Goal: Information Seeking & Learning: Learn about a topic

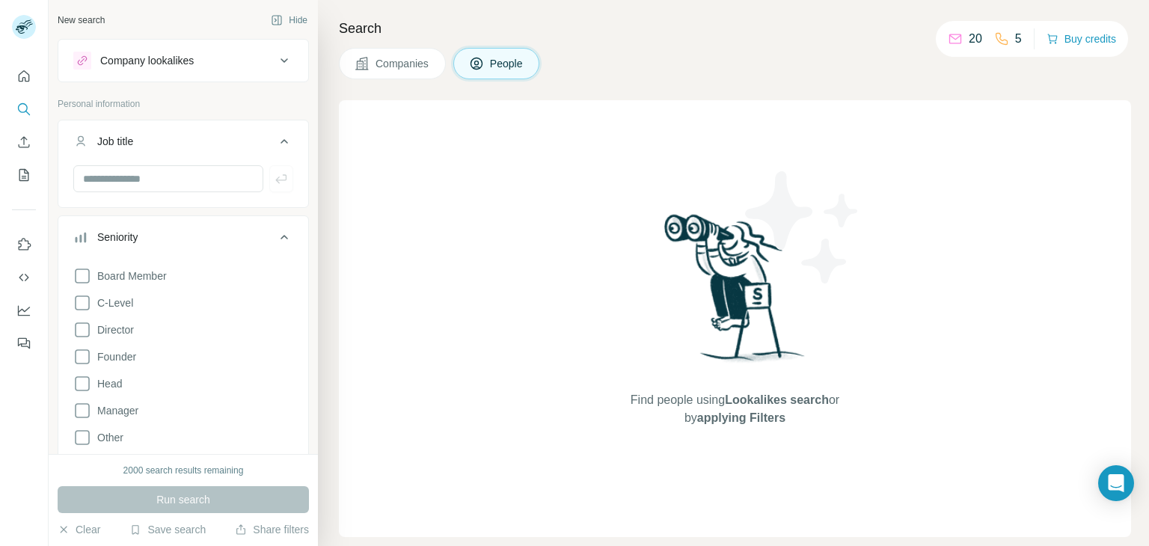
click at [281, 66] on button "Company lookalikes" at bounding box center [183, 61] width 250 height 36
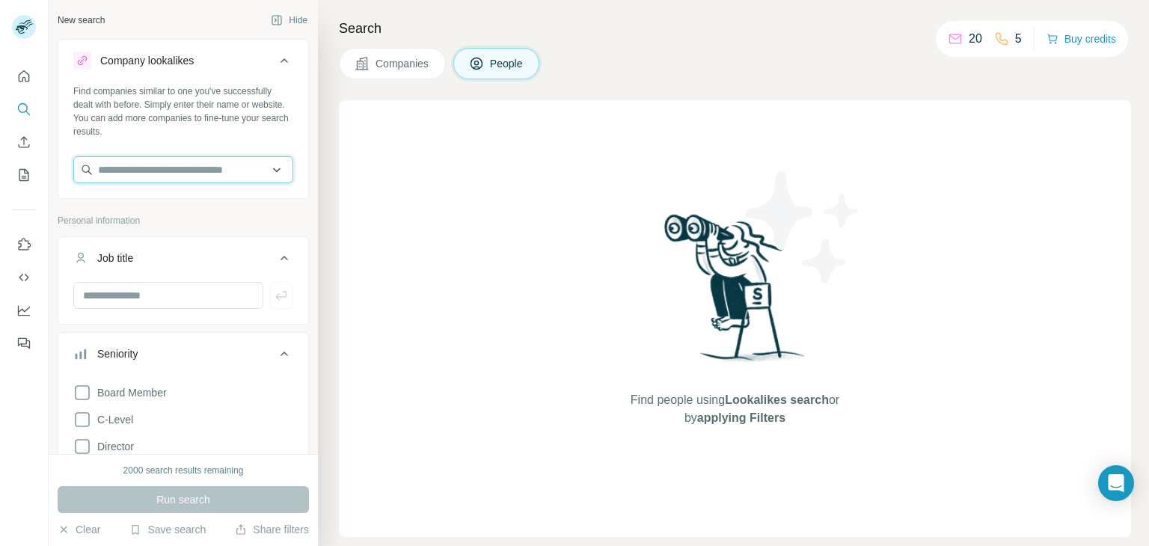
click at [254, 162] on input "text" at bounding box center [183, 169] width 220 height 27
click at [87, 450] on icon at bounding box center [82, 447] width 18 height 18
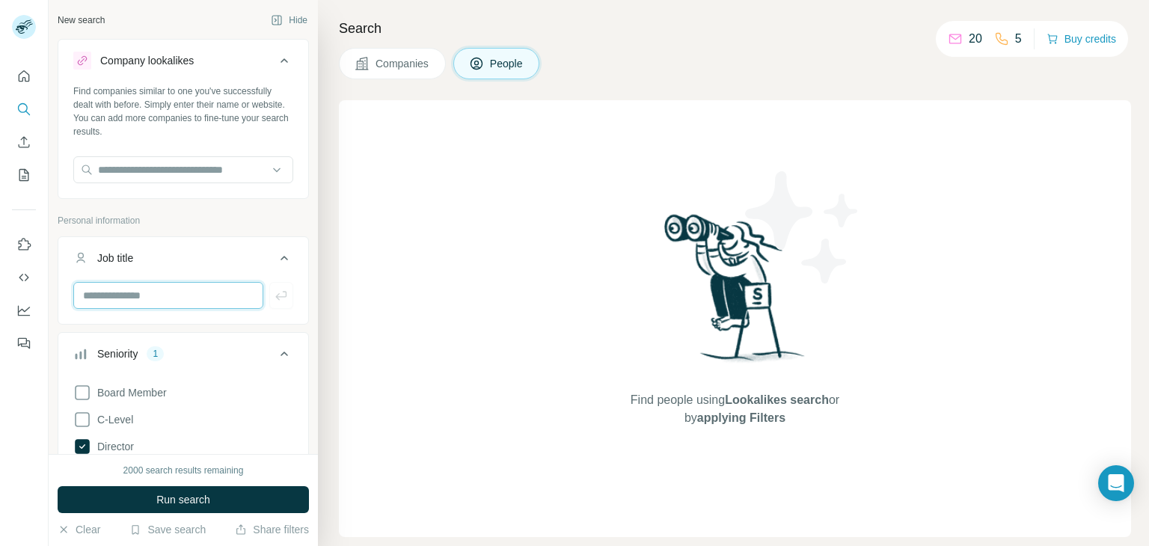
click at [147, 306] on input "text" at bounding box center [168, 295] width 190 height 27
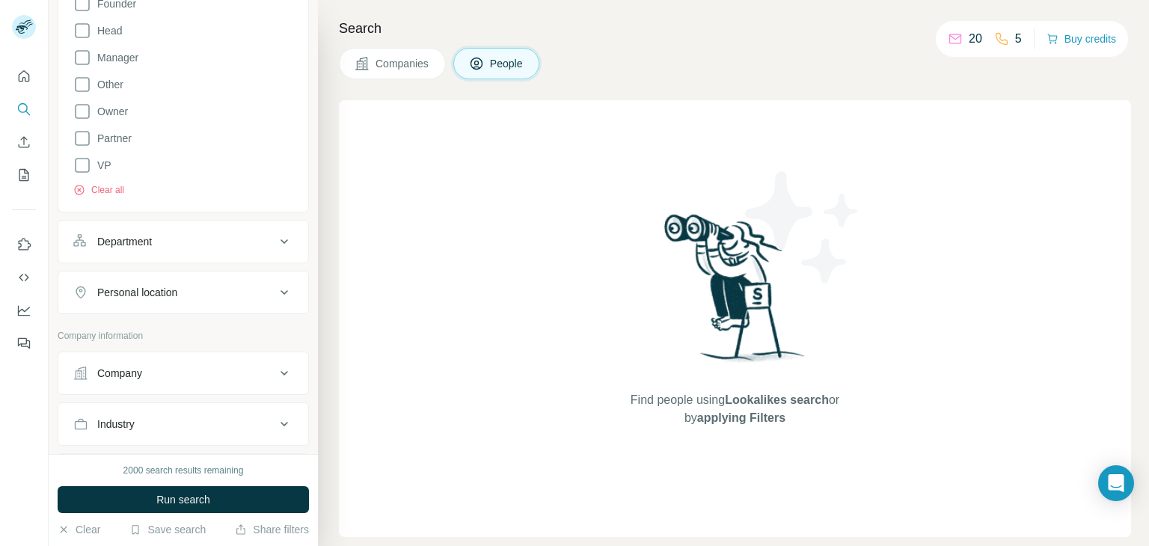
scroll to position [500, 0]
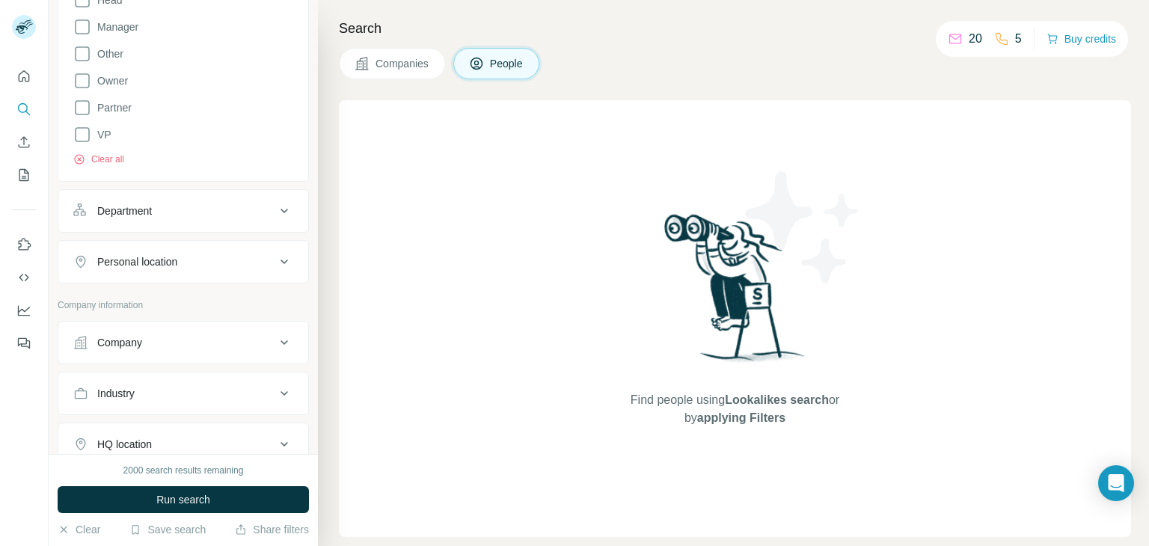
type input "**********"
click at [244, 197] on button "Department" at bounding box center [183, 211] width 250 height 36
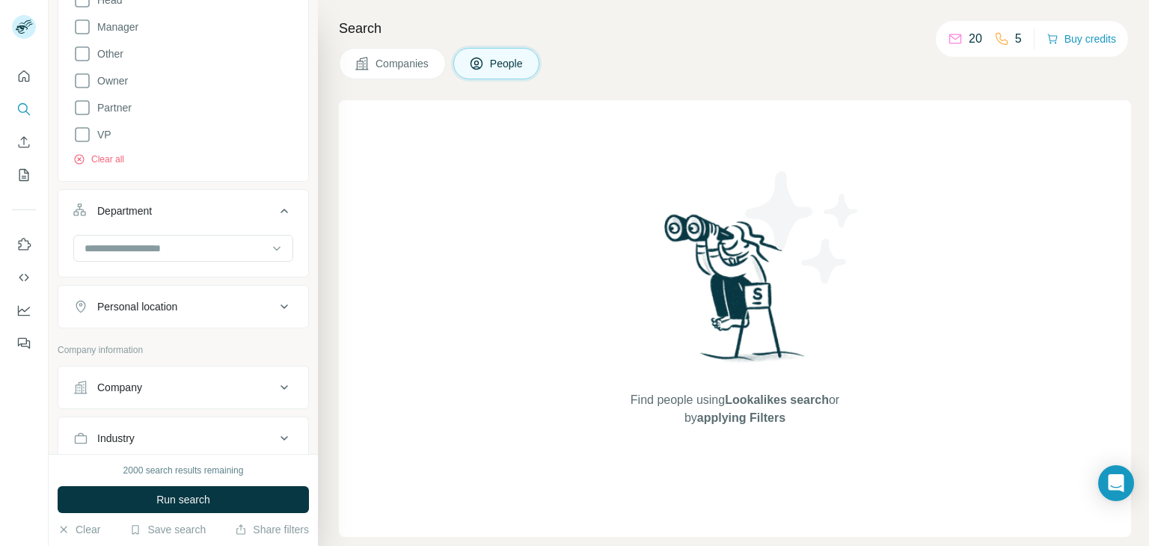
click at [224, 381] on div "Company" at bounding box center [174, 387] width 202 height 15
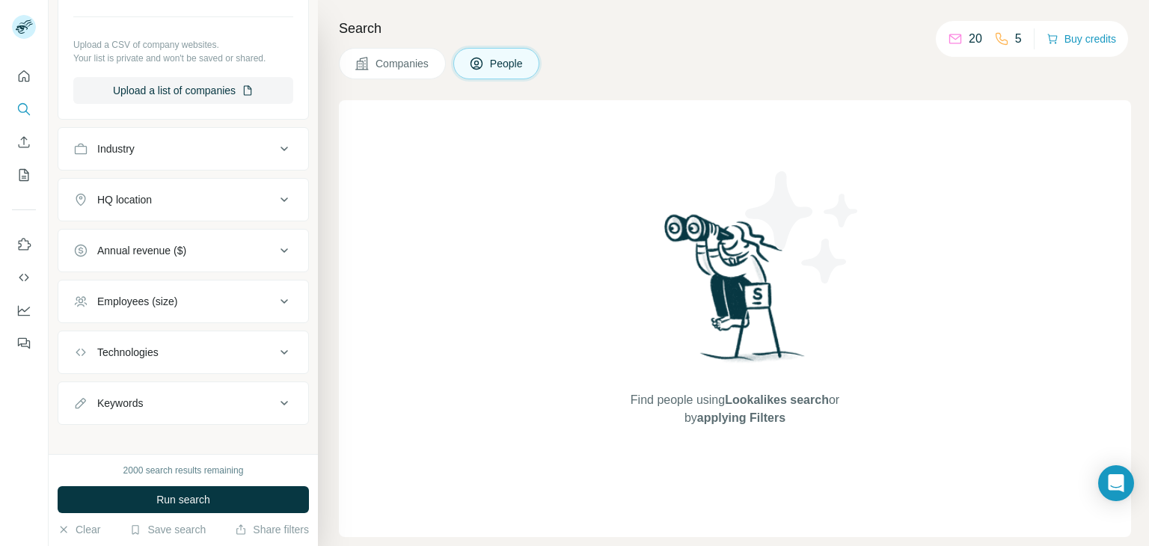
scroll to position [978, 0]
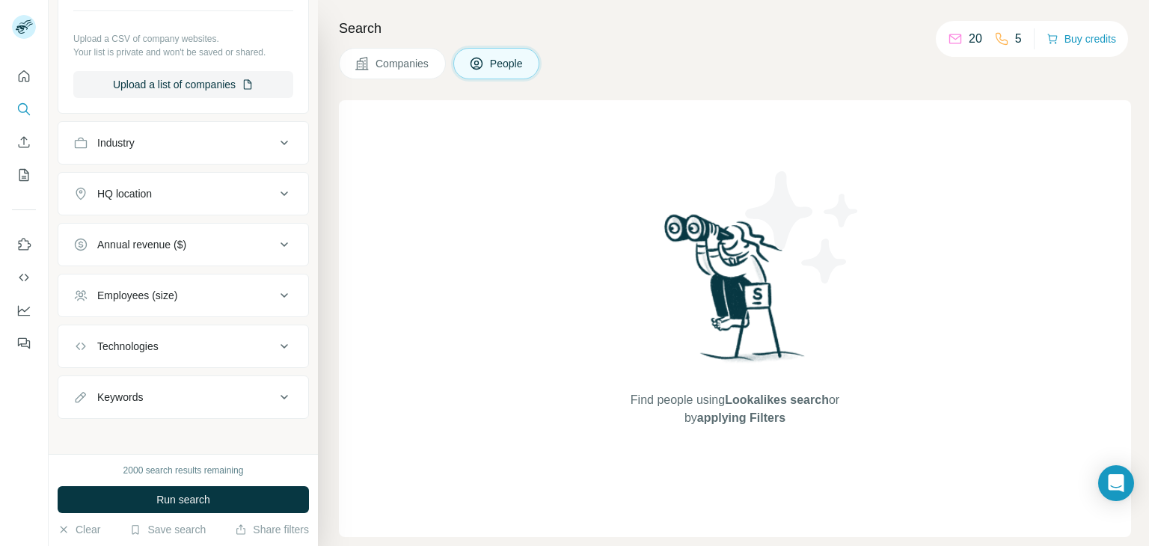
click at [275, 141] on icon at bounding box center [284, 143] width 18 height 18
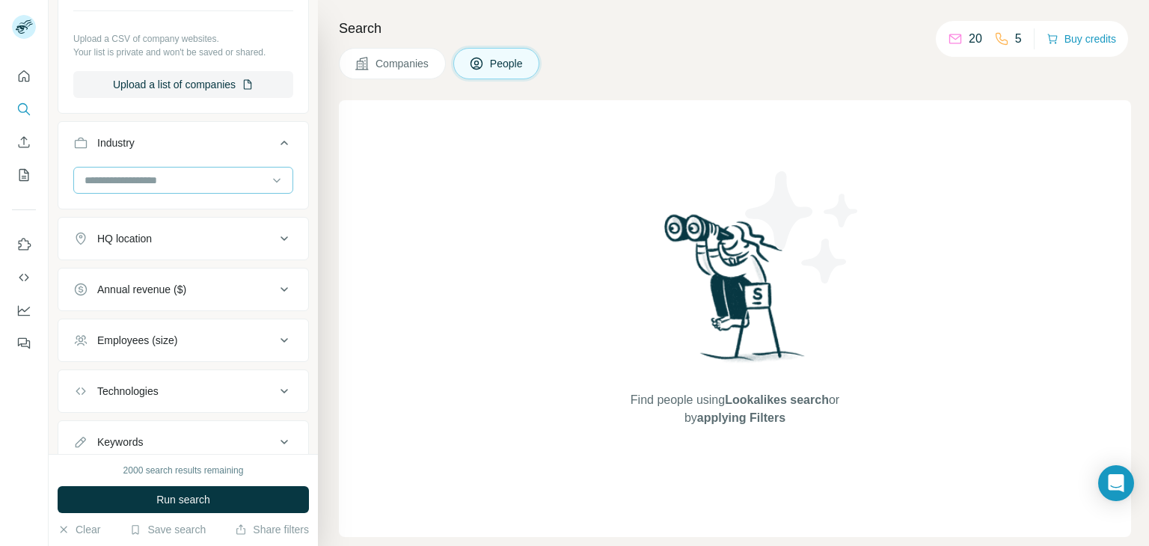
click at [199, 174] on input at bounding box center [175, 180] width 185 height 16
click at [216, 175] on input at bounding box center [175, 180] width 185 height 16
click at [269, 180] on icon at bounding box center [276, 180] width 15 height 15
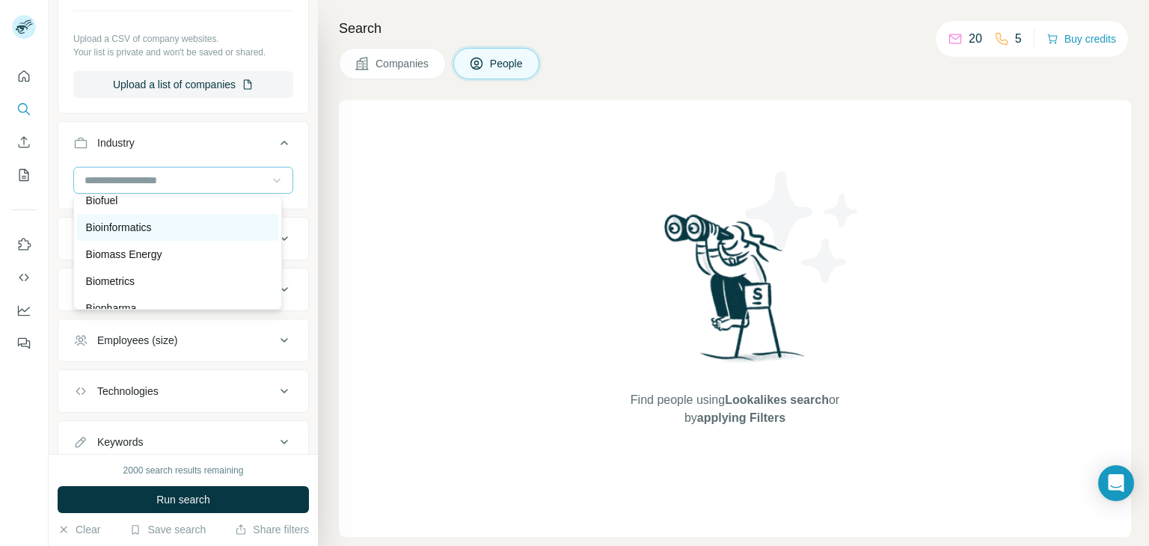
click at [194, 235] on div "Bioinformatics" at bounding box center [177, 227] width 183 height 15
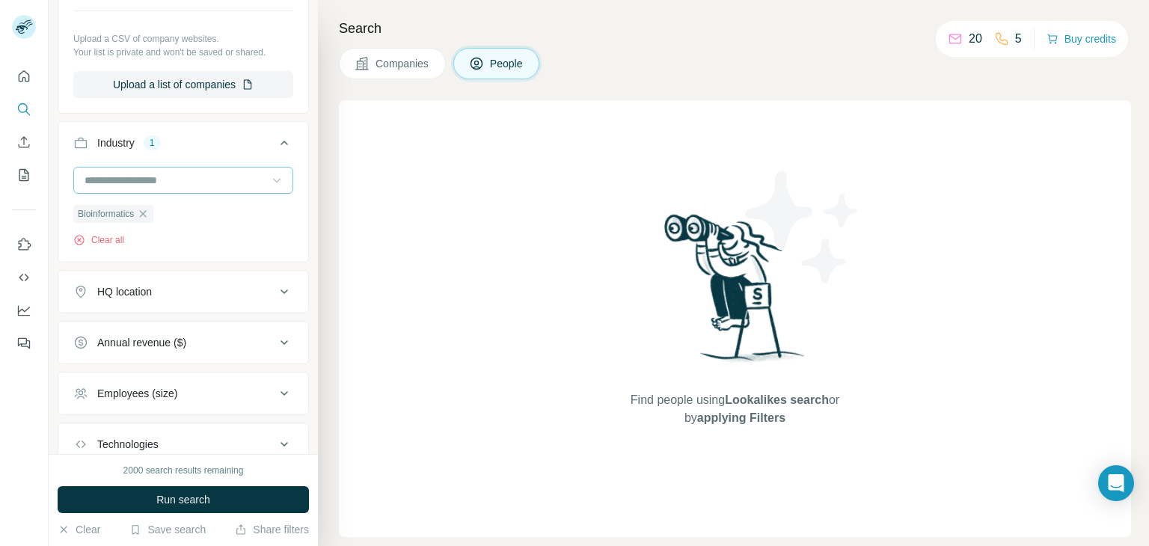
click at [269, 177] on icon at bounding box center [276, 180] width 15 height 15
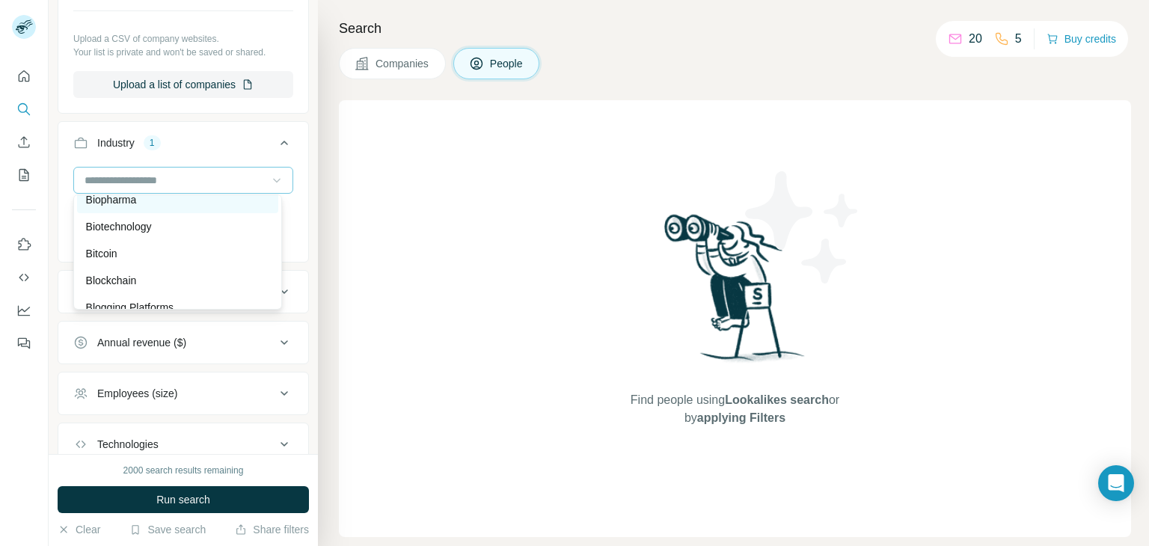
click at [175, 207] on div "Biopharma" at bounding box center [177, 199] width 183 height 15
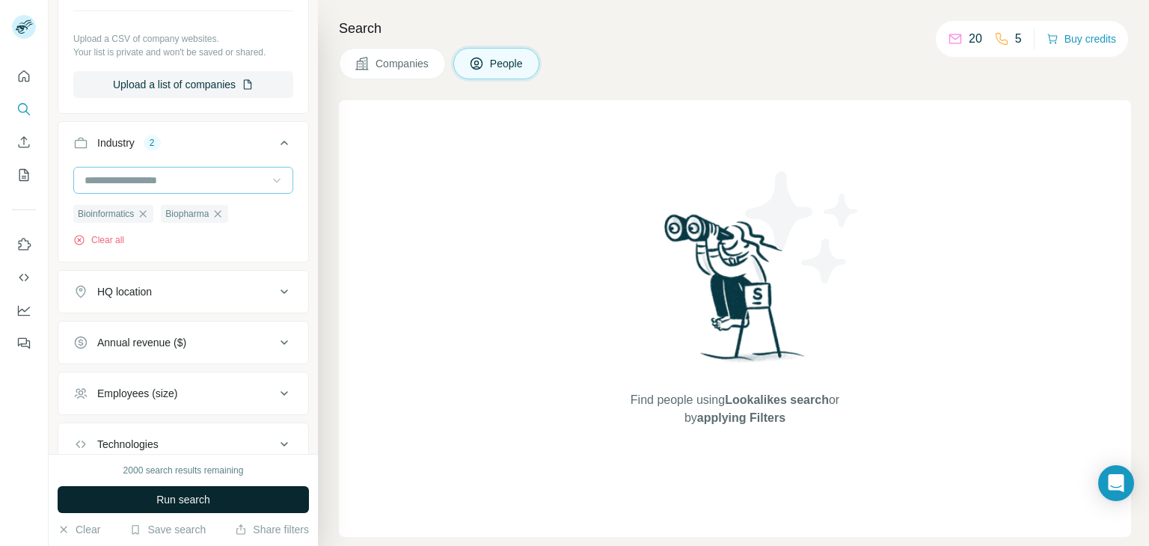
click at [150, 505] on button "Run search" at bounding box center [183, 499] width 251 height 27
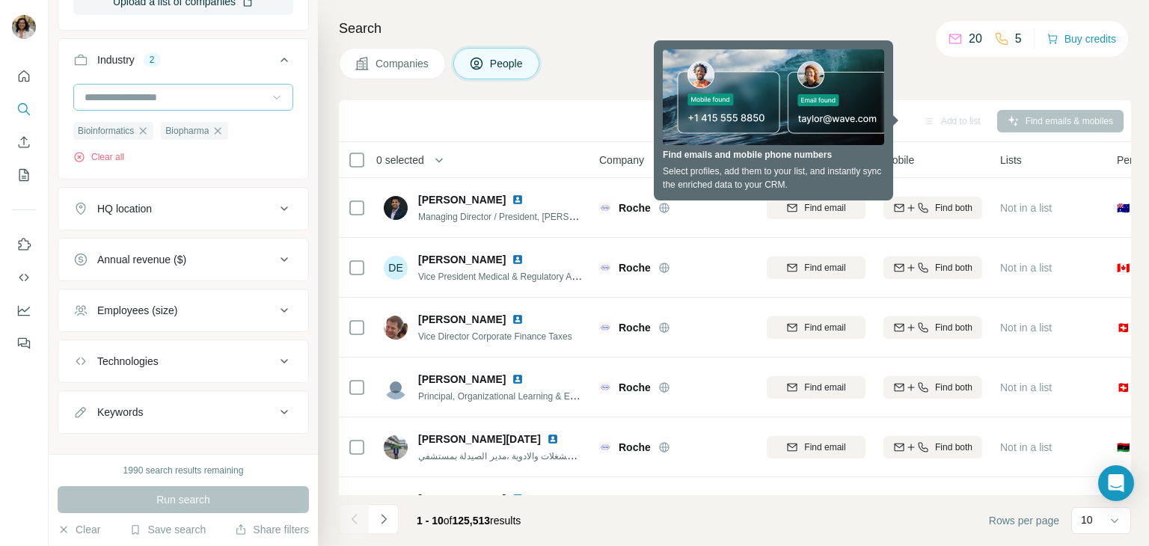
scroll to position [1079, 0]
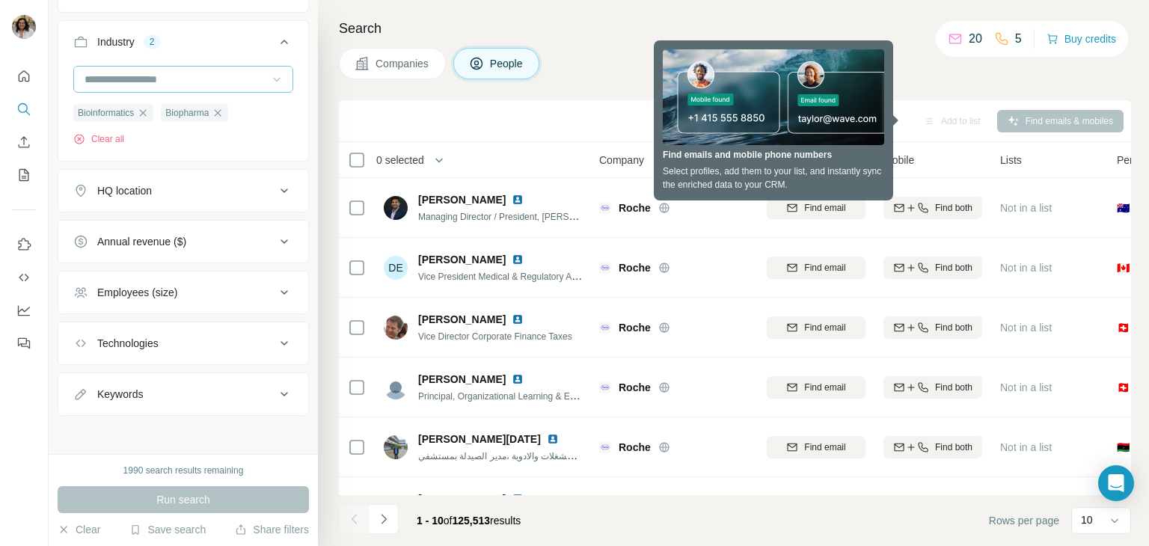
click at [263, 289] on div "Employees (size)" at bounding box center [174, 292] width 202 height 15
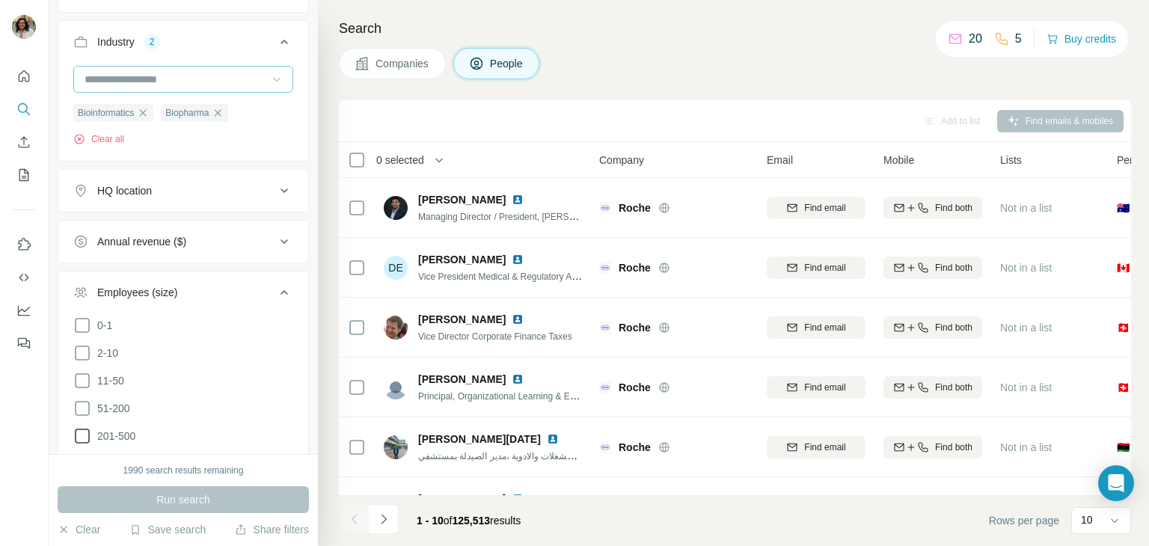
click at [84, 429] on icon at bounding box center [82, 436] width 18 height 18
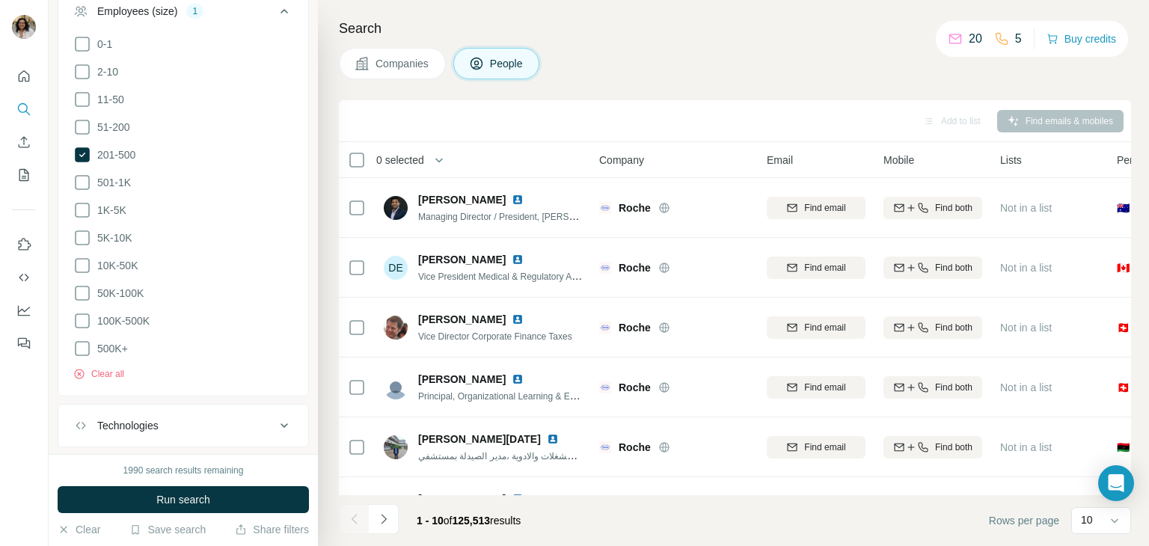
scroll to position [1441, 0]
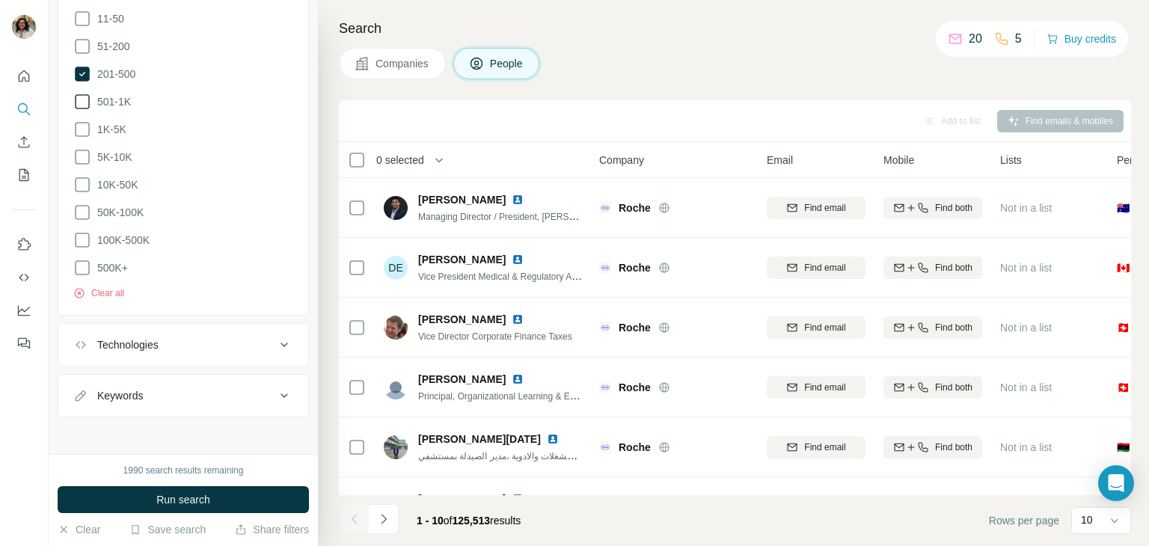
click at [84, 102] on icon at bounding box center [82, 102] width 18 height 18
click at [80, 126] on icon at bounding box center [82, 129] width 18 height 18
click at [81, 153] on icon at bounding box center [82, 157] width 18 height 18
click at [80, 186] on icon at bounding box center [82, 185] width 18 height 18
click at [80, 203] on icon at bounding box center [82, 212] width 18 height 18
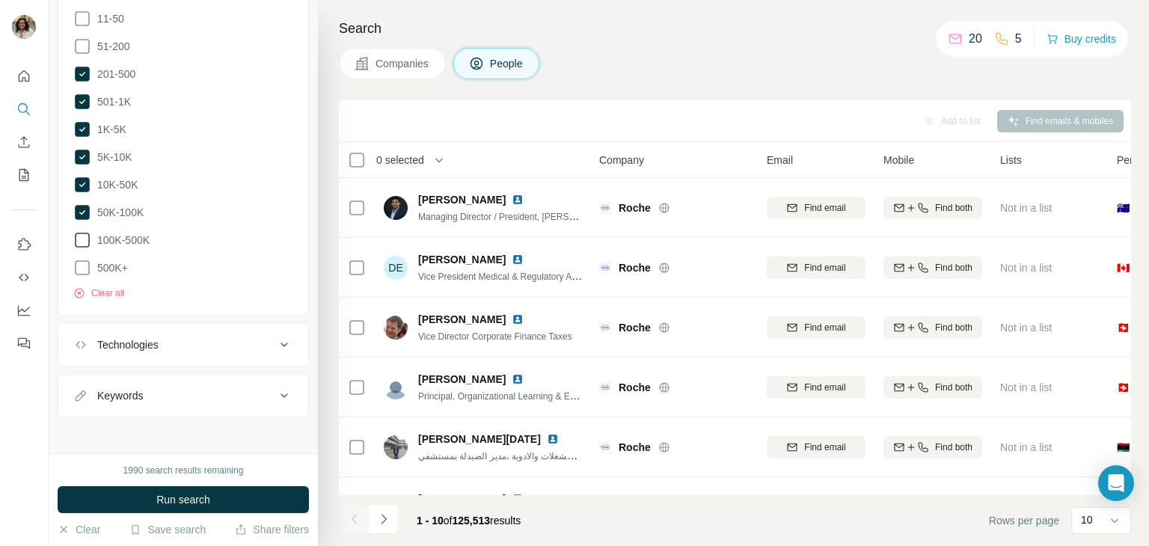
click at [79, 231] on icon at bounding box center [82, 240] width 18 height 18
click at [79, 260] on icon at bounding box center [82, 268] width 18 height 18
click at [80, 46] on icon at bounding box center [82, 46] width 18 height 18
click at [275, 399] on icon at bounding box center [284, 396] width 18 height 18
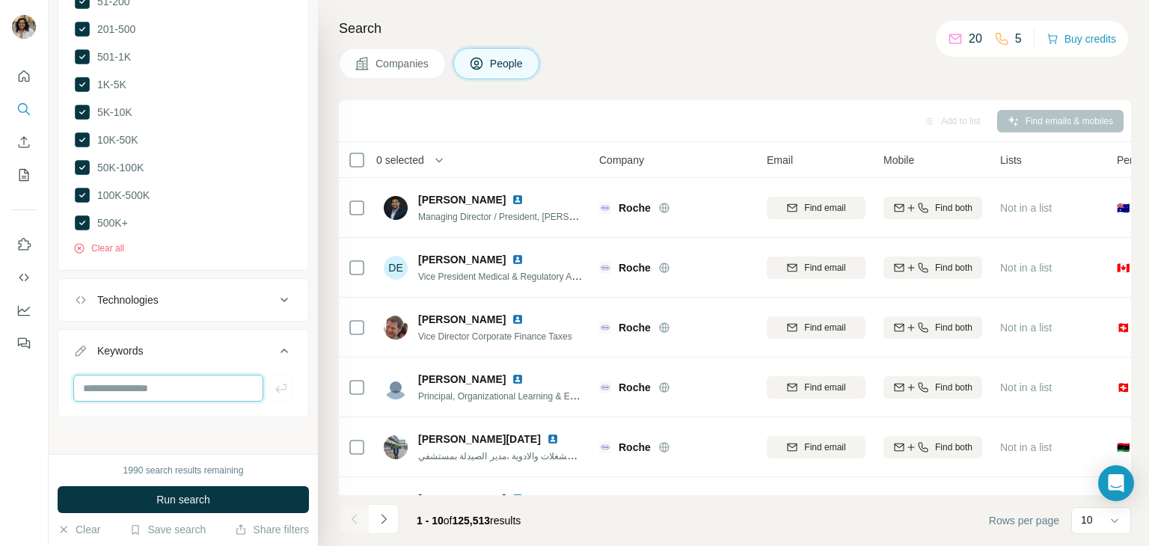
click at [183, 384] on input "text" at bounding box center [168, 388] width 190 height 27
type input "**********"
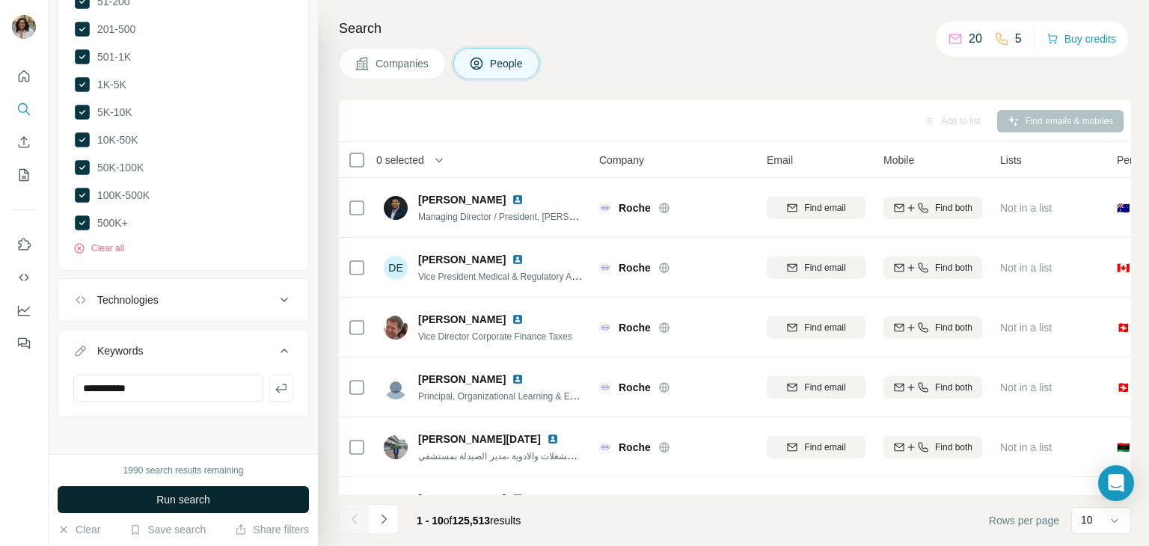
click at [201, 496] on span "Run search" at bounding box center [183, 499] width 54 height 15
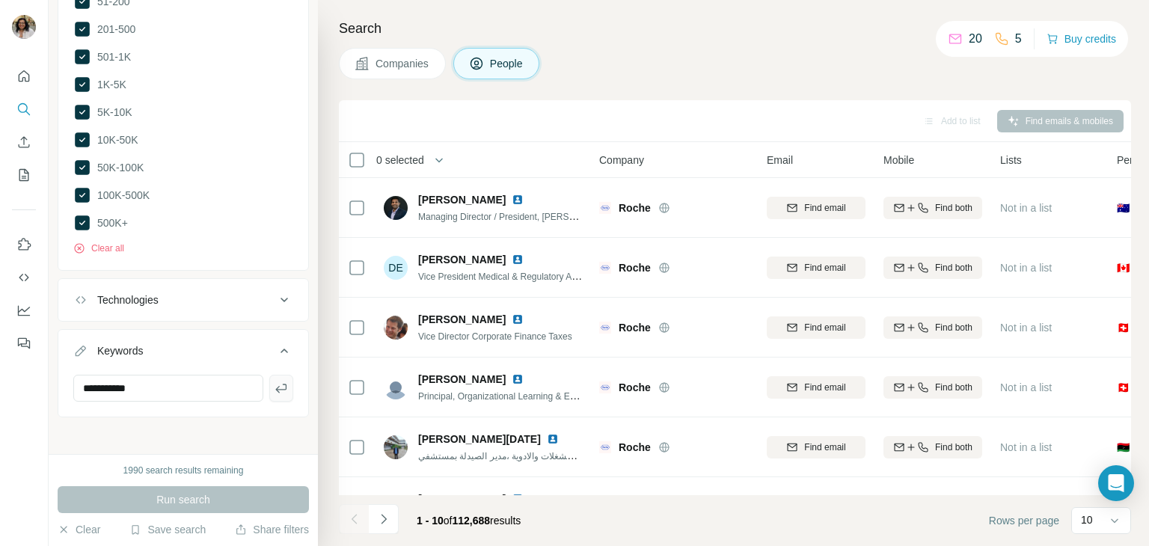
click at [275, 384] on icon "button" at bounding box center [280, 388] width 11 height 9
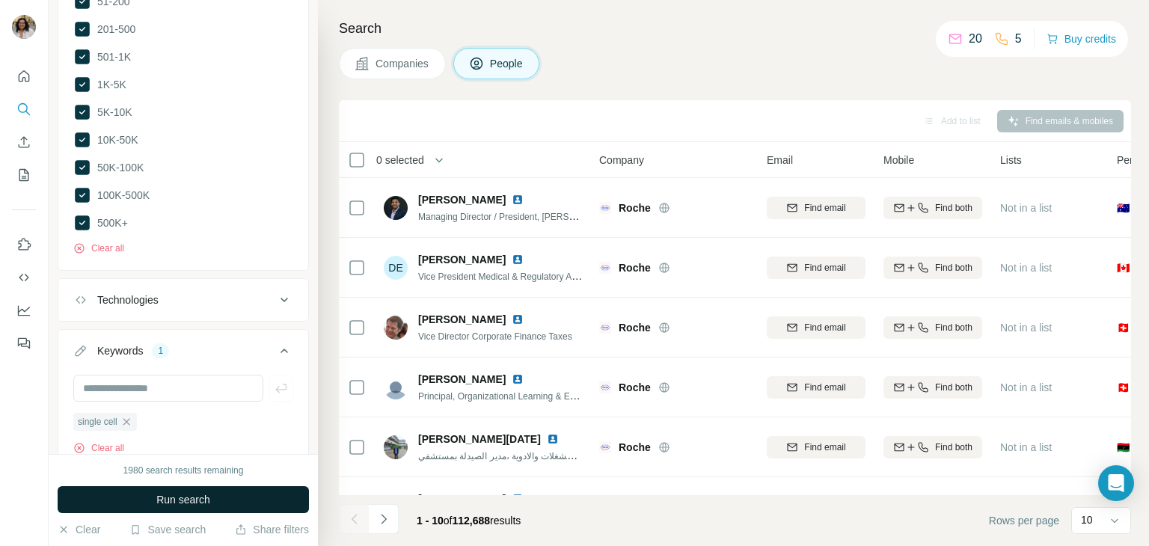
click at [139, 497] on button "Run search" at bounding box center [183, 499] width 251 height 27
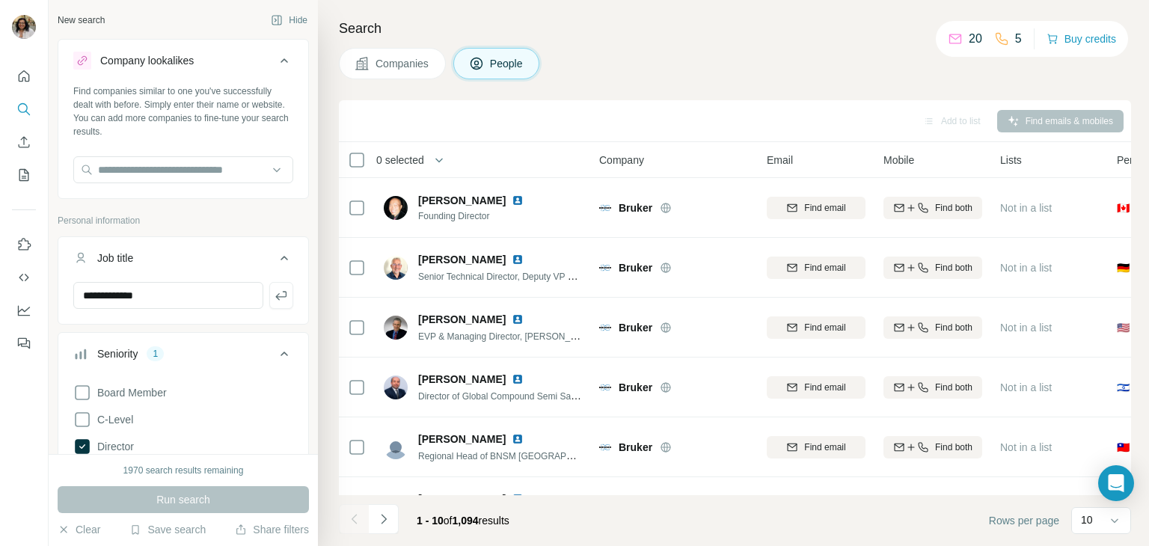
click at [279, 345] on icon at bounding box center [284, 354] width 18 height 18
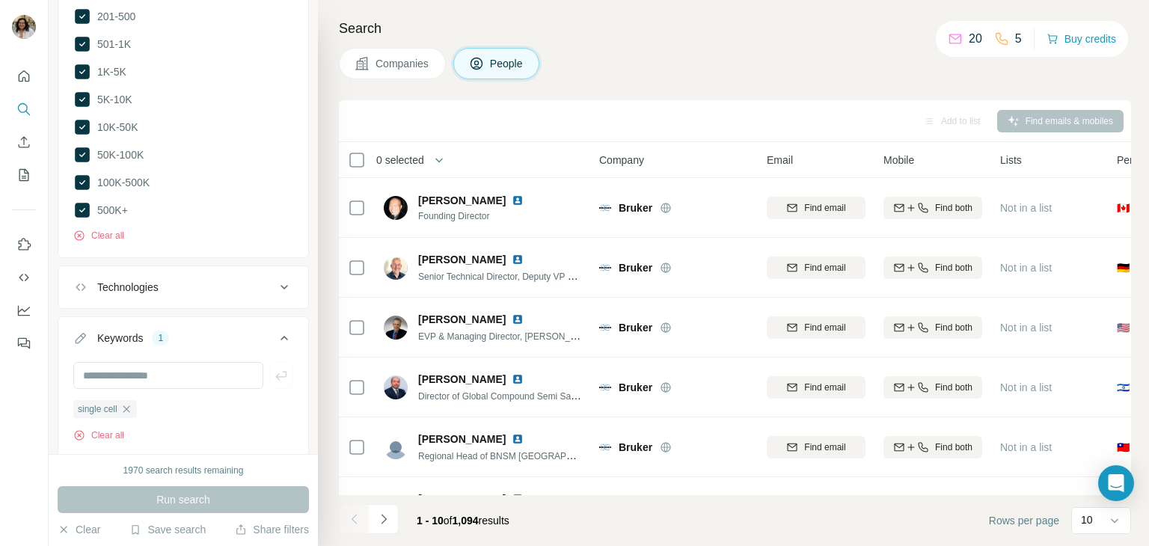
scroll to position [1233, 0]
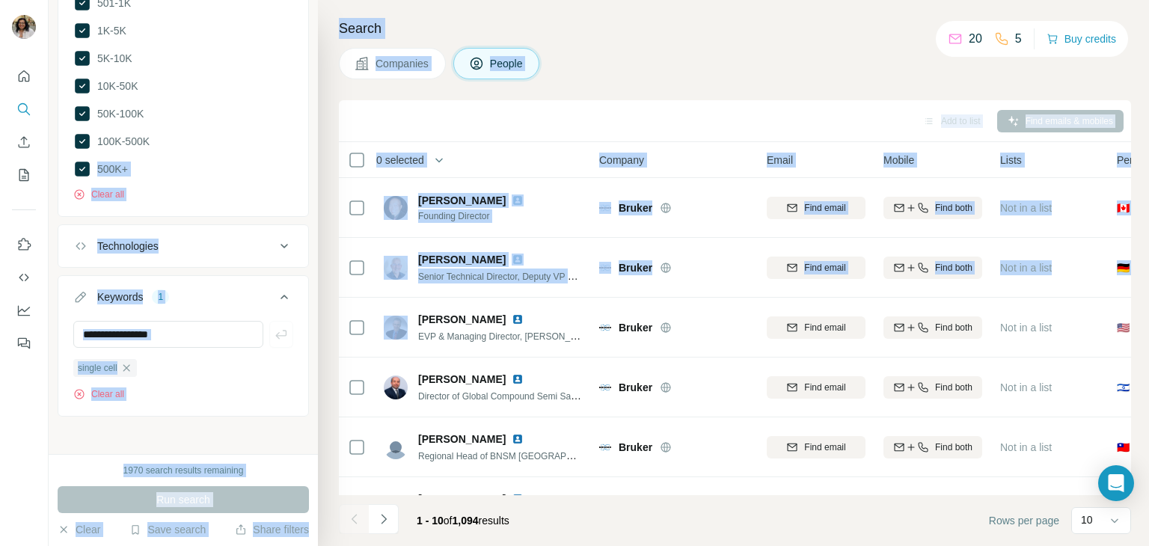
drag, startPoint x: 317, startPoint y: 341, endPoint x: 296, endPoint y: 140, distance: 202.3
click at [296, 140] on div "**********" at bounding box center [599, 273] width 1100 height 546
click at [601, 4] on div "Search Companies People Add to list Find emails & mobiles 0 selected People Com…" at bounding box center [733, 273] width 831 height 546
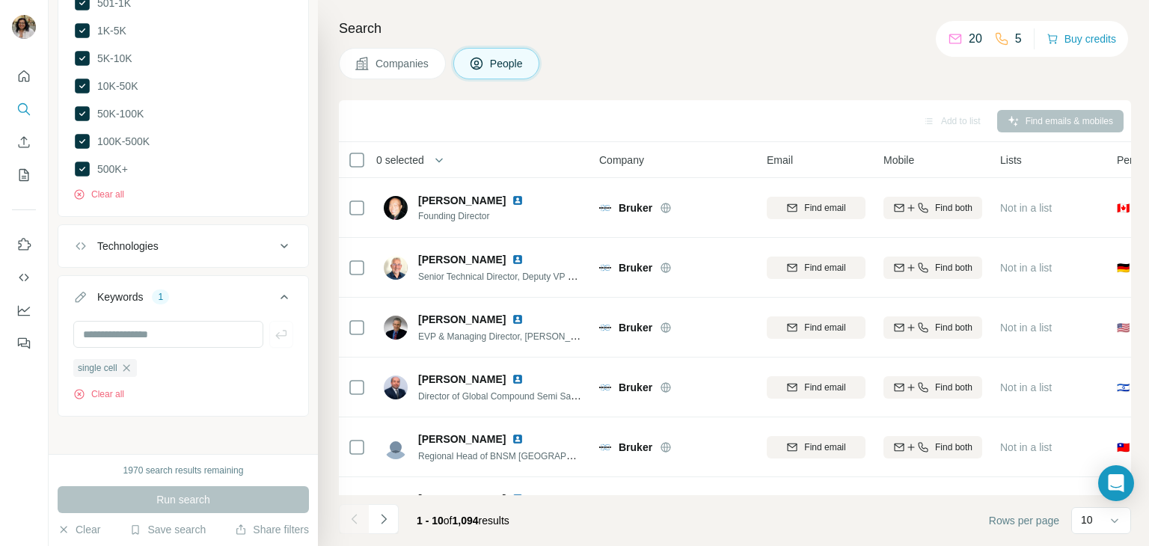
click at [857, 34] on h4 "Search" at bounding box center [735, 28] width 792 height 21
click at [740, 76] on div "Companies People" at bounding box center [735, 63] width 792 height 31
click at [243, 522] on button "Share filters" at bounding box center [272, 529] width 74 height 15
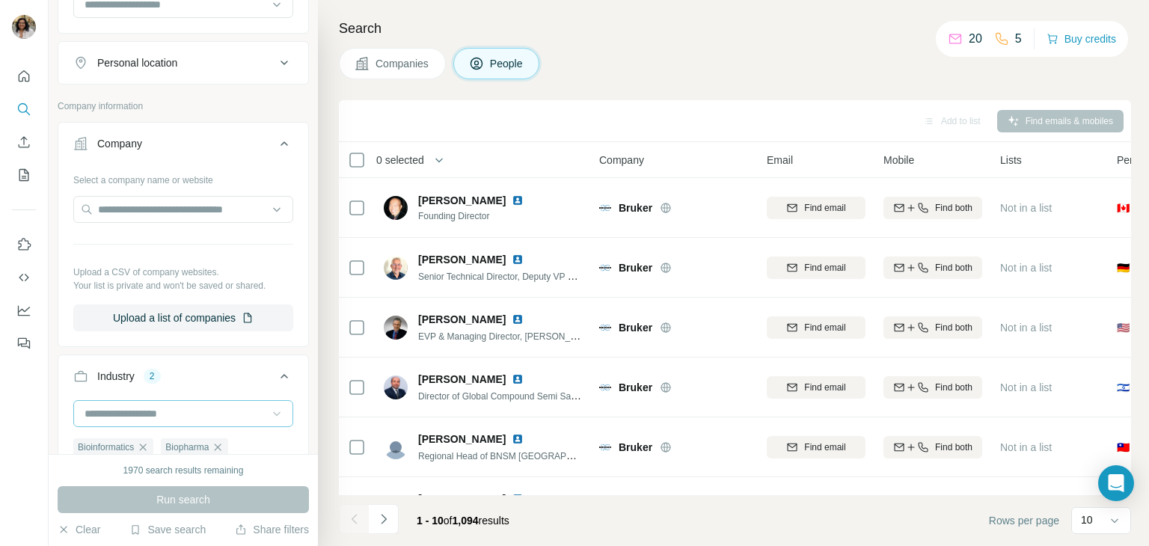
scroll to position [40, 0]
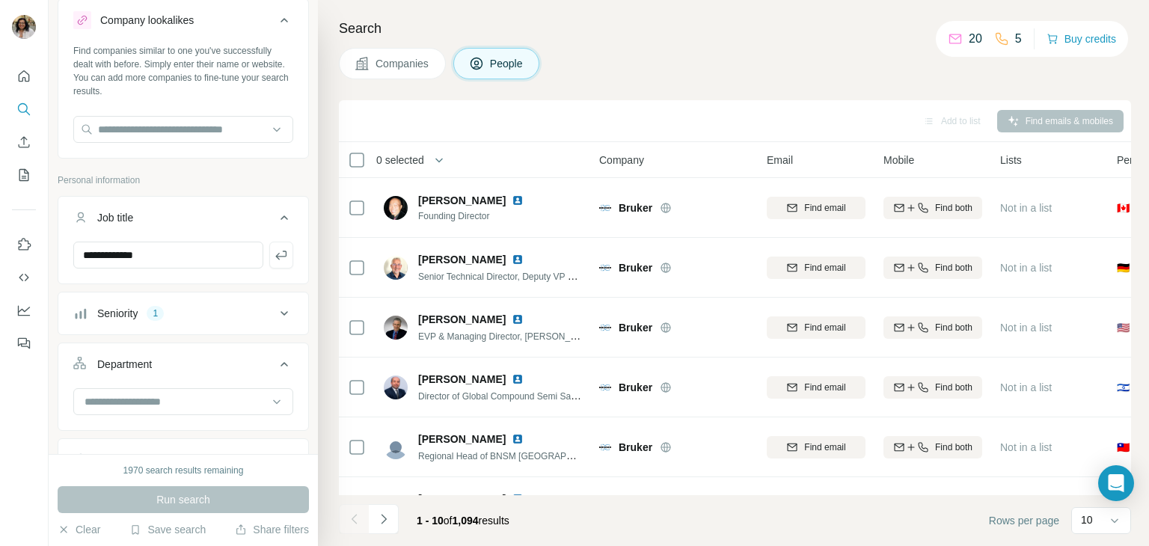
click at [269, 324] on button "Seniority 1" at bounding box center [183, 313] width 250 height 36
click at [275, 314] on icon at bounding box center [284, 313] width 18 height 18
click at [226, 404] on input at bounding box center [175, 401] width 185 height 16
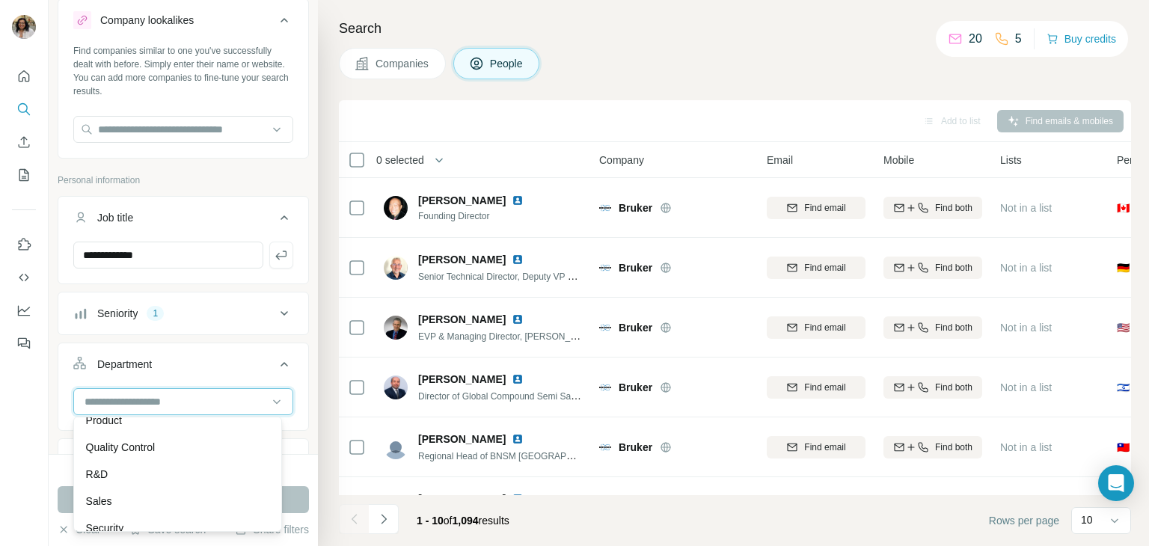
scroll to position [509, 0]
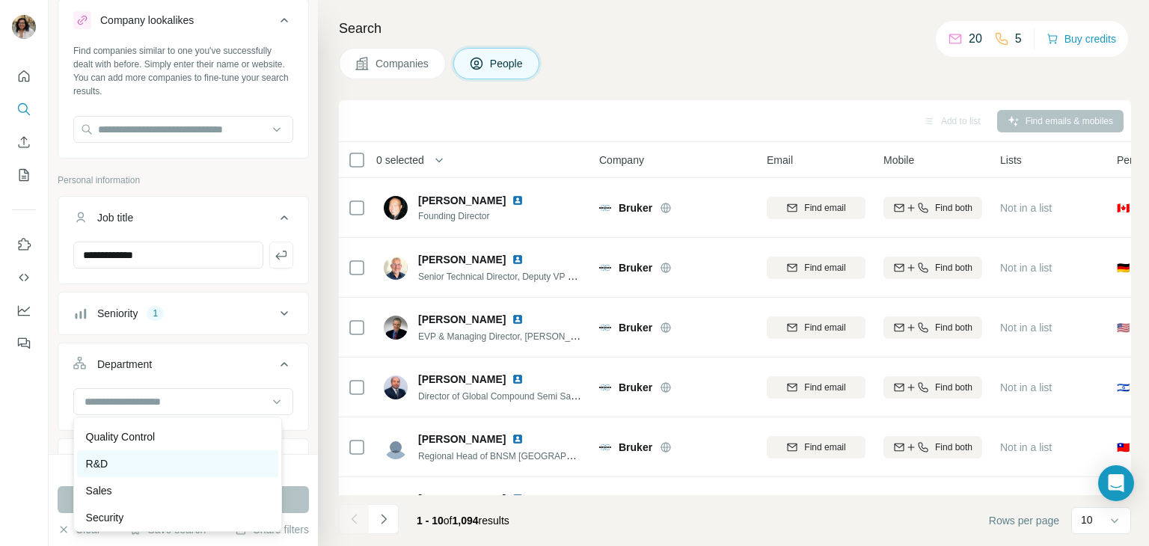
click at [114, 462] on div "R&D" at bounding box center [177, 463] width 183 height 15
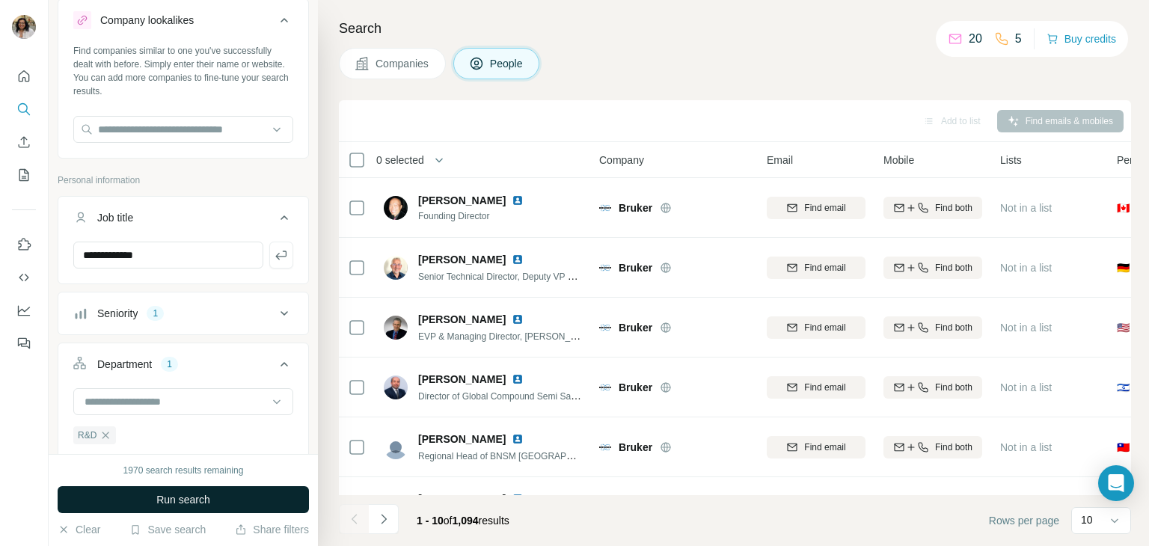
click at [154, 500] on button "Run search" at bounding box center [183, 499] width 251 height 27
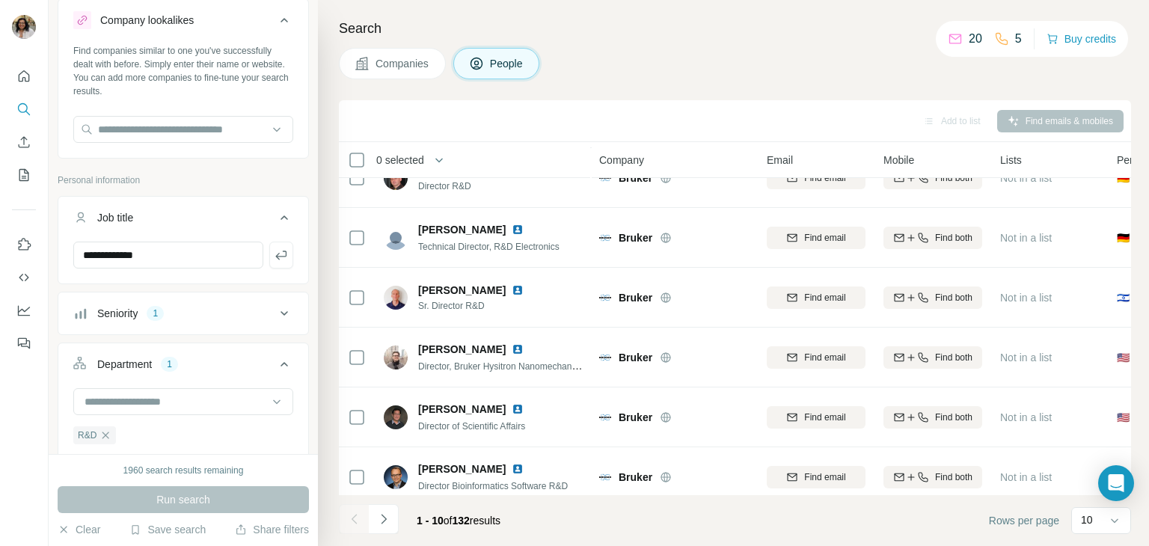
scroll to position [289, 0]
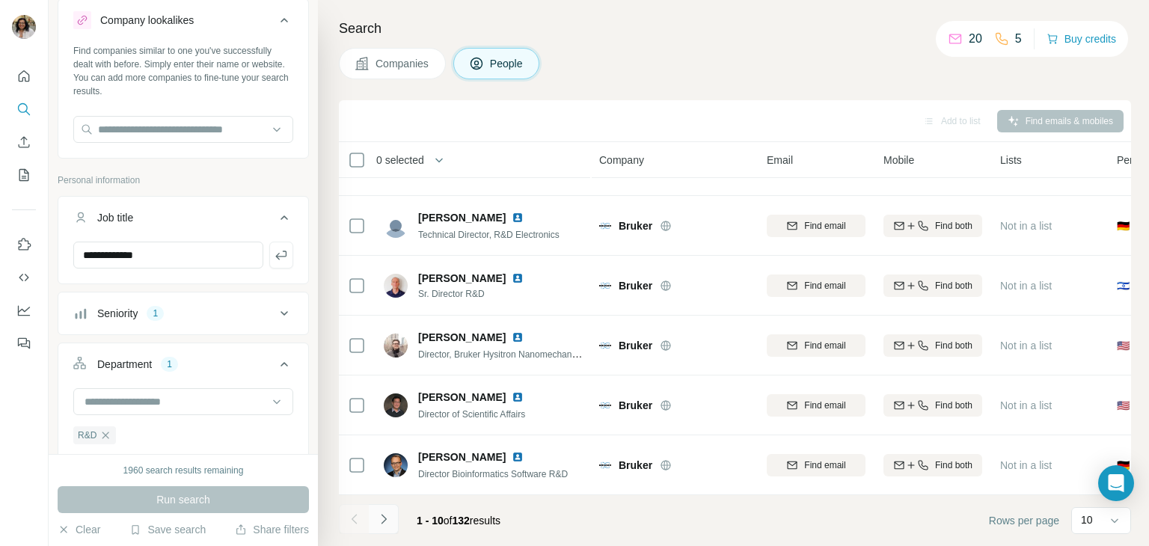
click at [384, 518] on icon "Navigate to next page" at bounding box center [383, 519] width 5 height 10
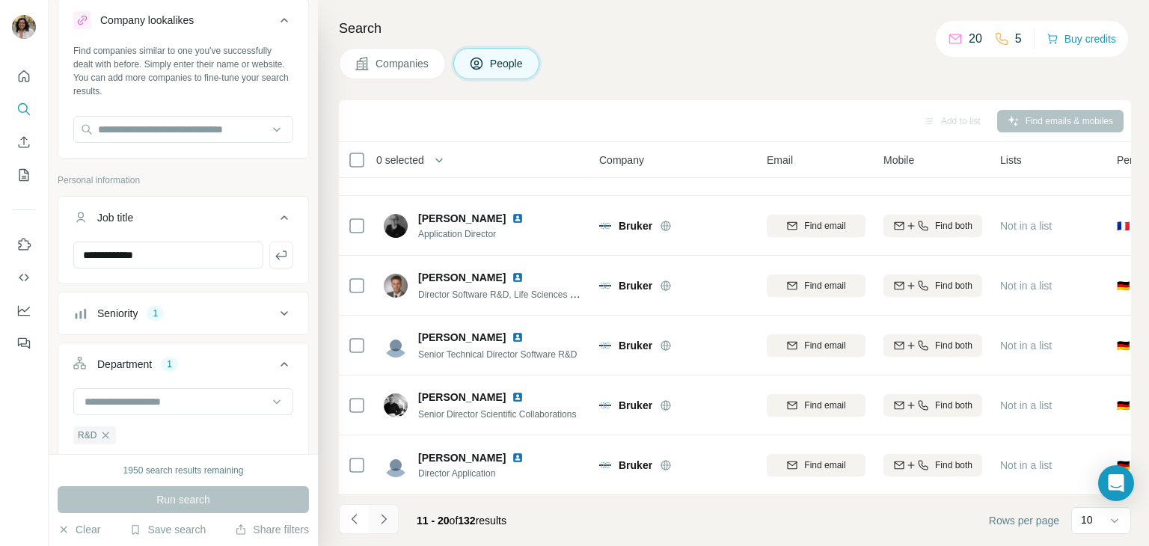
click at [384, 518] on icon "Navigate to next page" at bounding box center [383, 519] width 5 height 10
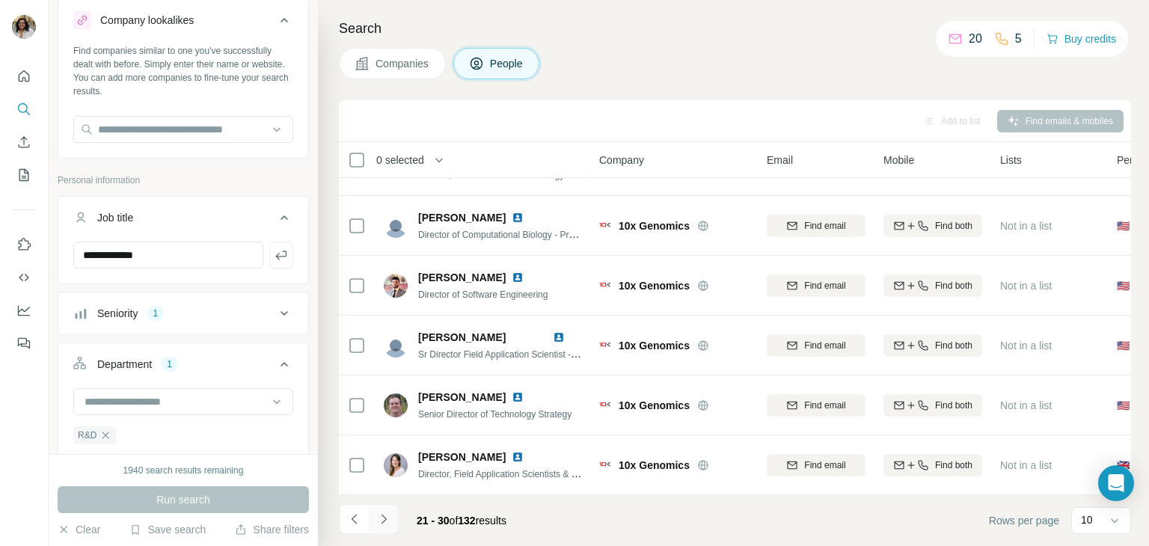
click at [384, 518] on icon "Navigate to next page" at bounding box center [383, 519] width 5 height 10
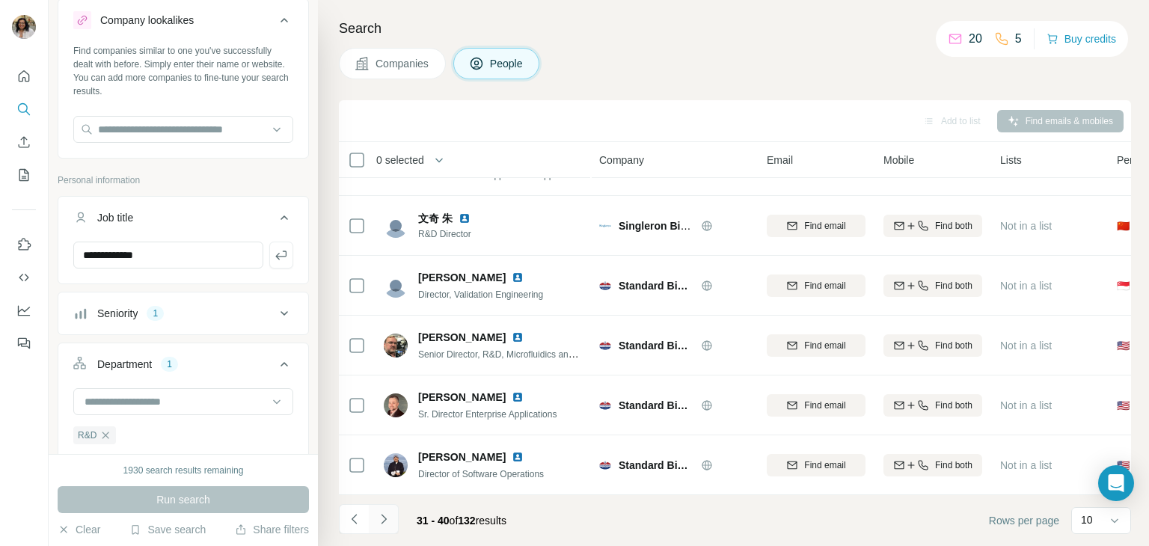
click at [384, 518] on icon "Navigate to next page" at bounding box center [383, 519] width 5 height 10
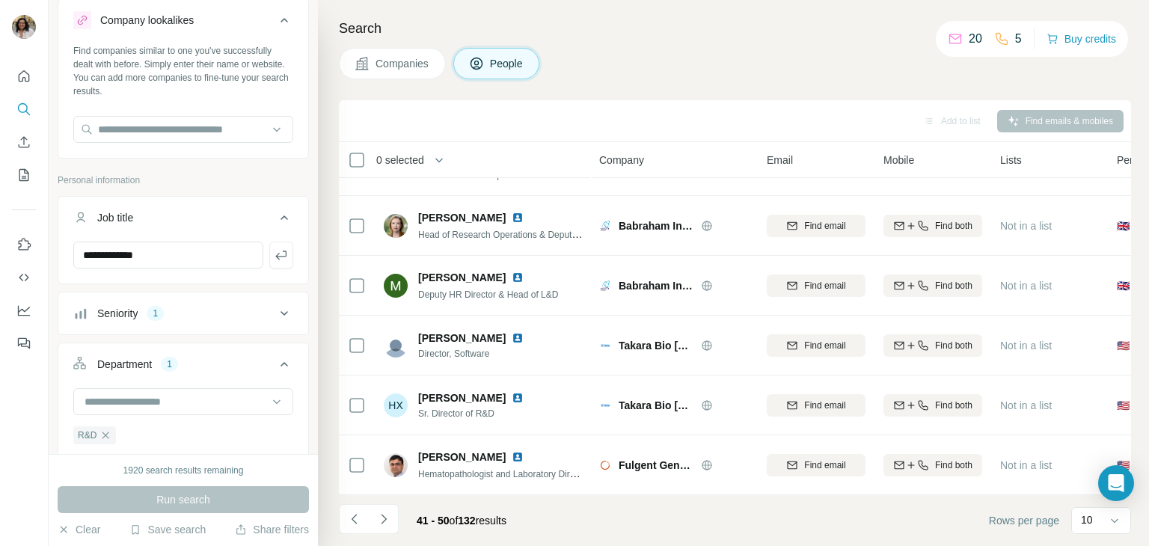
click at [618, 148] on th "Company" at bounding box center [674, 160] width 168 height 36
click at [615, 153] on span "Company" at bounding box center [621, 160] width 45 height 15
click at [369, 54] on button "Companies" at bounding box center [392, 63] width 107 height 31
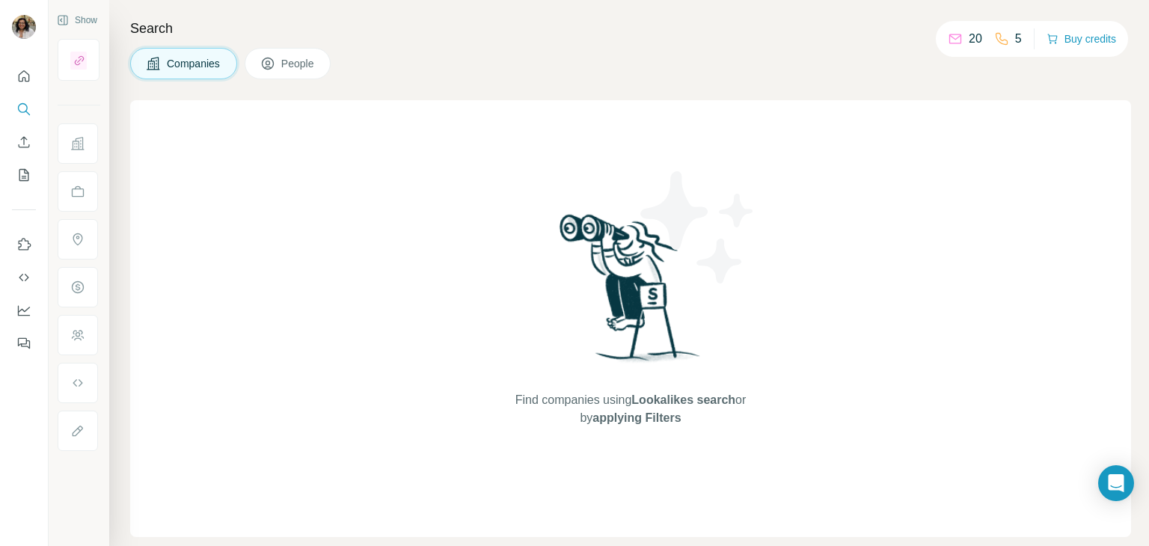
scroll to position [0, 0]
click at [292, 64] on span "People" at bounding box center [298, 63] width 34 height 15
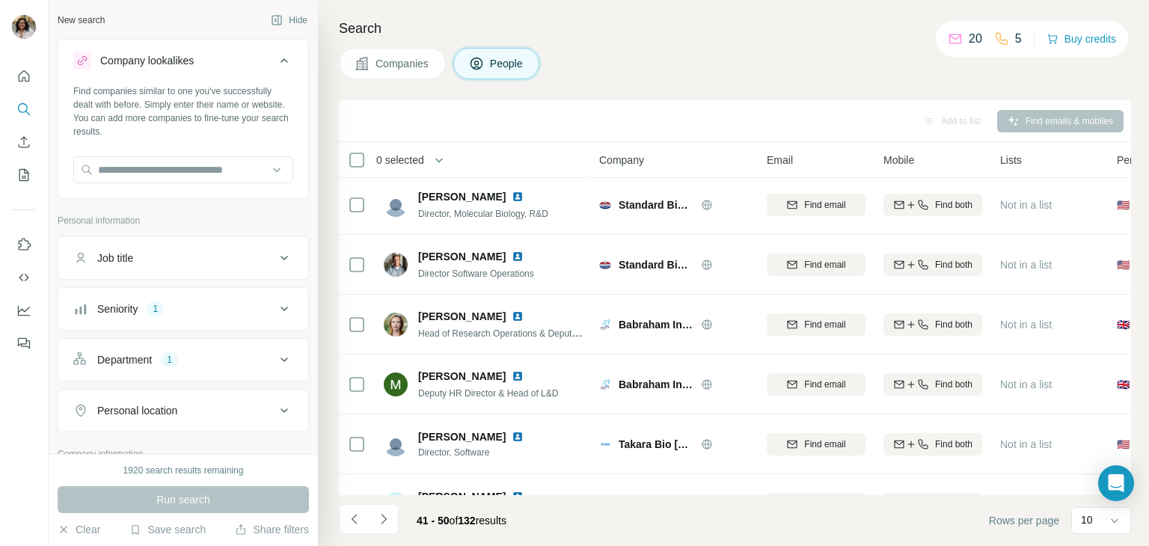
scroll to position [289, 0]
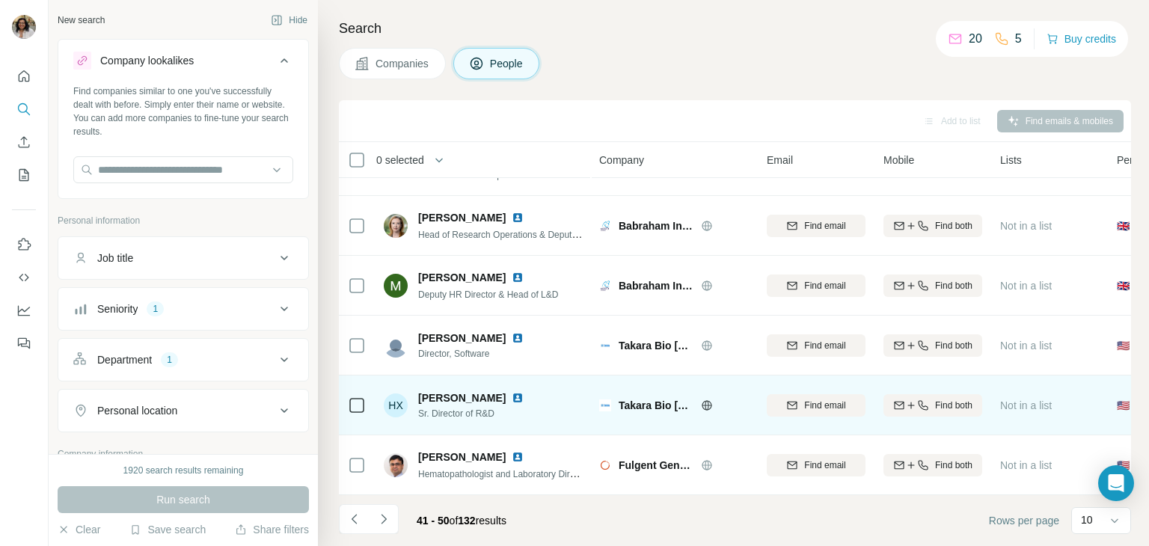
click at [512, 392] on img at bounding box center [518, 398] width 12 height 12
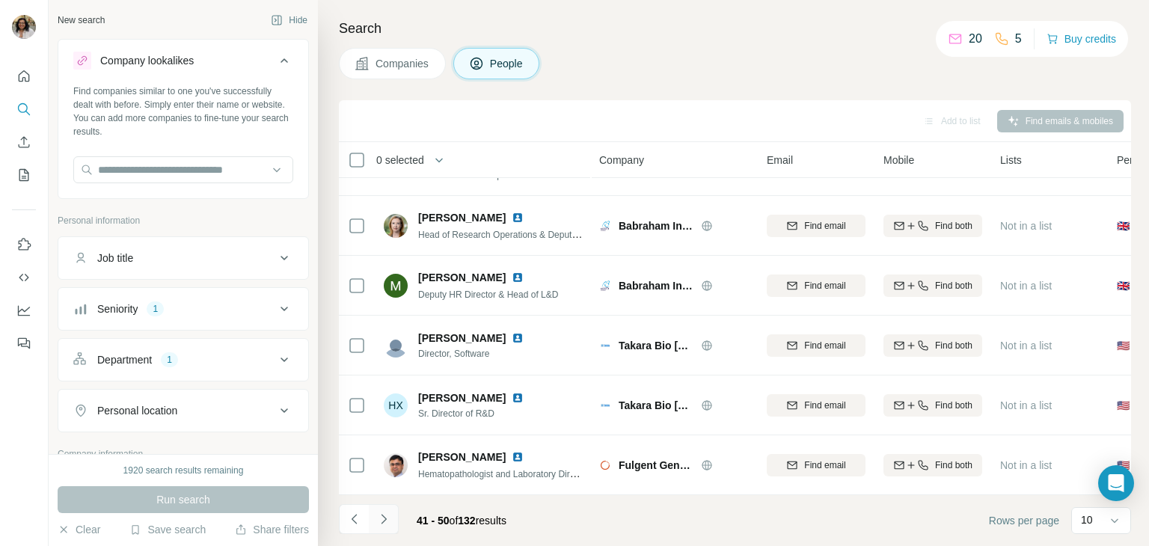
click at [385, 518] on icon "Navigate to next page" at bounding box center [383, 519] width 5 height 10
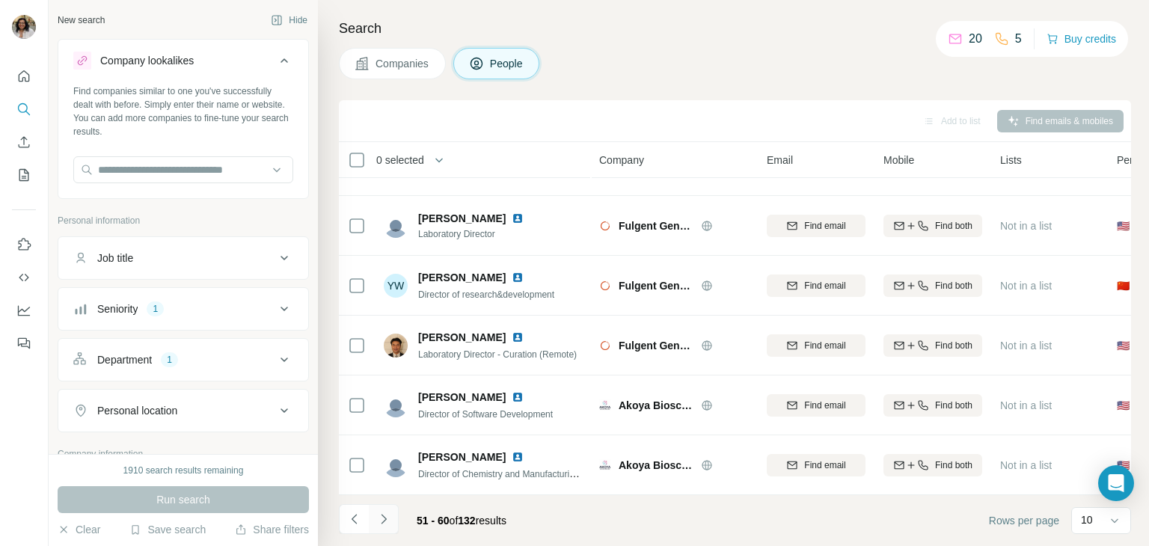
click at [383, 516] on icon "Navigate to next page" at bounding box center [383, 519] width 5 height 10
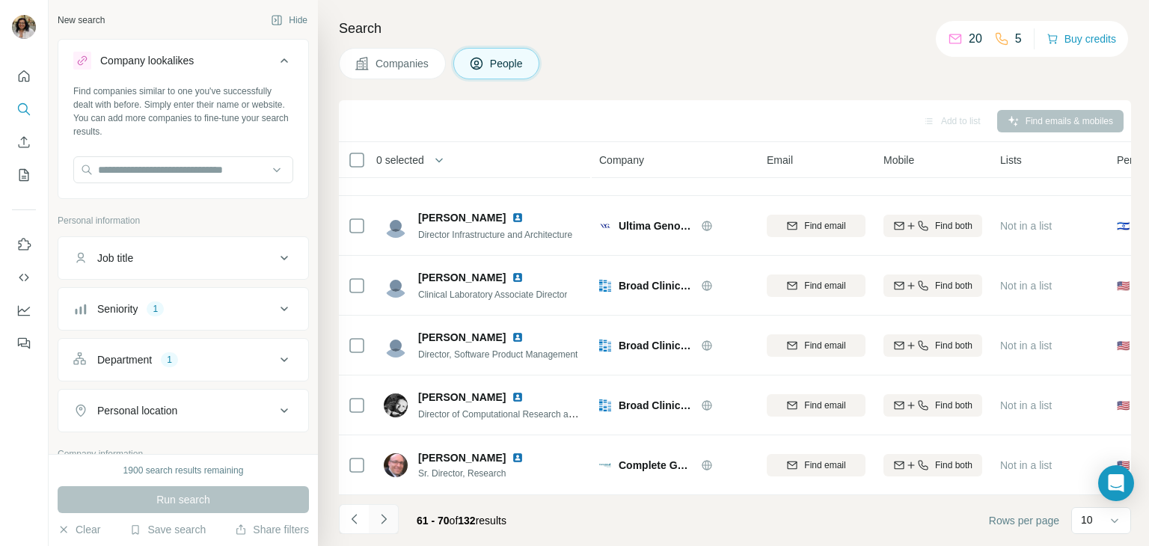
click at [383, 518] on icon "Navigate to next page" at bounding box center [383, 519] width 15 height 15
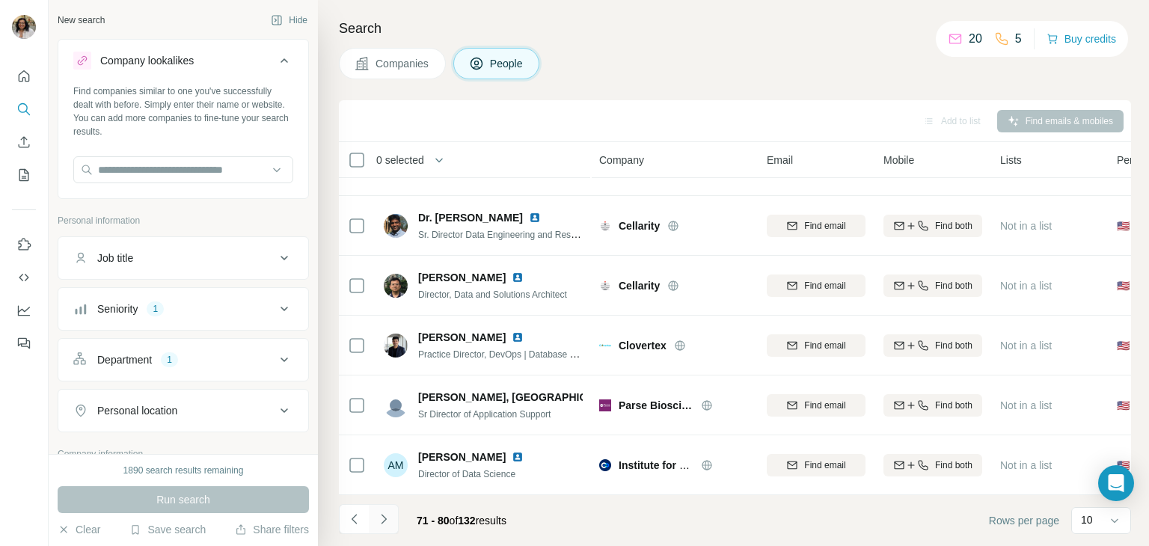
click at [383, 518] on icon "Navigate to next page" at bounding box center [383, 519] width 15 height 15
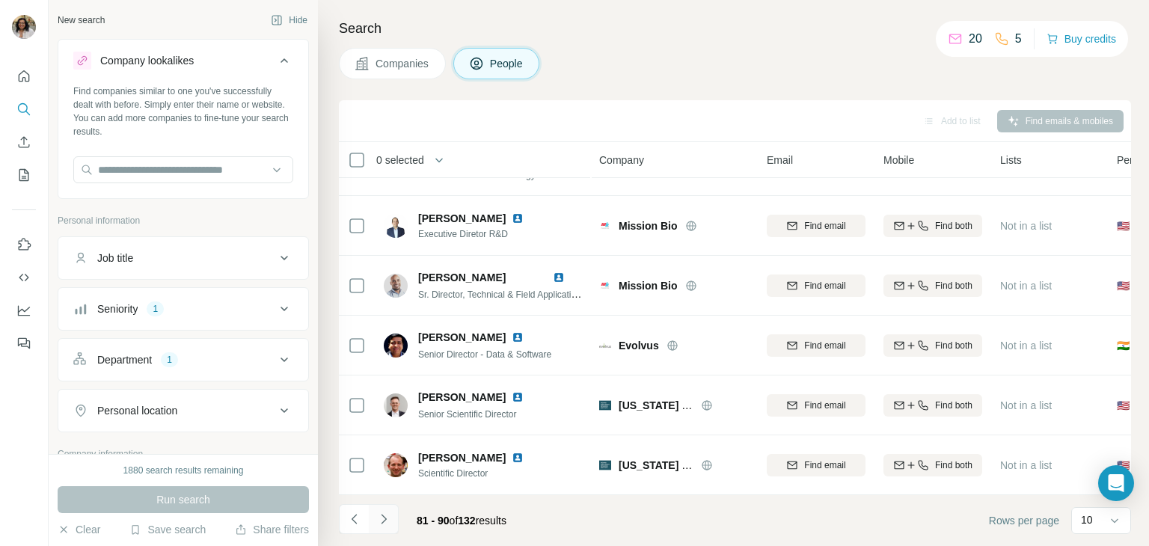
click at [383, 518] on icon "Navigate to next page" at bounding box center [383, 519] width 15 height 15
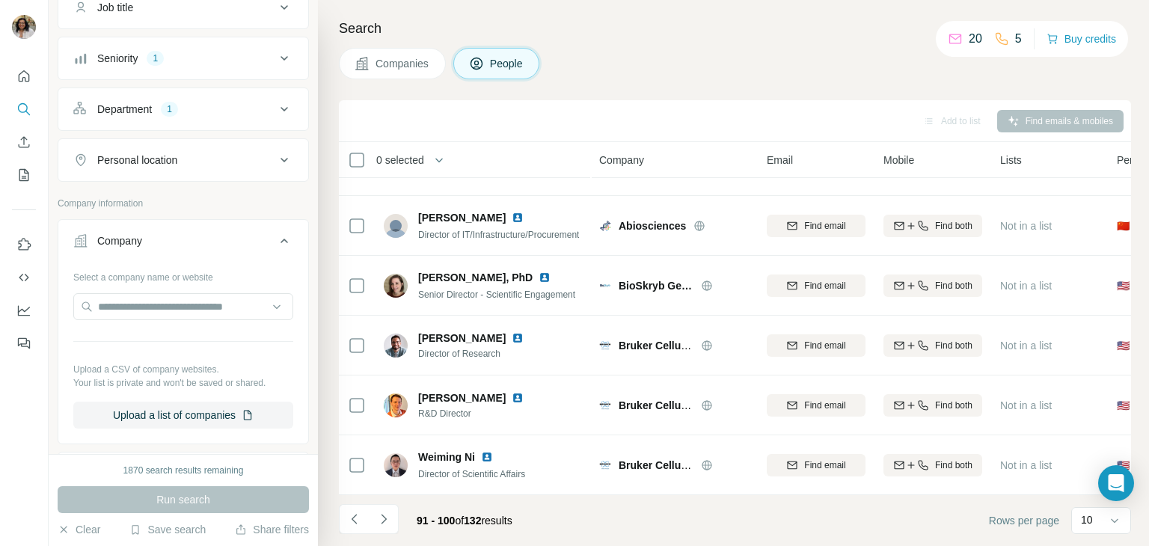
scroll to position [295, 0]
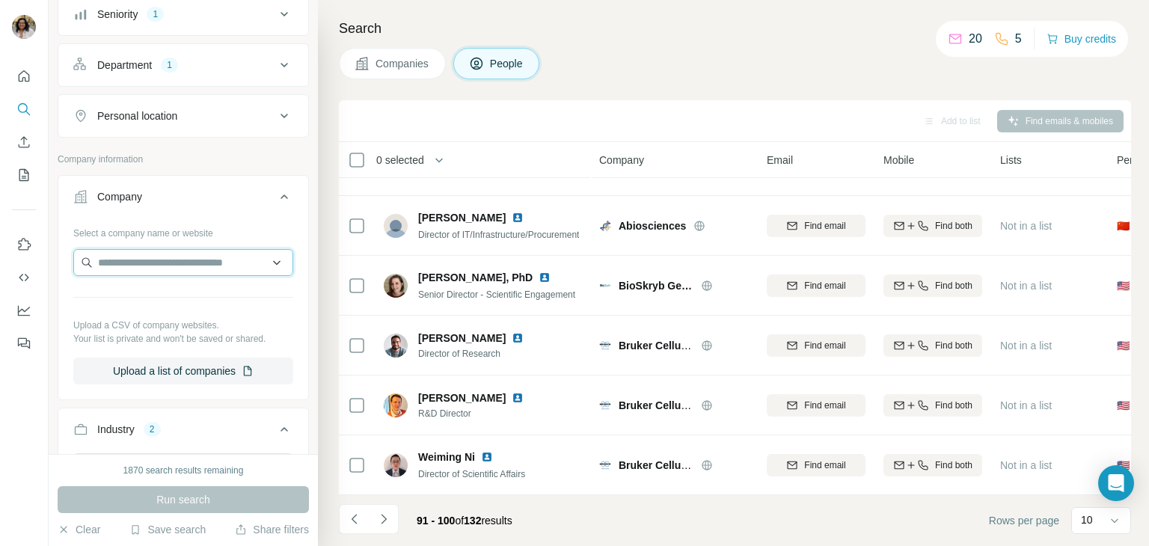
click at [203, 259] on input "text" at bounding box center [183, 262] width 220 height 27
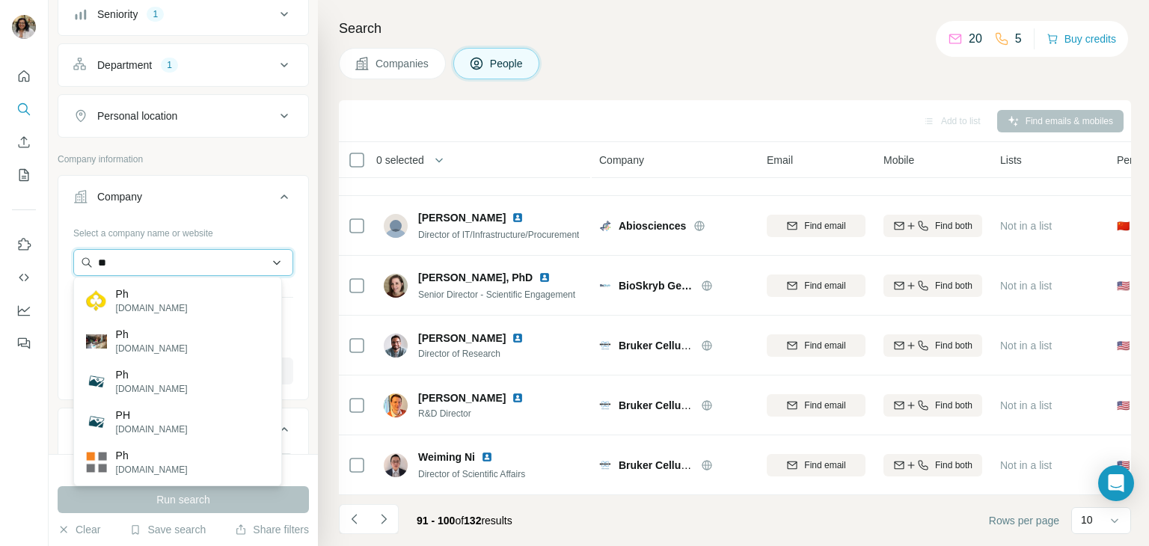
type input "*"
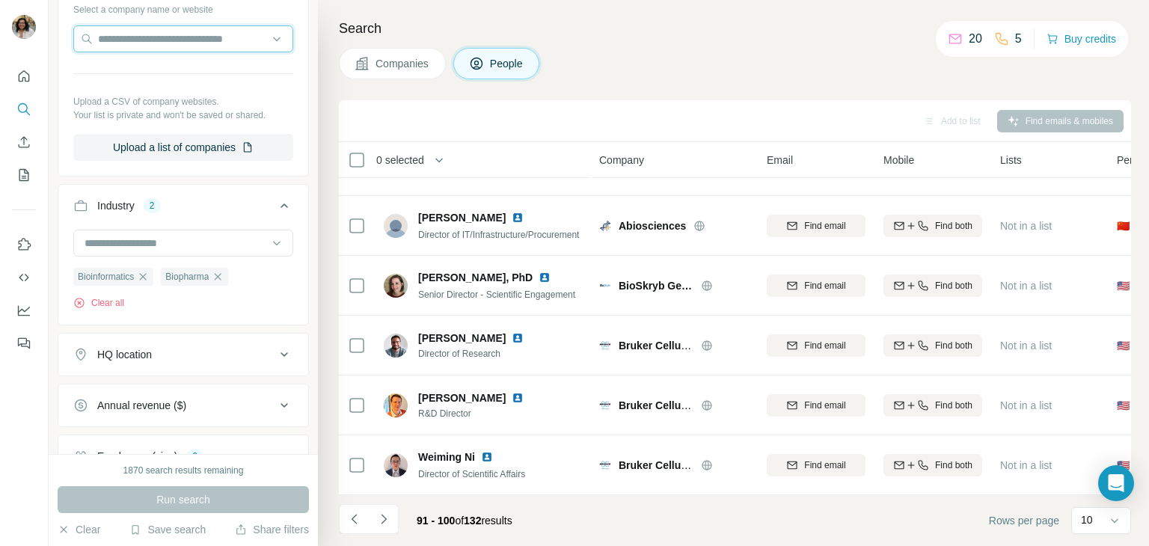
scroll to position [534, 0]
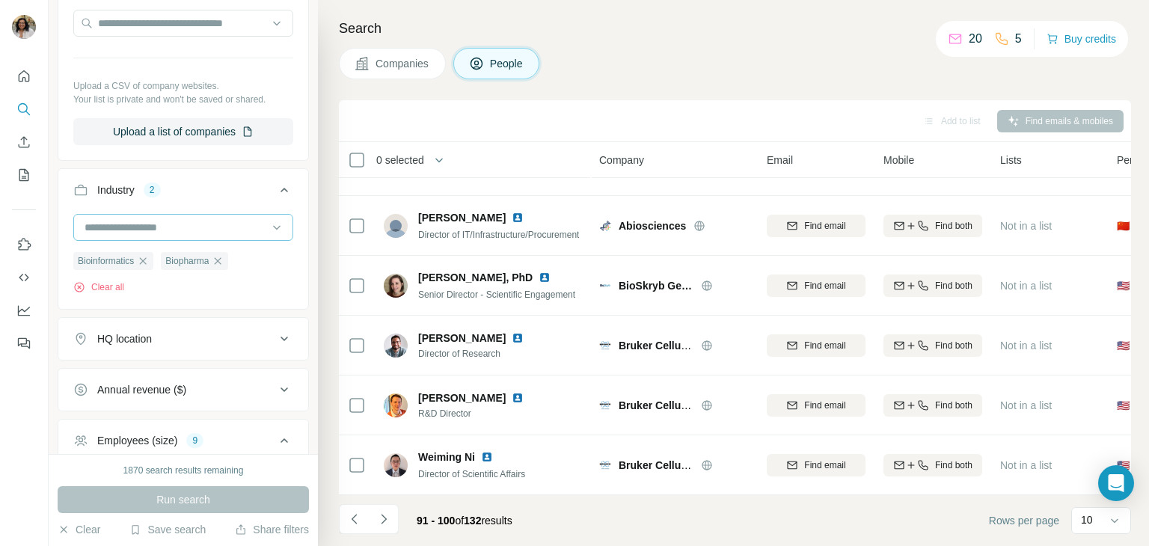
click at [239, 215] on div at bounding box center [175, 227] width 185 height 25
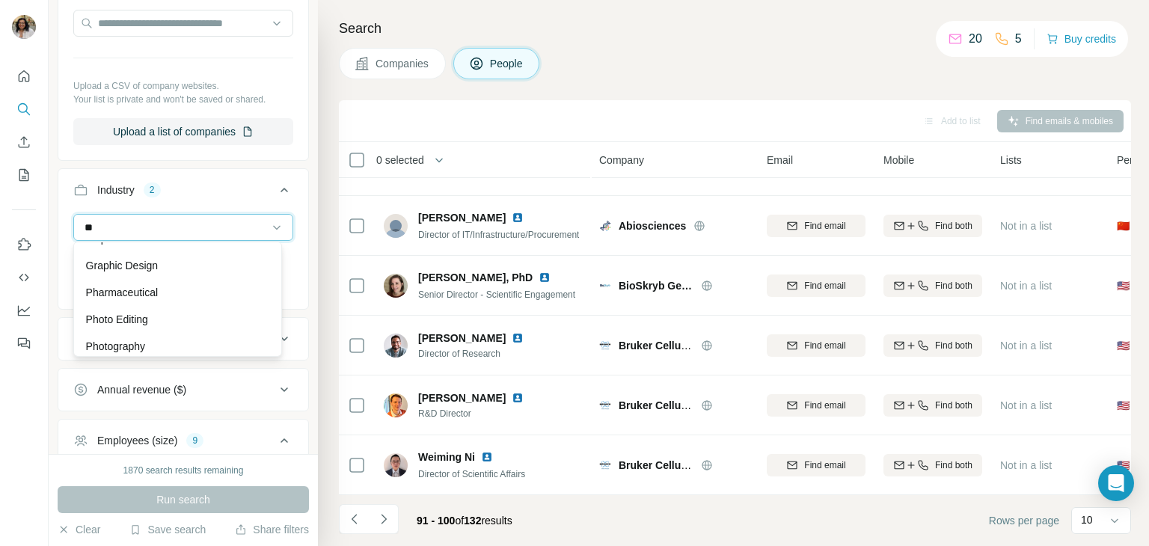
scroll to position [0, 0]
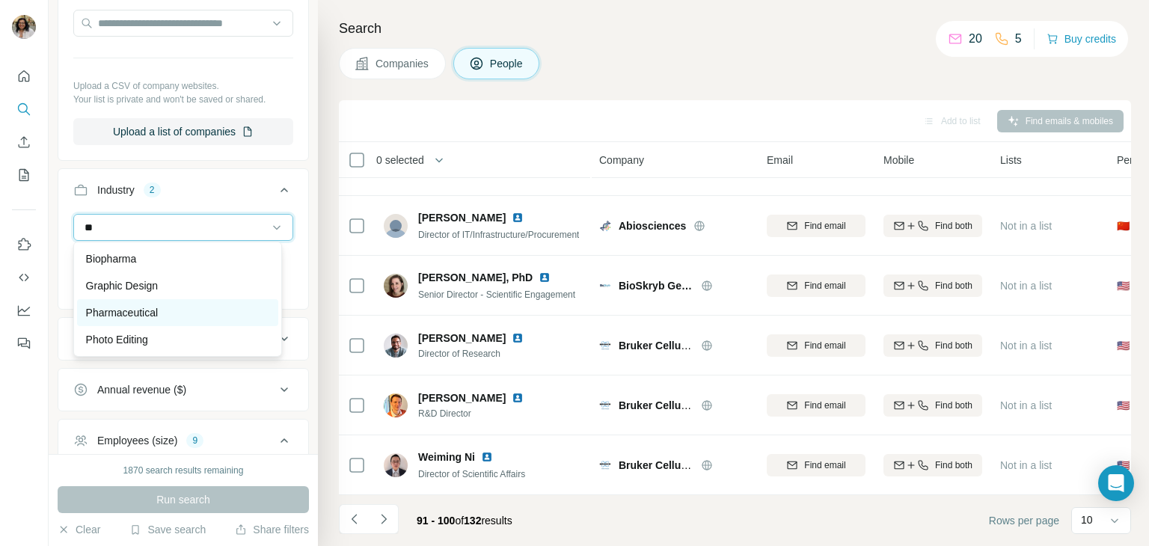
type input "**"
click at [132, 311] on p "Pharmaceutical" at bounding box center [122, 312] width 73 height 15
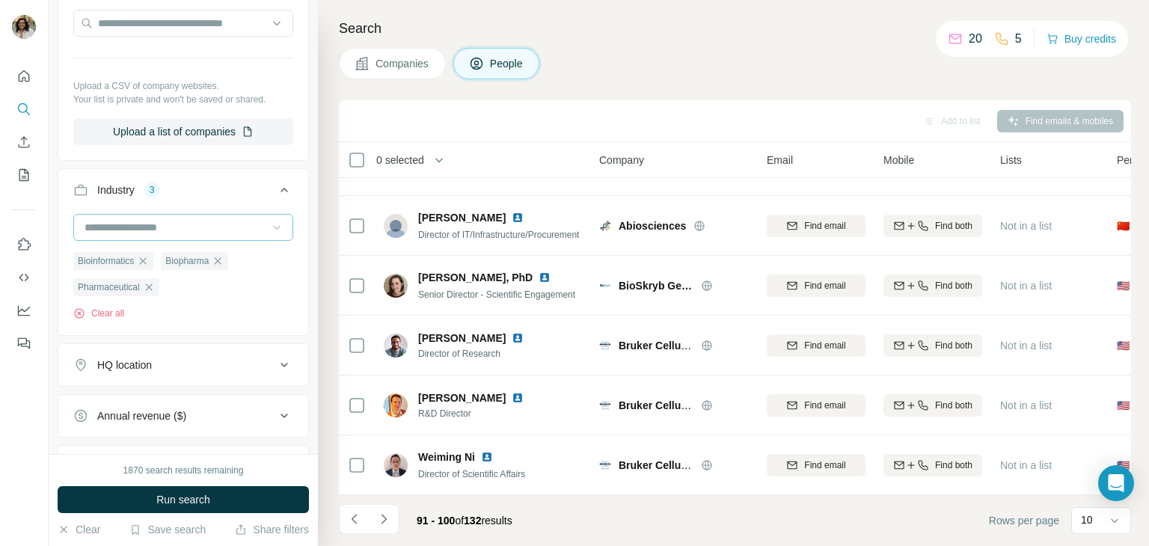
click at [269, 229] on icon at bounding box center [276, 227] width 15 height 15
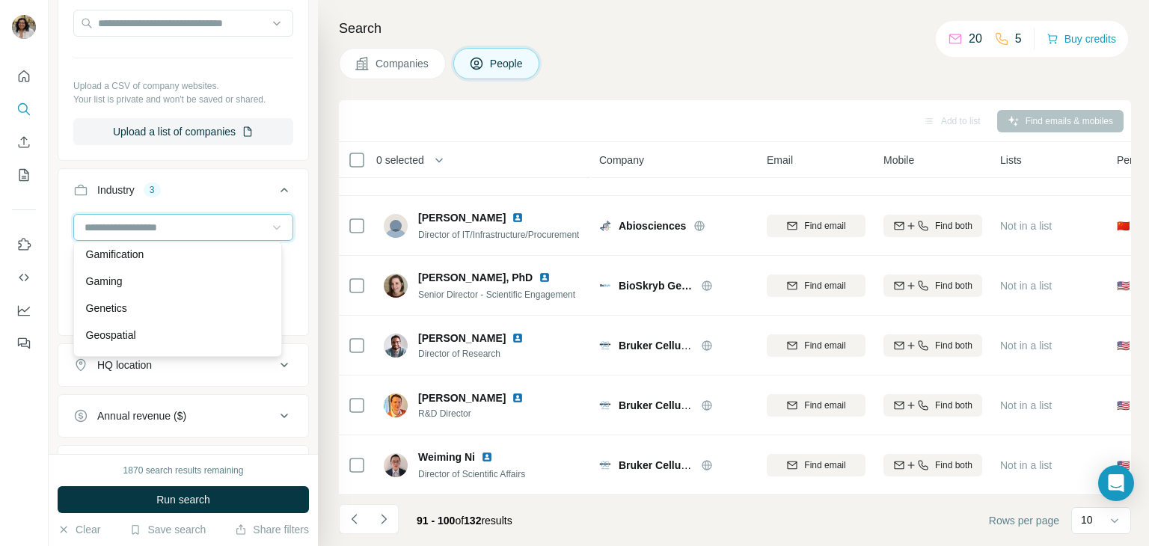
scroll to position [6759, 0]
click at [111, 292] on p "Genetics" at bounding box center [106, 284] width 41 height 15
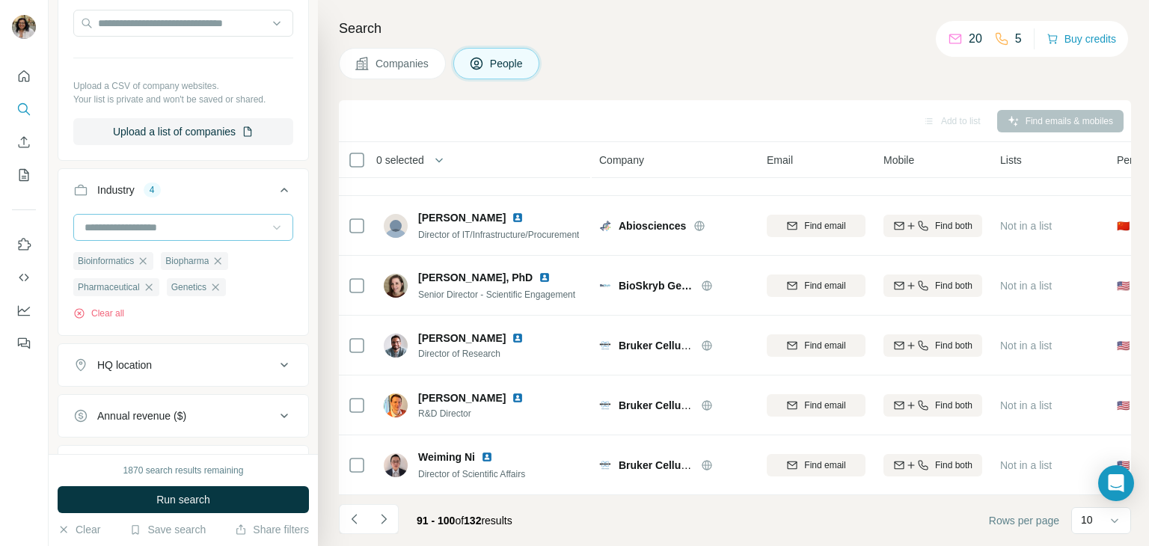
click at [269, 228] on icon at bounding box center [276, 227] width 15 height 15
type input "***"
click at [147, 255] on div "Biopharma" at bounding box center [177, 258] width 183 height 15
click at [221, 229] on input at bounding box center [175, 227] width 185 height 16
click at [221, 234] on div at bounding box center [175, 227] width 185 height 25
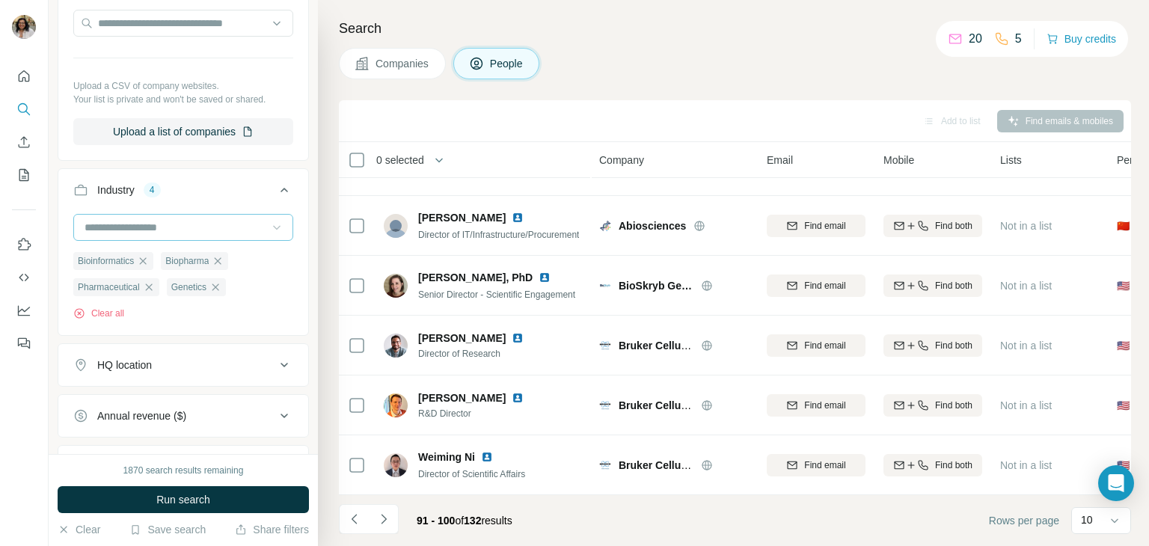
click at [200, 221] on input at bounding box center [175, 227] width 185 height 16
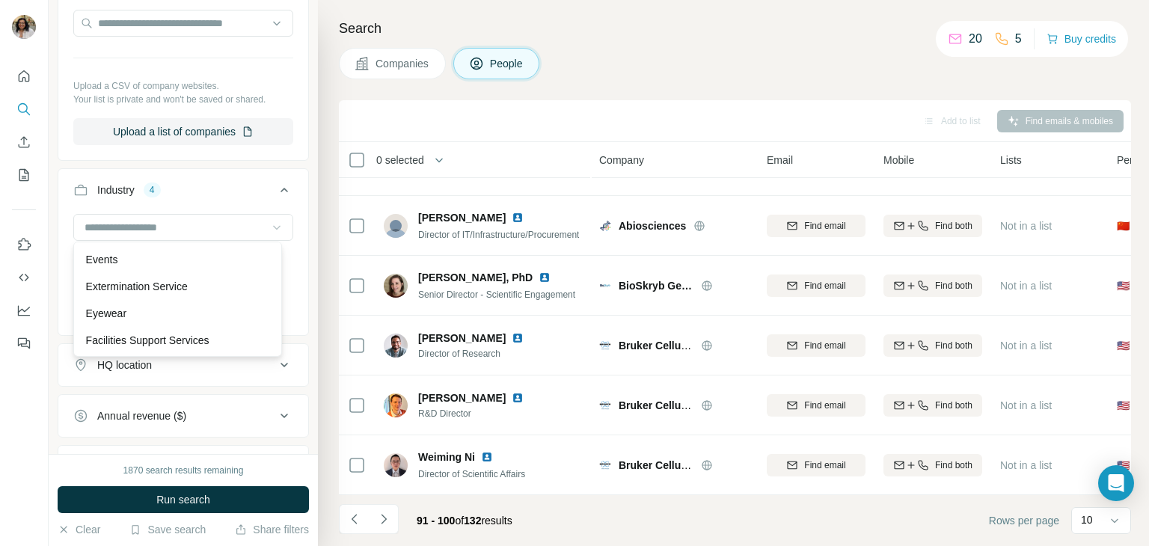
scroll to position [5624, 0]
click at [176, 219] on input at bounding box center [175, 227] width 185 height 16
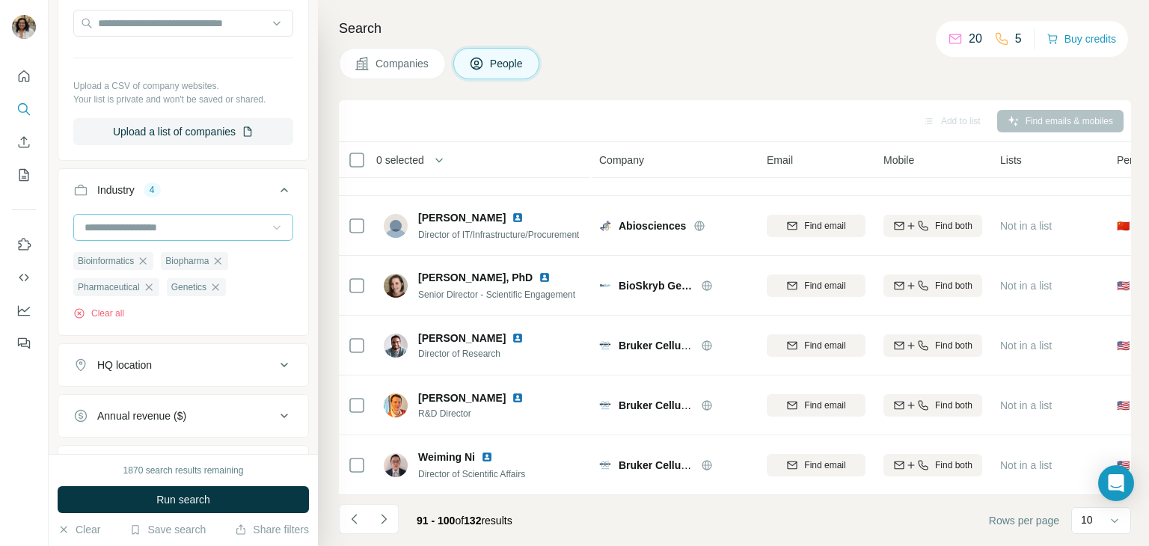
click at [139, 225] on input at bounding box center [175, 227] width 185 height 16
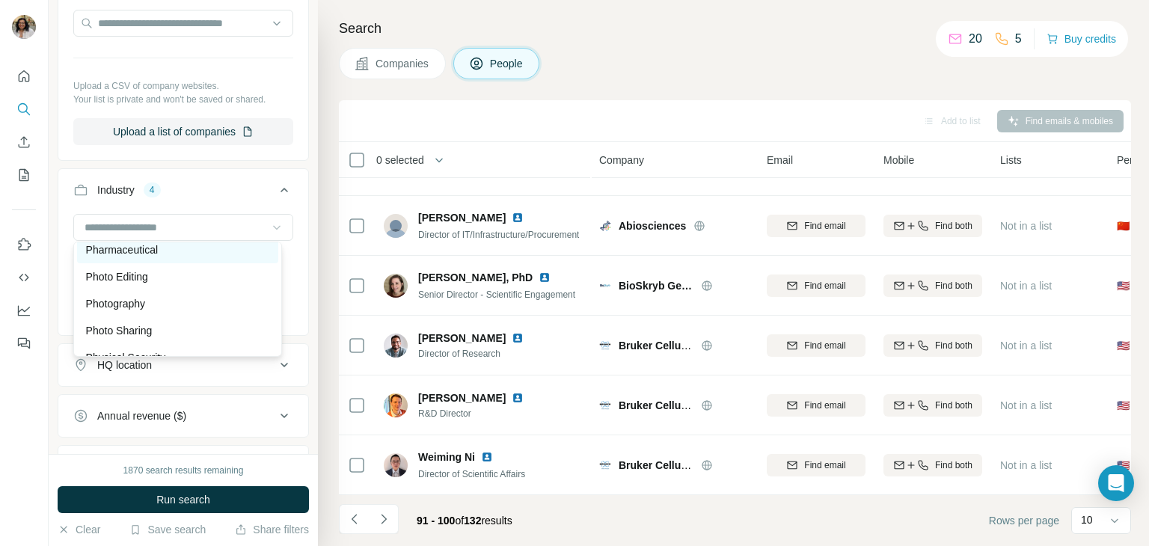
click at [117, 263] on div "Pharmaceutical" at bounding box center [177, 249] width 201 height 27
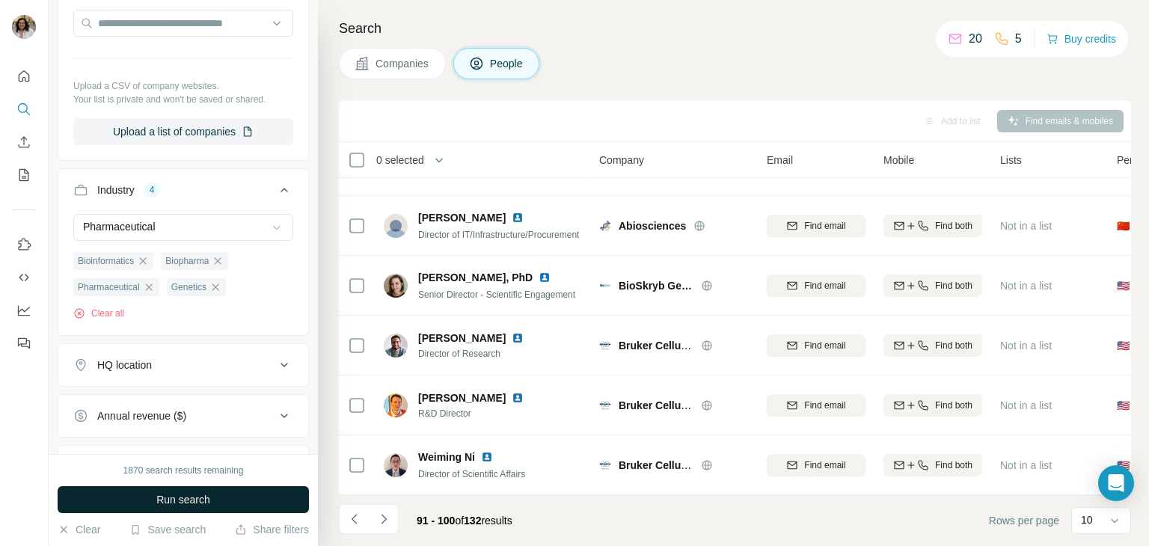
click at [174, 505] on span "Run search" at bounding box center [183, 499] width 54 height 15
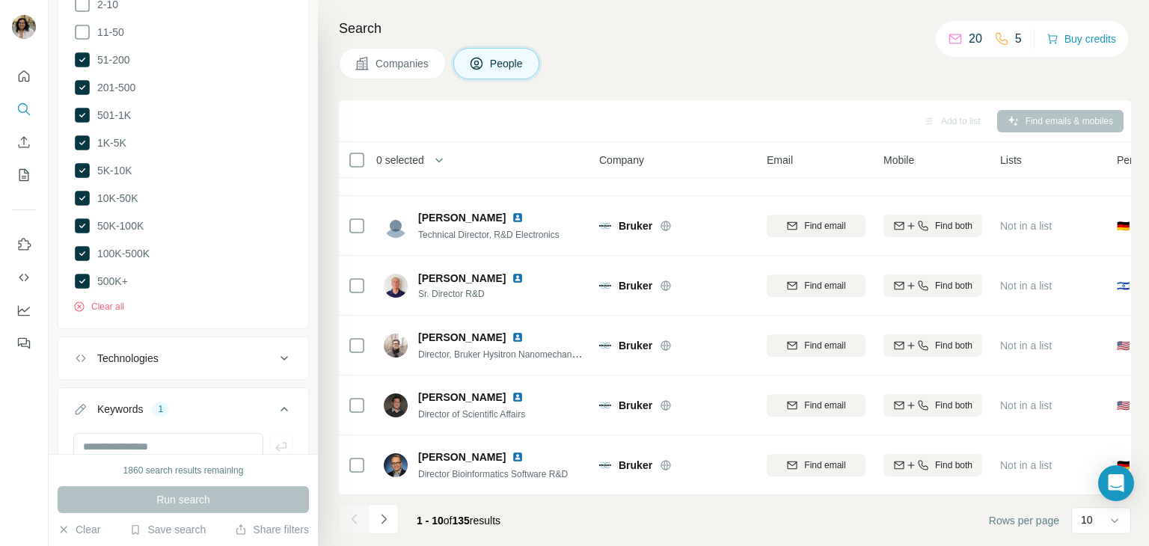
scroll to position [1170, 0]
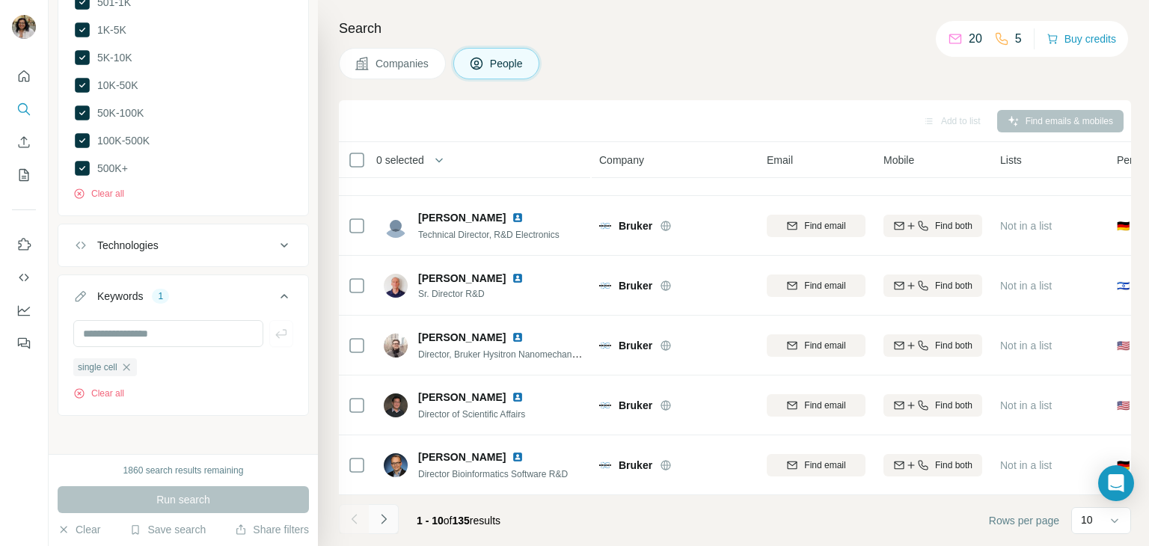
click at [380, 517] on icon "Navigate to next page" at bounding box center [383, 519] width 15 height 15
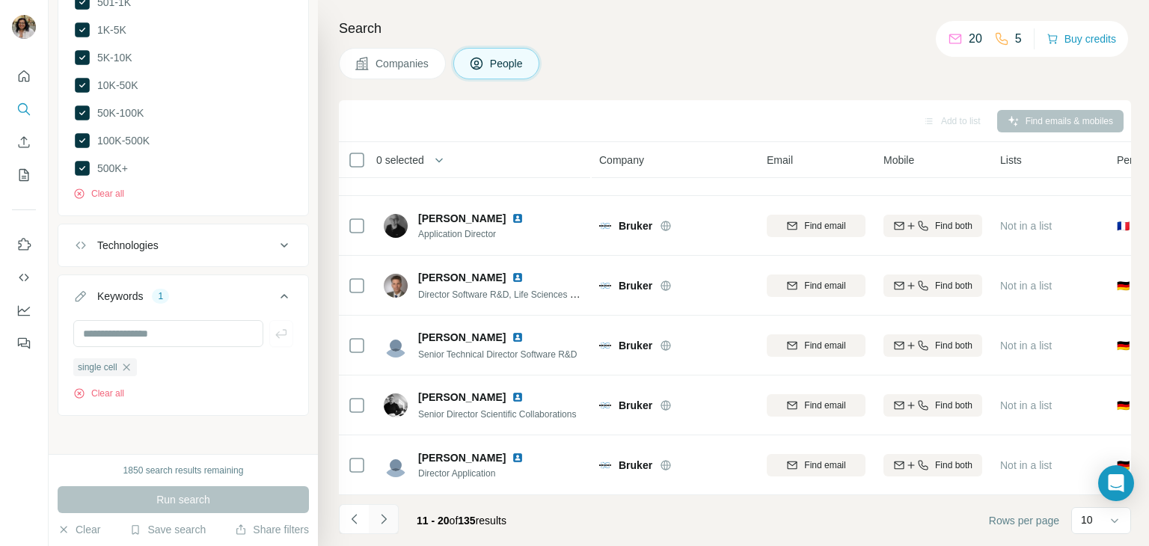
click at [380, 517] on icon "Navigate to next page" at bounding box center [383, 519] width 15 height 15
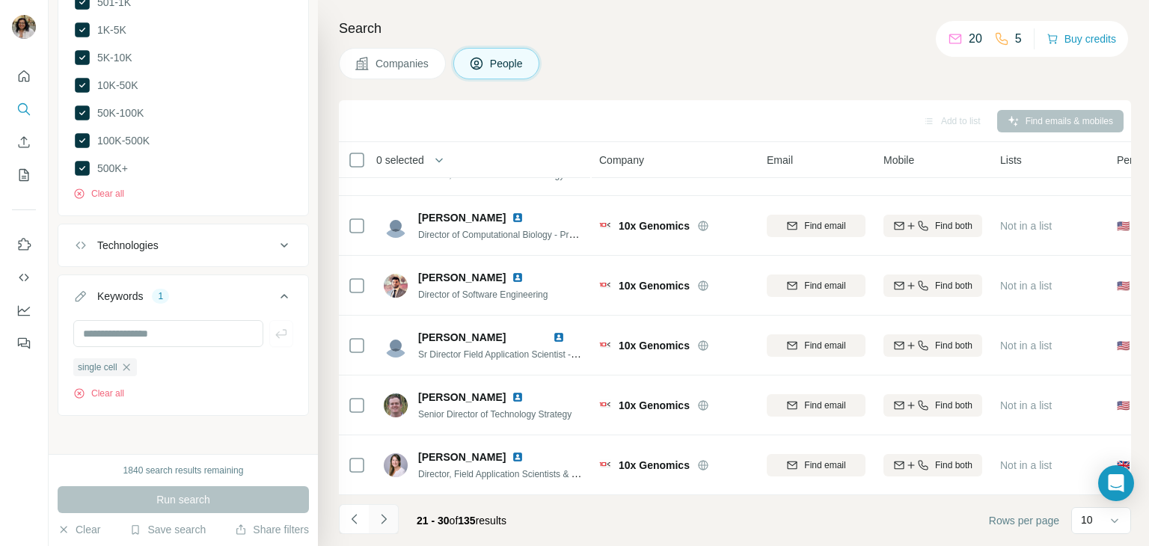
click at [380, 517] on icon "Navigate to next page" at bounding box center [383, 519] width 15 height 15
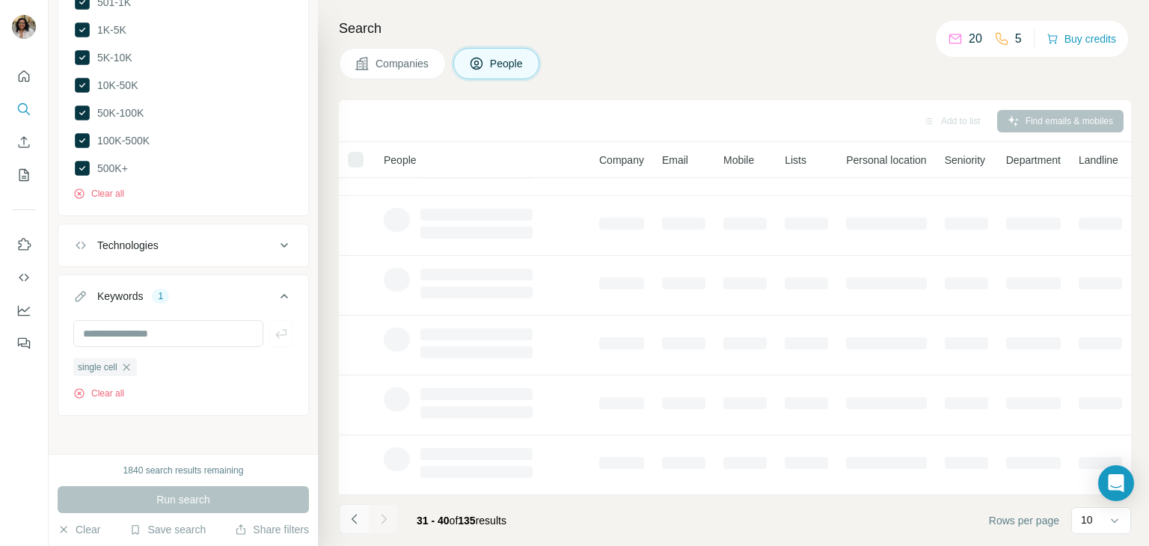
click at [352, 524] on icon "Navigate to previous page" at bounding box center [354, 519] width 15 height 15
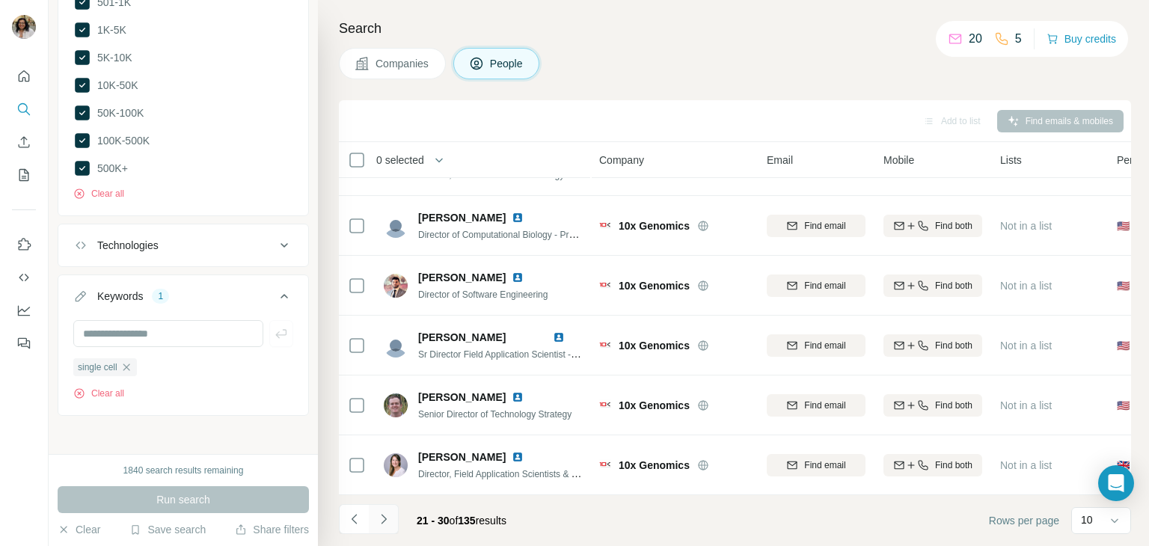
click at [389, 513] on icon "Navigate to next page" at bounding box center [383, 519] width 15 height 15
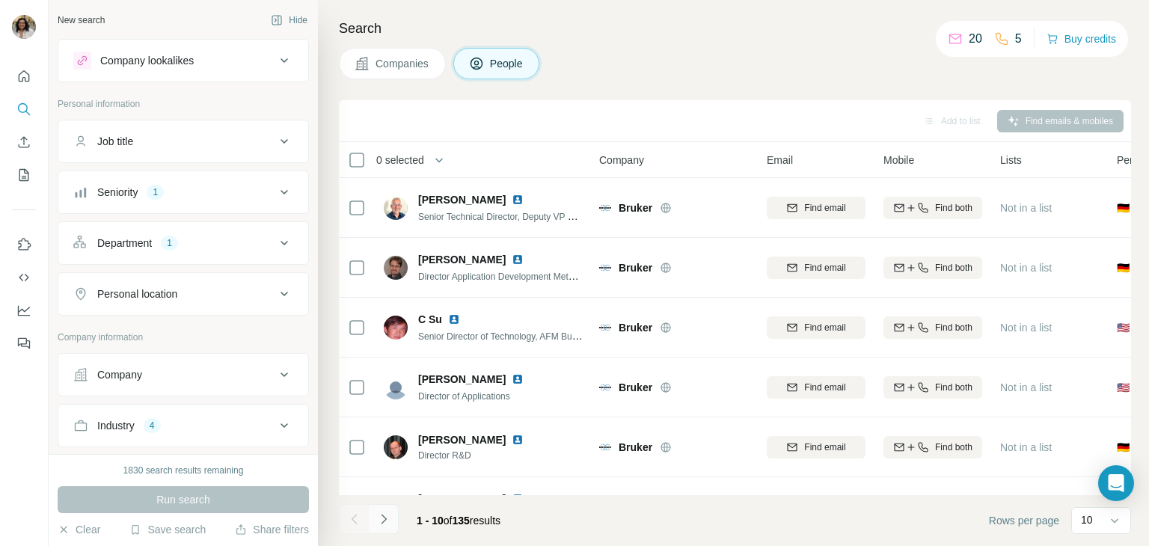
click at [389, 524] on icon "Navigate to next page" at bounding box center [383, 519] width 15 height 15
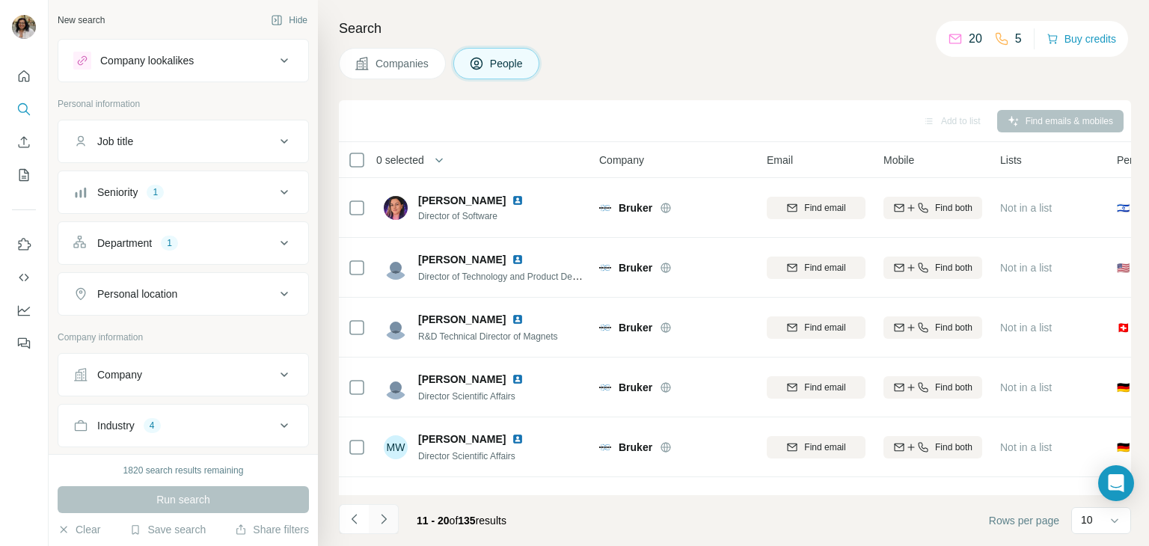
click at [389, 524] on icon "Navigate to next page" at bounding box center [383, 519] width 15 height 15
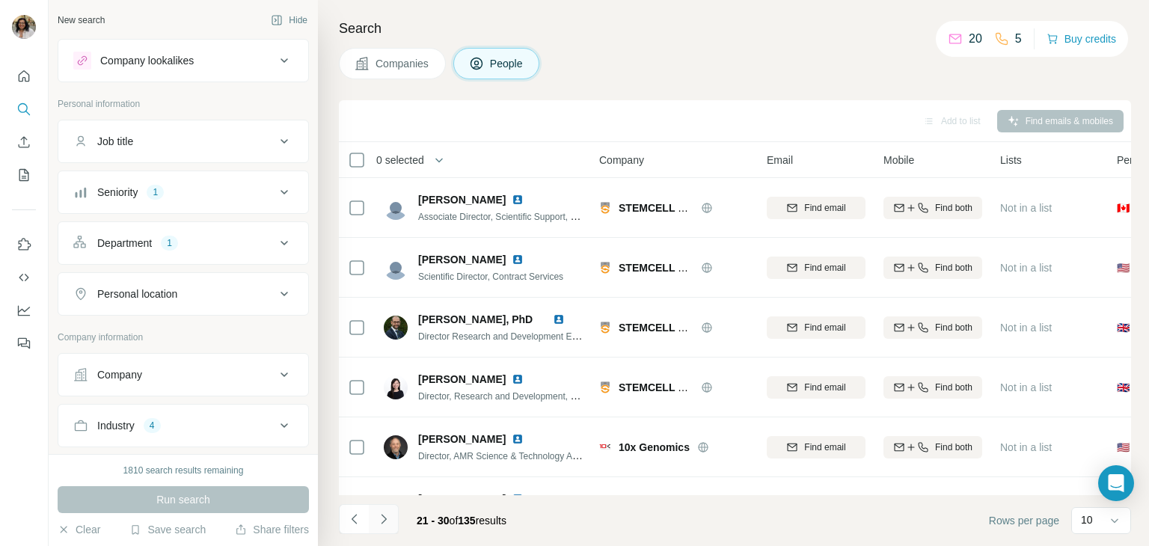
click at [389, 524] on icon "Navigate to next page" at bounding box center [383, 519] width 15 height 15
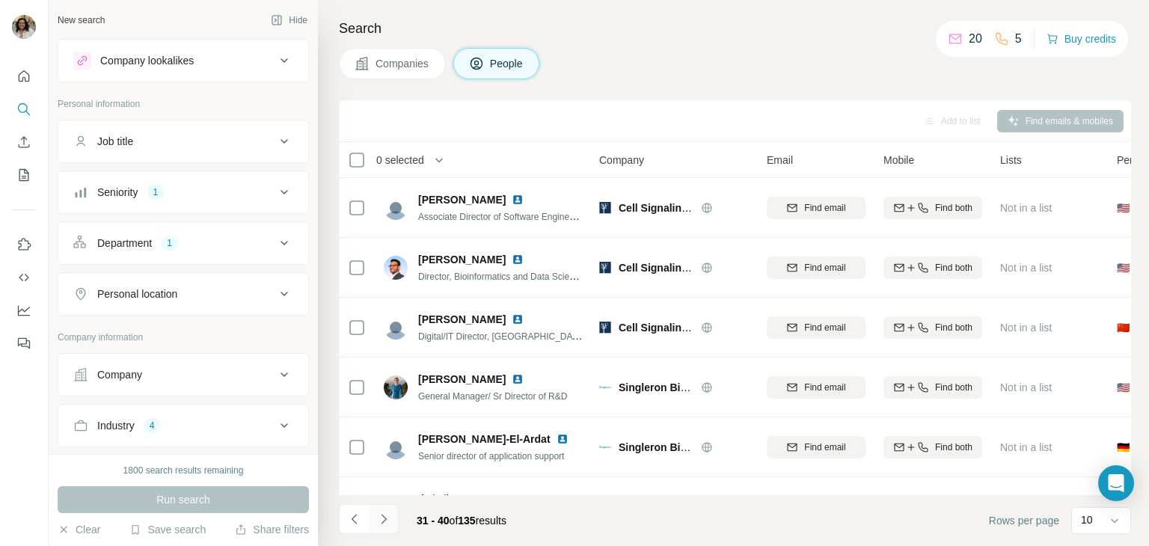
click at [389, 524] on icon "Navigate to next page" at bounding box center [383, 519] width 15 height 15
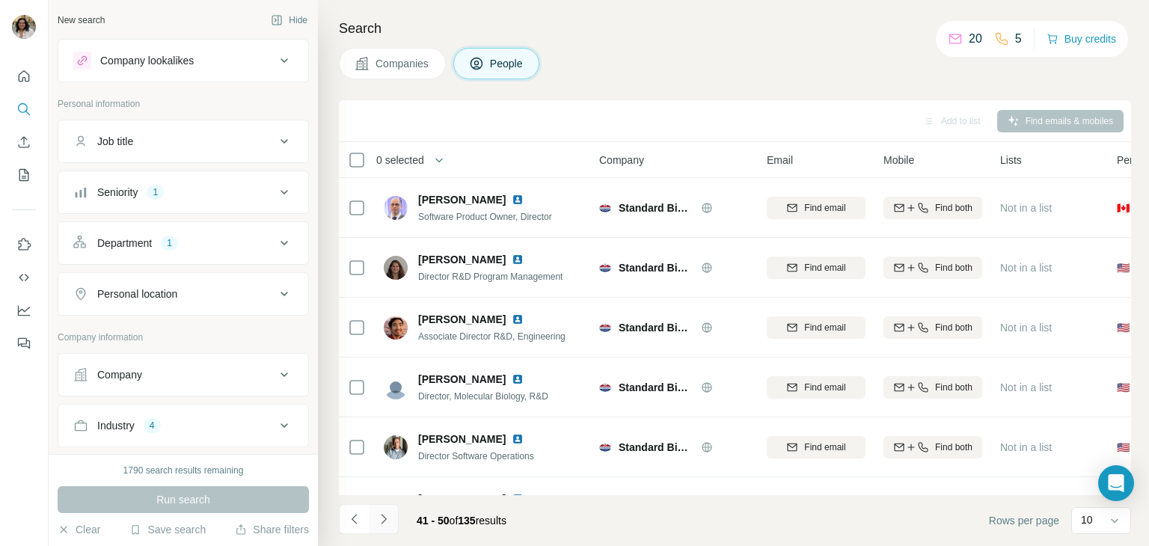
click at [389, 524] on icon "Navigate to next page" at bounding box center [383, 519] width 15 height 15
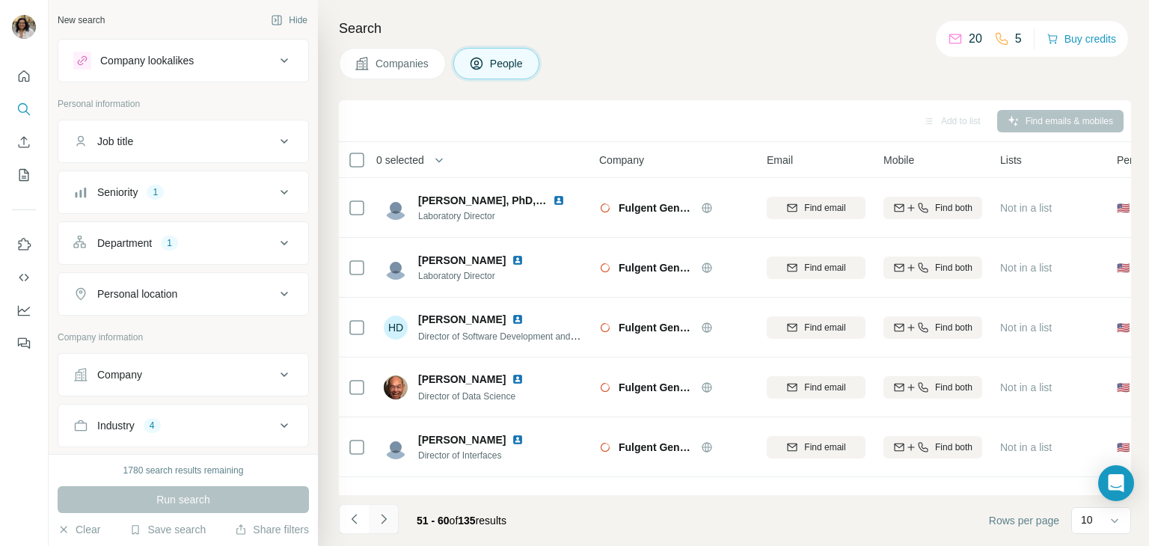
click at [389, 524] on icon "Navigate to next page" at bounding box center [383, 519] width 15 height 15
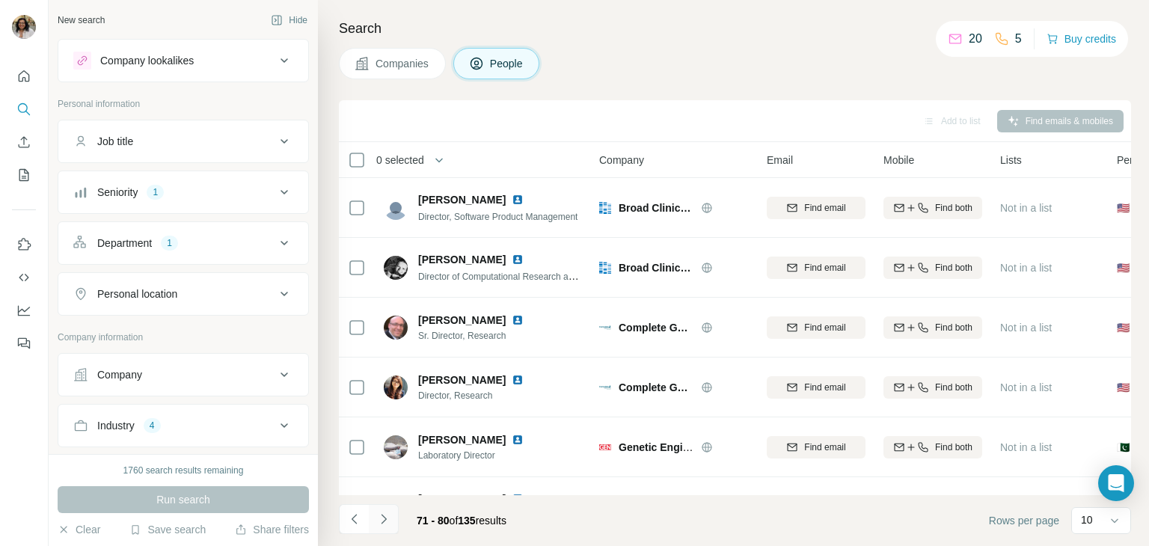
click at [389, 524] on icon "Navigate to next page" at bounding box center [383, 519] width 15 height 15
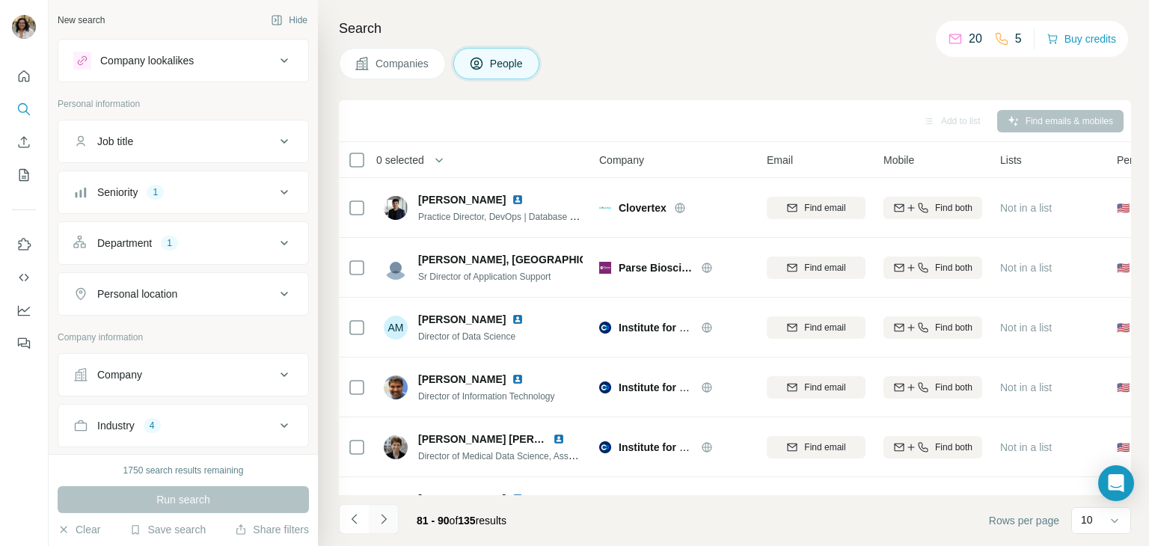
click at [389, 524] on icon "Navigate to next page" at bounding box center [383, 519] width 15 height 15
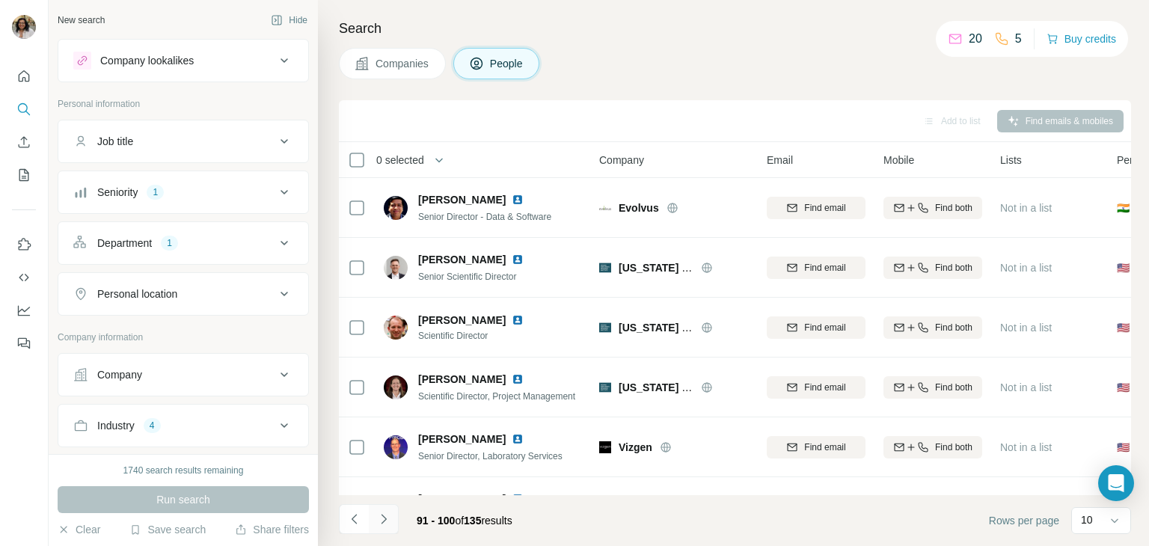
click at [390, 525] on button "Navigate to next page" at bounding box center [384, 519] width 30 height 30
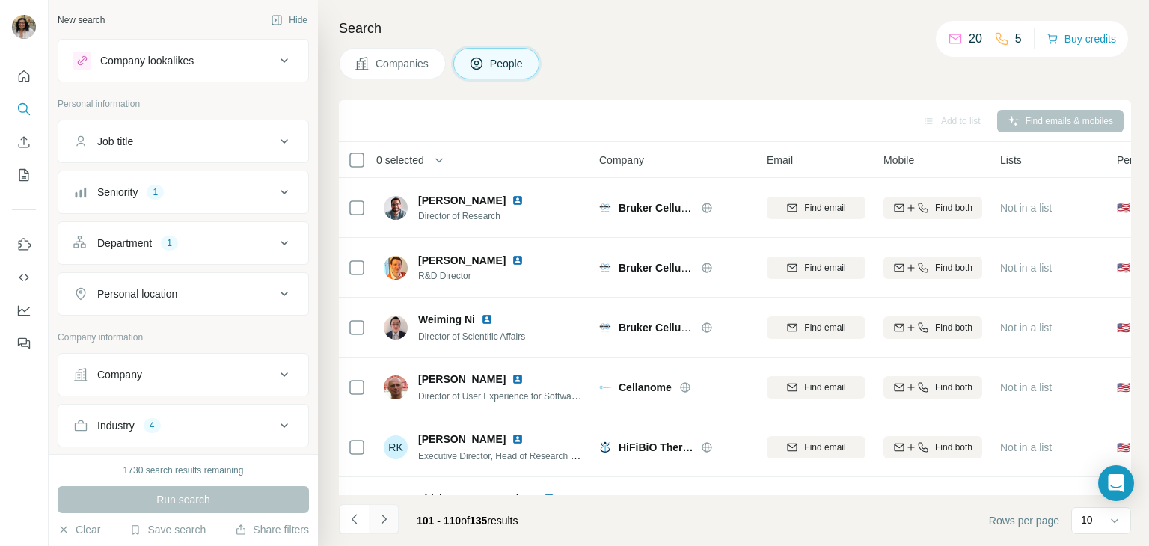
click at [390, 525] on button "Navigate to next page" at bounding box center [384, 519] width 30 height 30
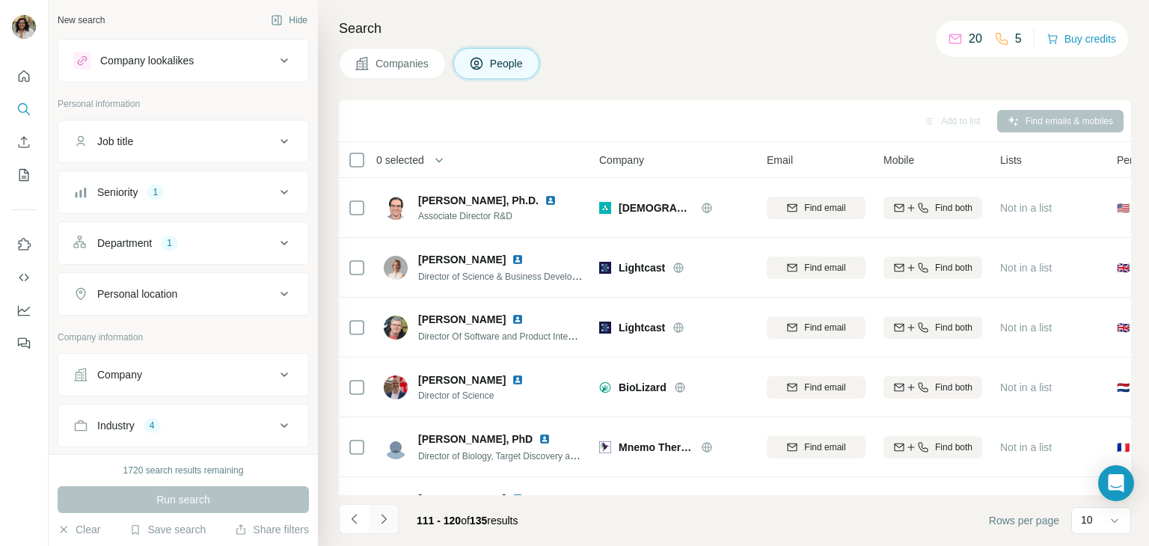
click at [390, 525] on button "Navigate to next page" at bounding box center [384, 519] width 30 height 30
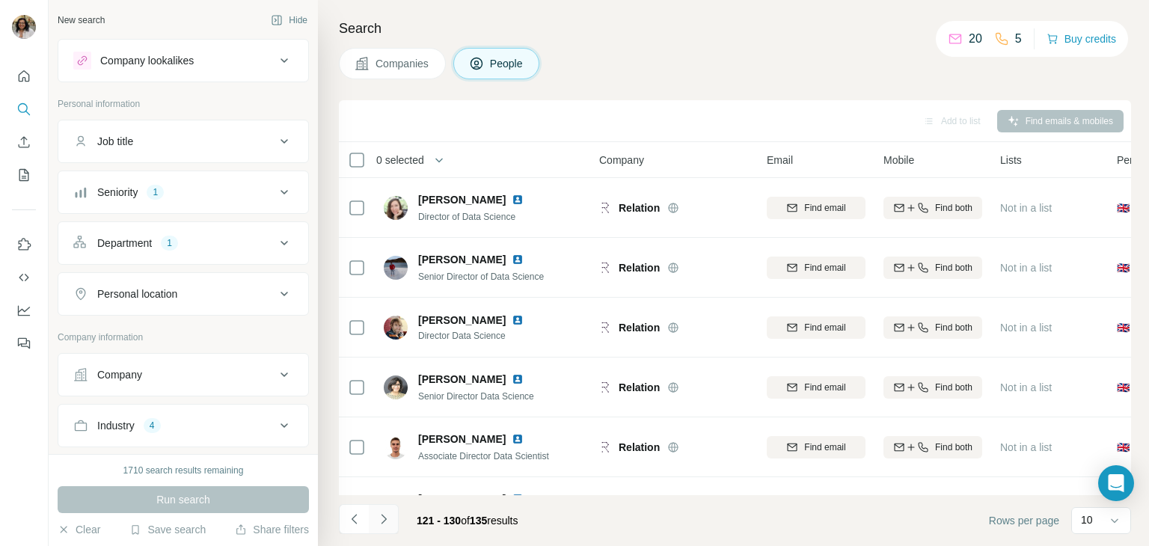
click at [390, 525] on button "Navigate to next page" at bounding box center [384, 519] width 30 height 30
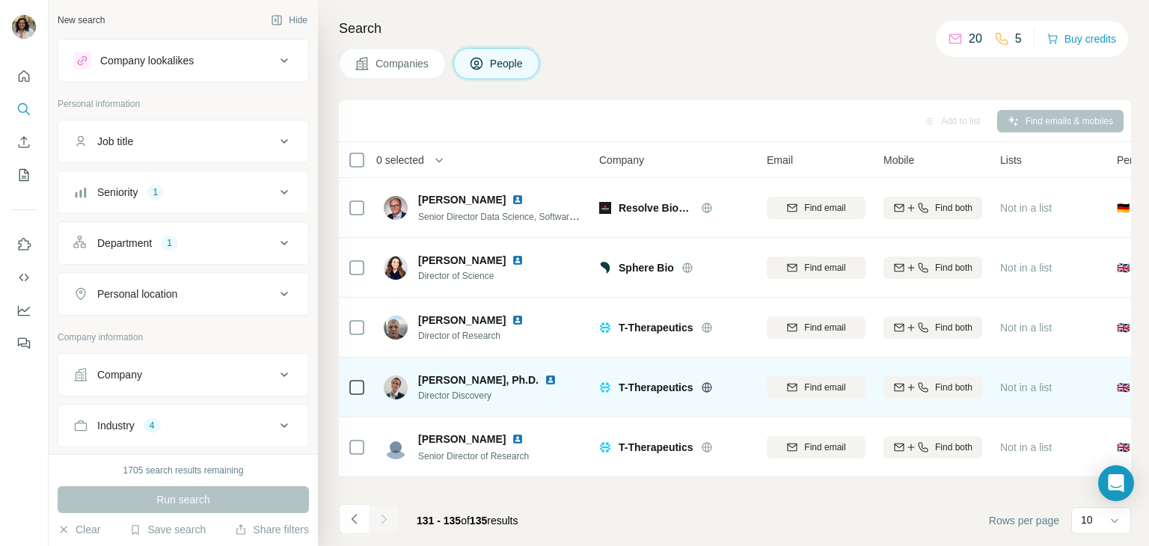
click at [694, 381] on div "T-Therapeutics" at bounding box center [684, 387] width 130 height 15
click at [706, 390] on icon at bounding box center [707, 387] width 12 height 12
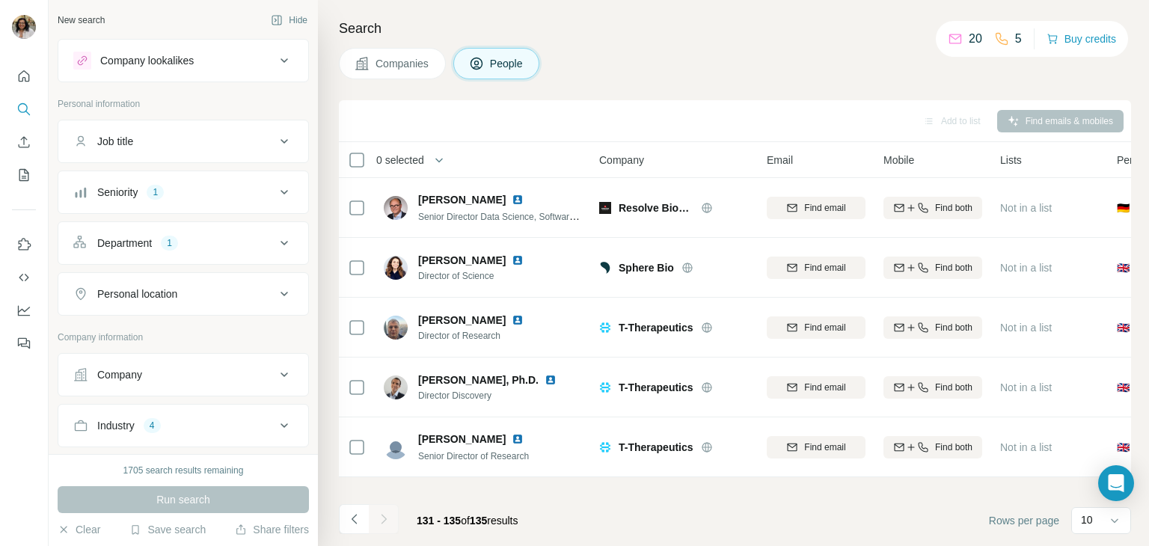
click at [387, 516] on div at bounding box center [384, 519] width 30 height 30
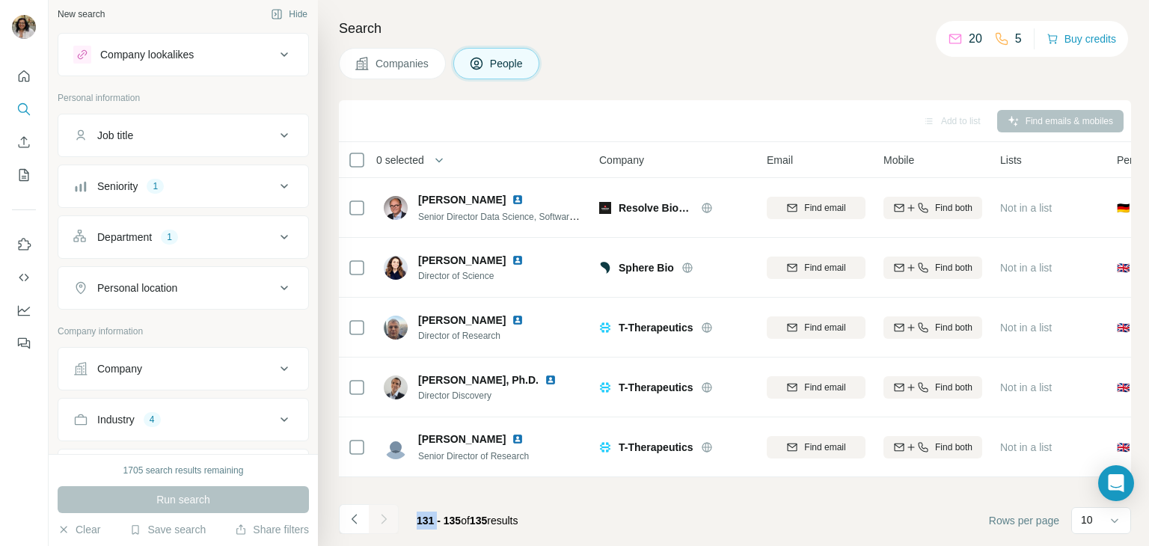
scroll to position [7, 0]
click at [355, 512] on icon "Navigate to previous page" at bounding box center [354, 519] width 15 height 15
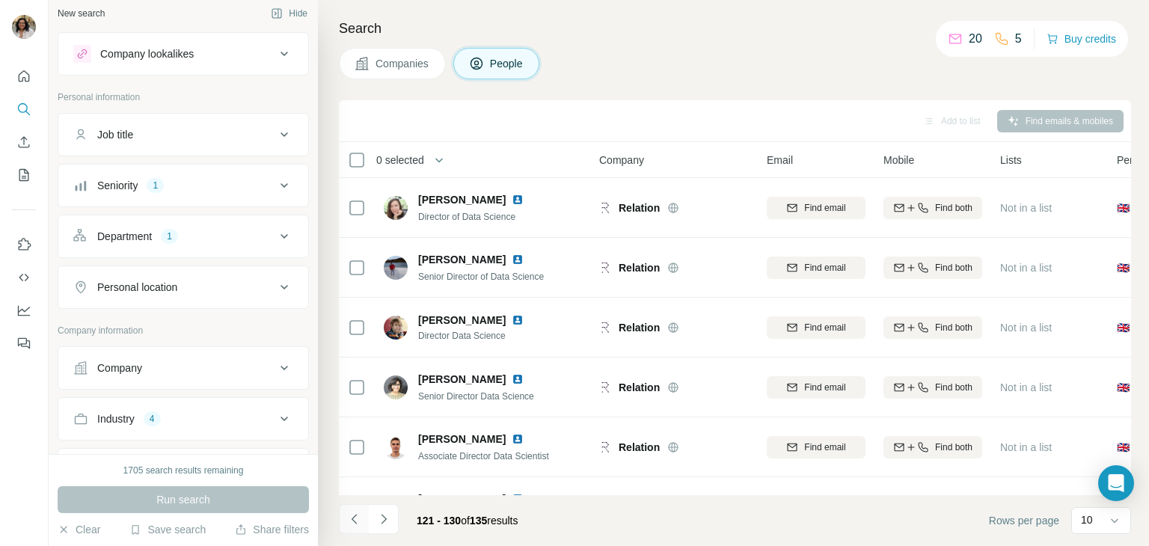
click at [355, 512] on icon "Navigate to previous page" at bounding box center [354, 519] width 15 height 15
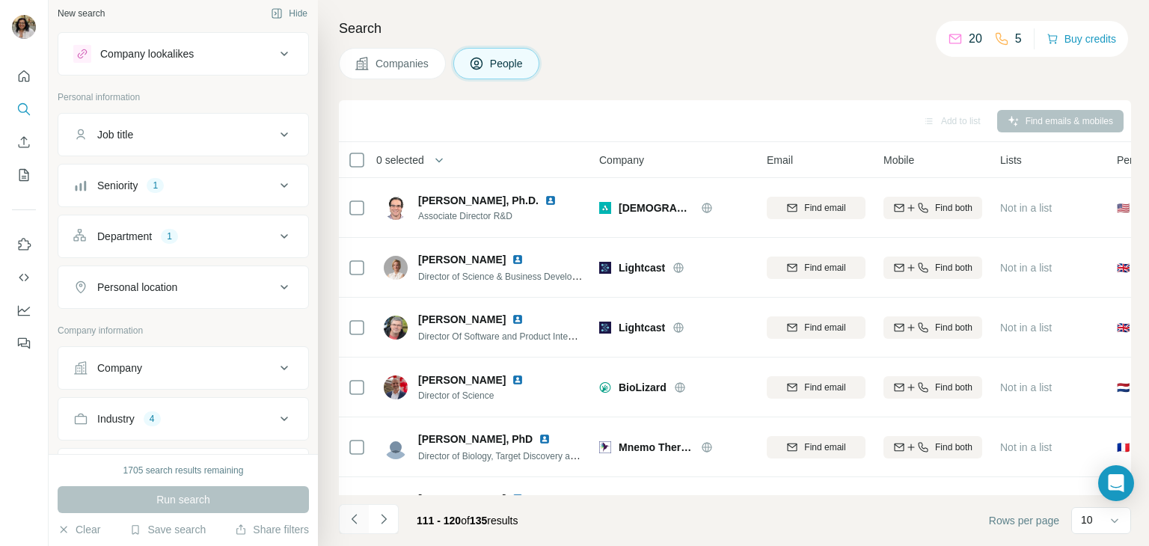
click at [355, 512] on icon "Navigate to previous page" at bounding box center [354, 519] width 15 height 15
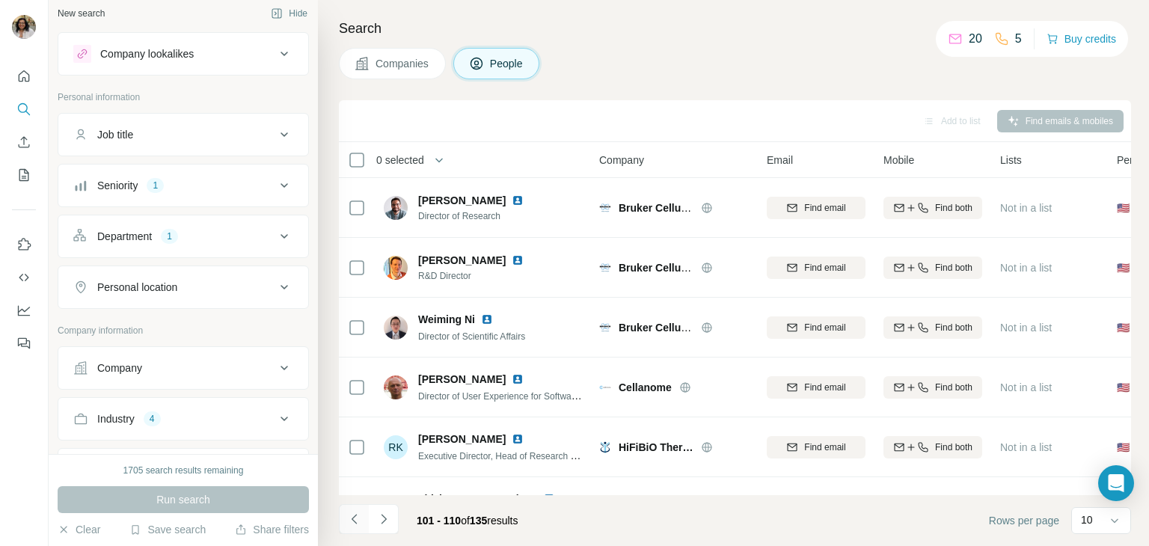
click at [355, 512] on icon "Navigate to previous page" at bounding box center [354, 519] width 15 height 15
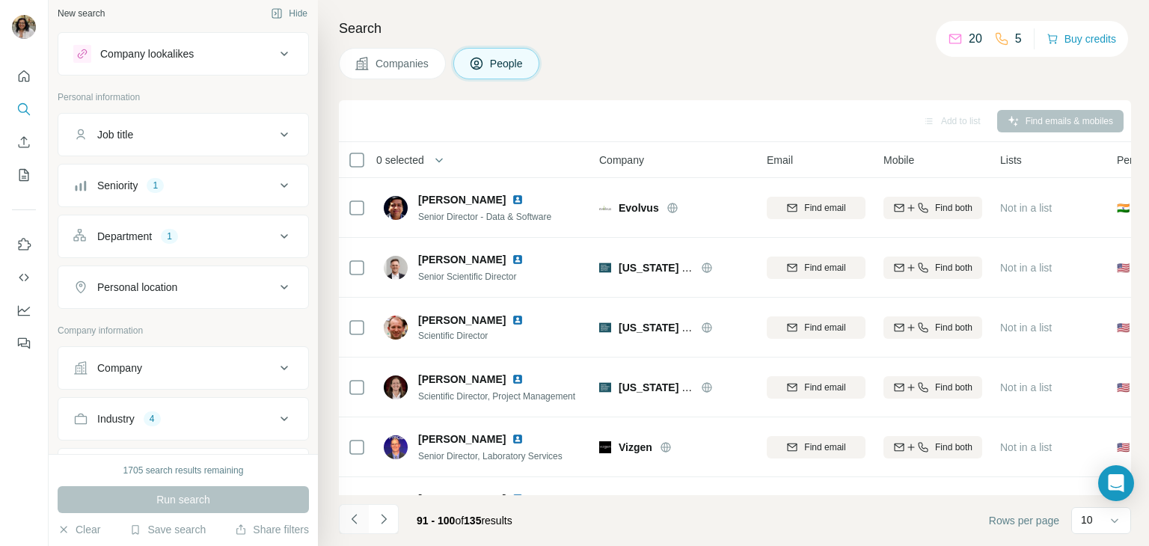
click at [355, 512] on icon "Navigate to previous page" at bounding box center [354, 519] width 15 height 15
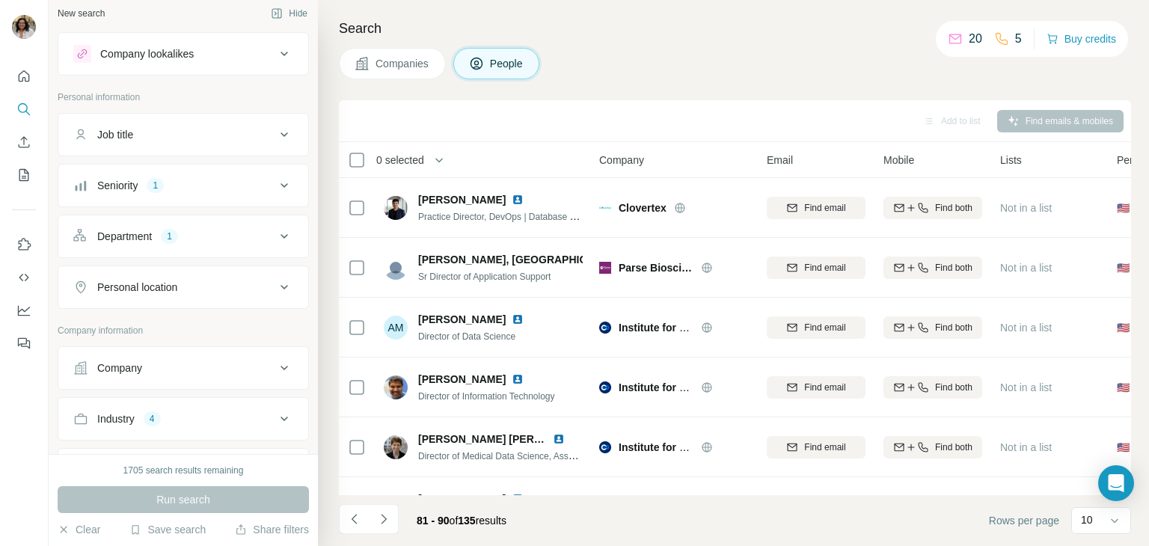
click at [652, 77] on div "Companies People" at bounding box center [735, 63] width 792 height 31
click at [27, 76] on icon "Quick start" at bounding box center [23, 76] width 15 height 15
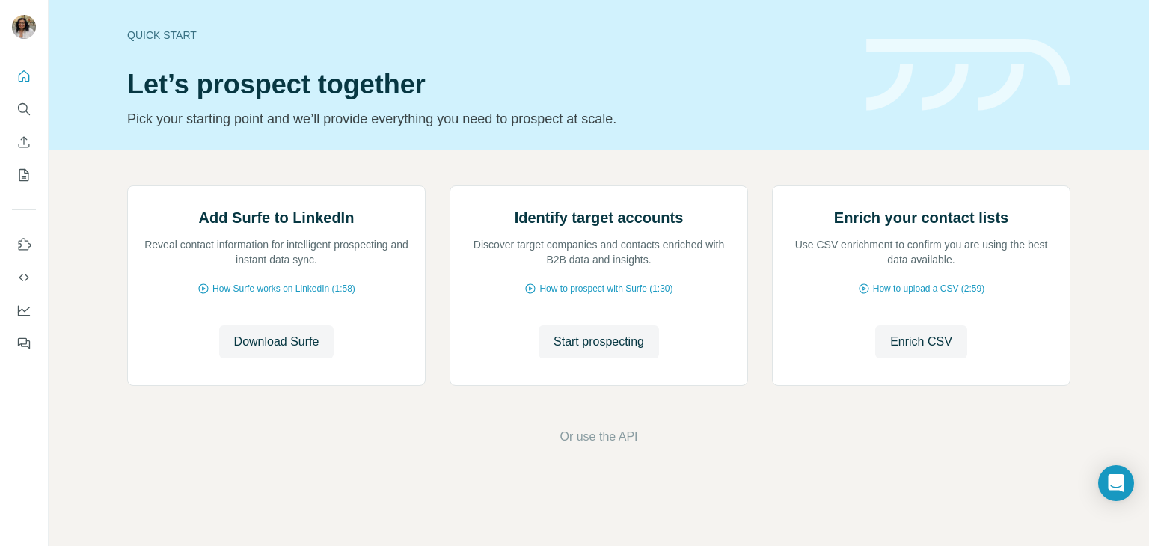
scroll to position [100, 0]
click at [616, 295] on span "How to prospect with Surfe (1:30)" at bounding box center [605, 288] width 133 height 13
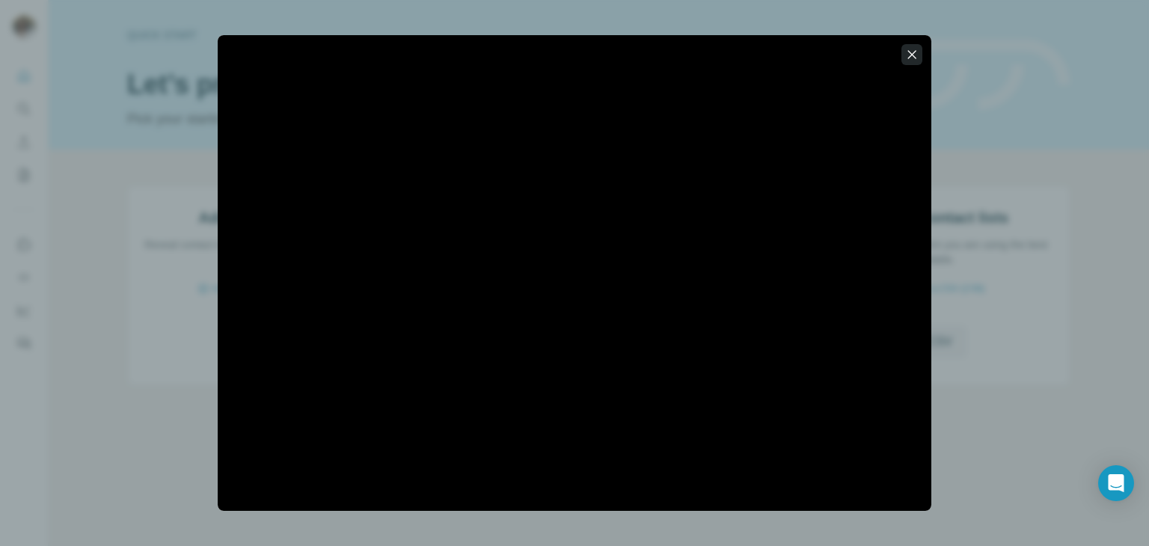
click at [913, 56] on icon "button" at bounding box center [911, 54] width 15 height 15
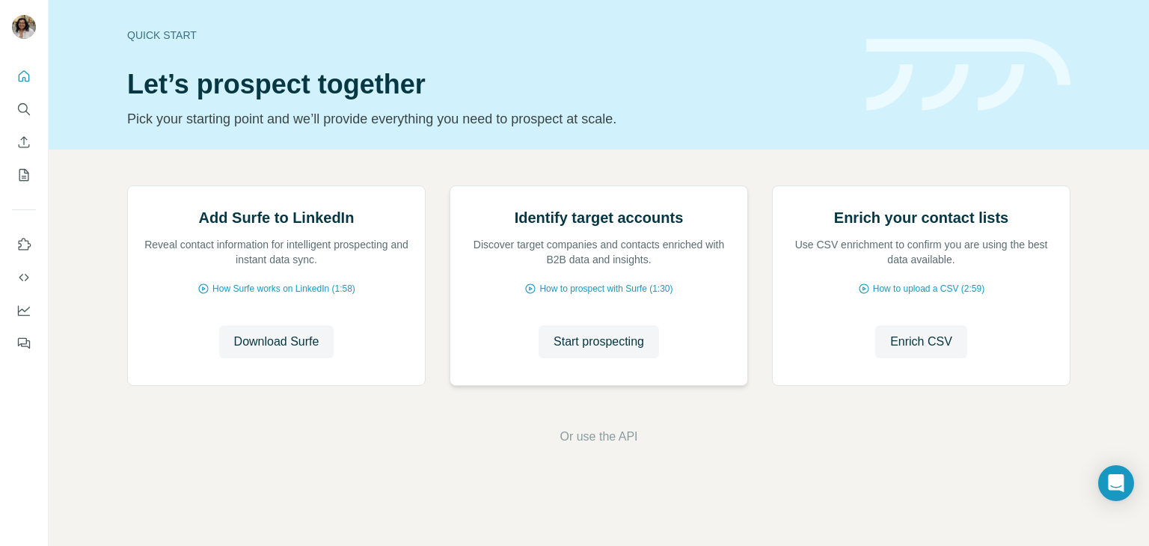
click at [450, 186] on img at bounding box center [450, 186] width 0 height 0
click at [593, 351] on span "Start prospecting" at bounding box center [598, 342] width 91 height 18
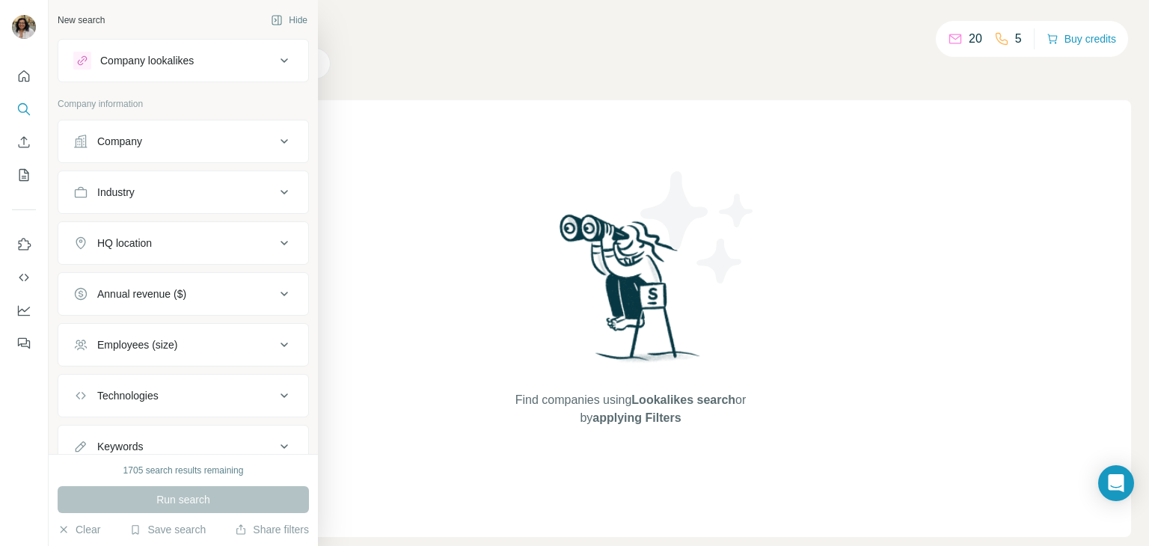
click at [246, 70] on button "Company lookalikes" at bounding box center [183, 61] width 250 height 36
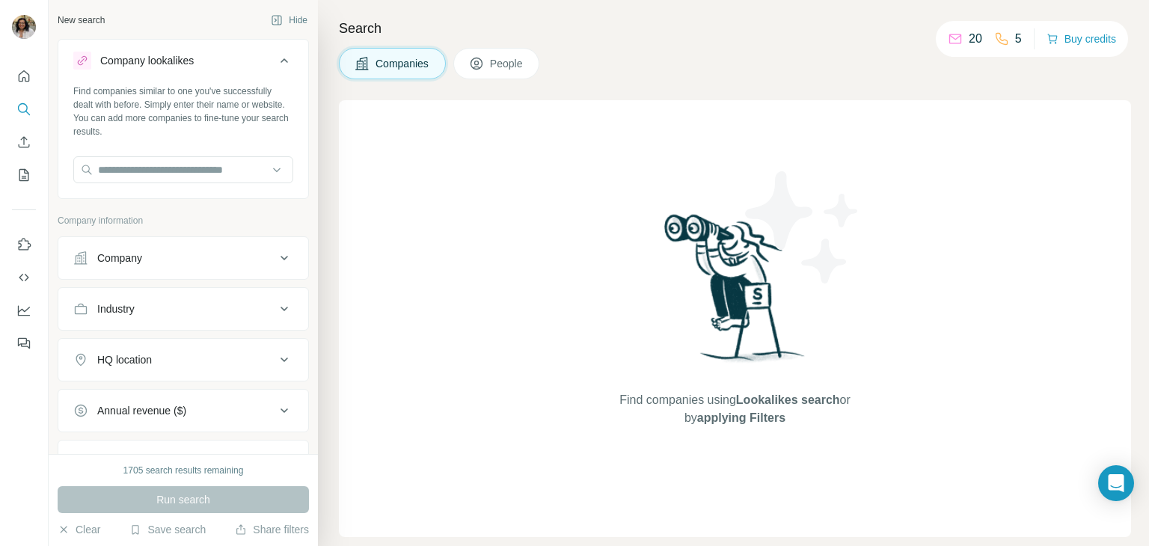
click at [208, 258] on div "Company" at bounding box center [174, 258] width 202 height 15
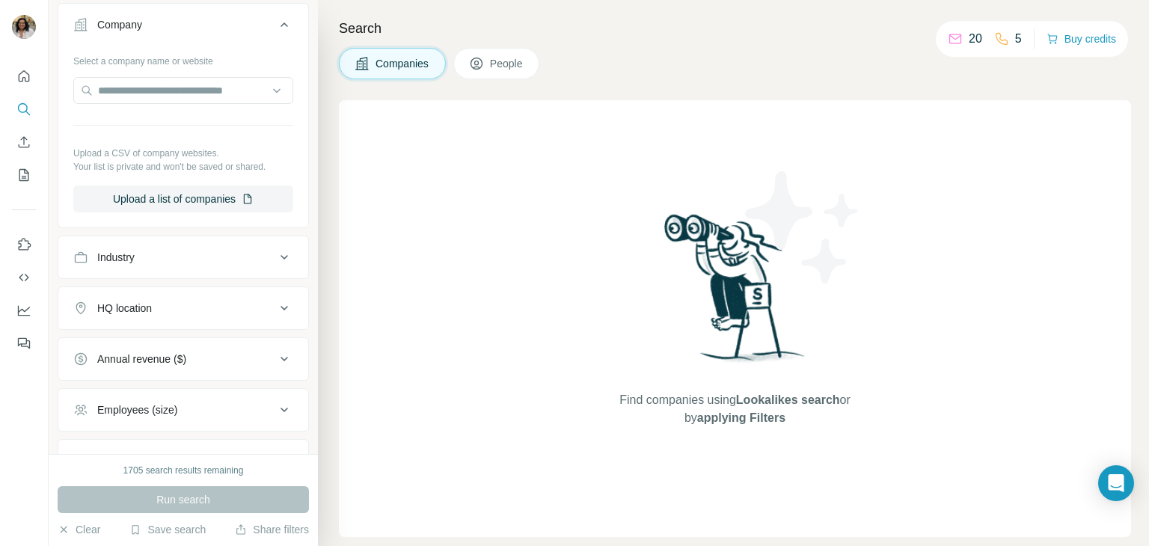
scroll to position [299, 0]
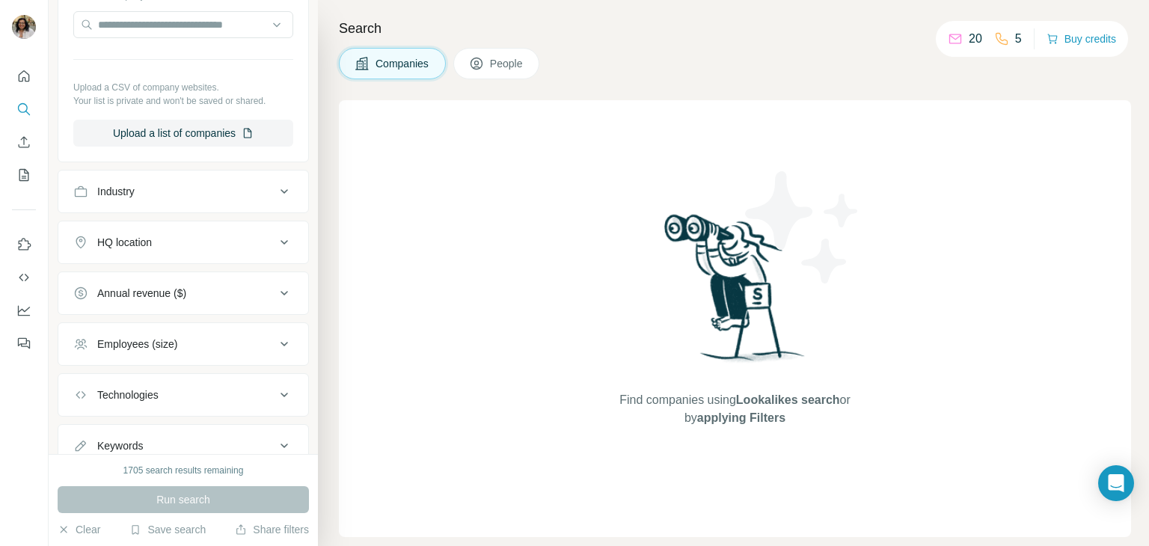
click at [211, 188] on div "Industry" at bounding box center [174, 191] width 202 height 15
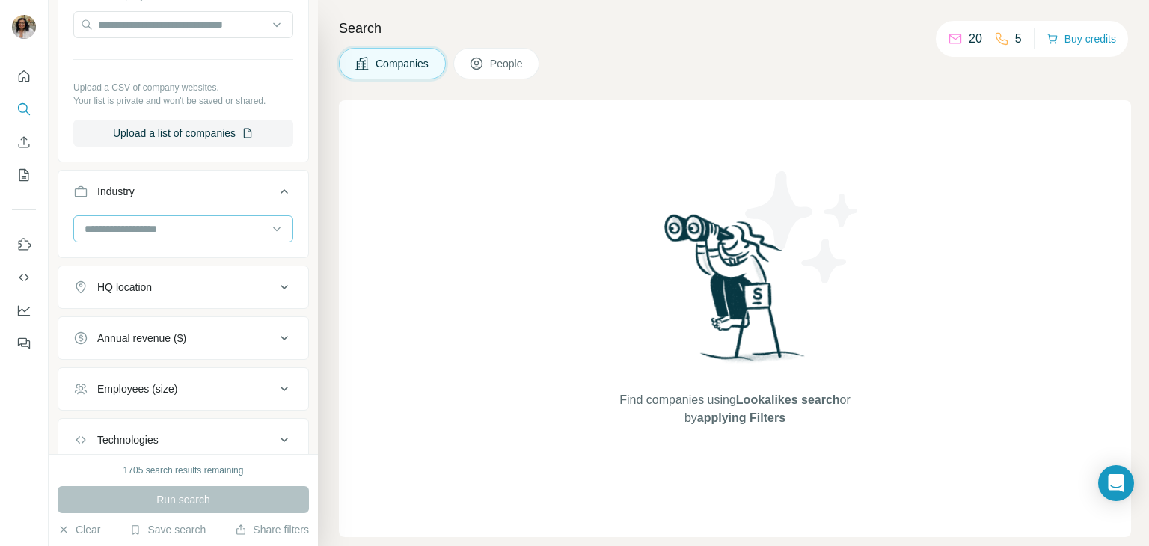
click at [213, 226] on input at bounding box center [175, 229] width 185 height 16
click at [184, 225] on input at bounding box center [175, 229] width 185 height 16
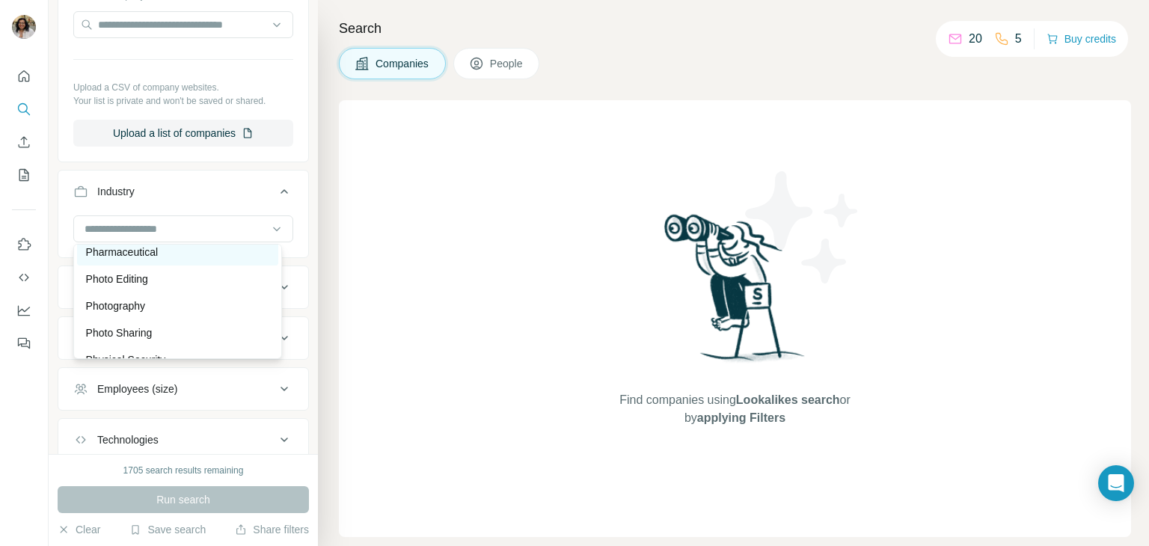
click at [164, 260] on div "Pharmaceutical" at bounding box center [177, 252] width 183 height 15
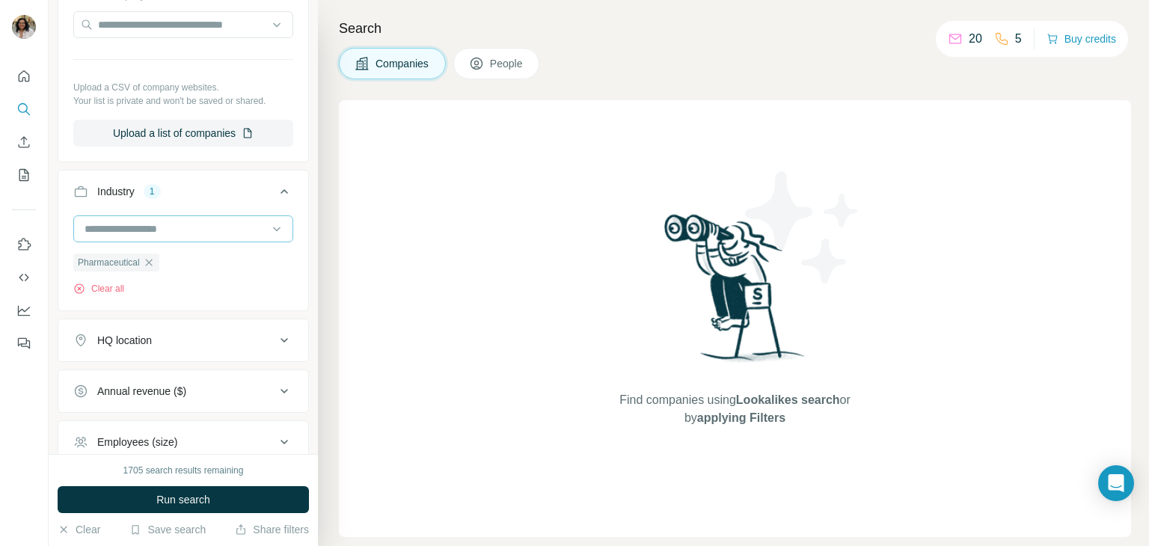
click at [251, 223] on input at bounding box center [175, 229] width 185 height 16
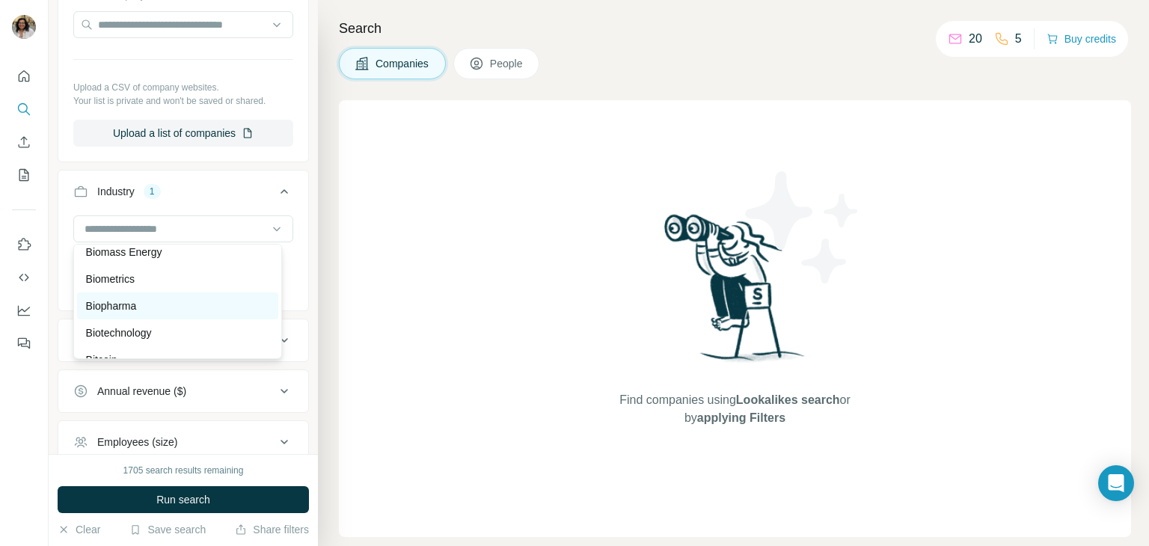
click at [135, 313] on p "Biopharma" at bounding box center [111, 305] width 51 height 15
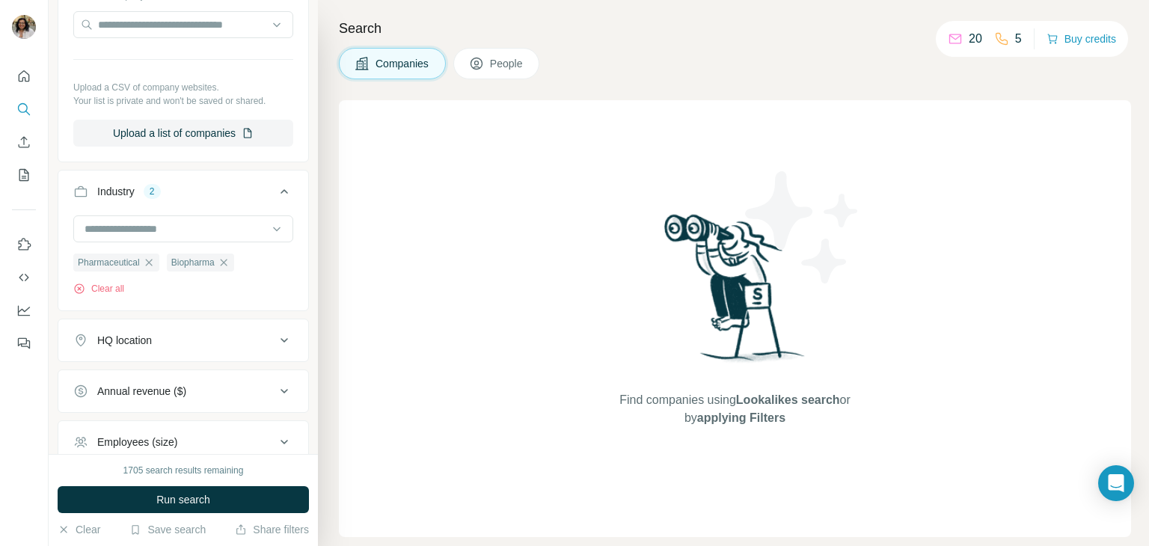
click at [260, 378] on button "Annual revenue ($)" at bounding box center [183, 391] width 250 height 36
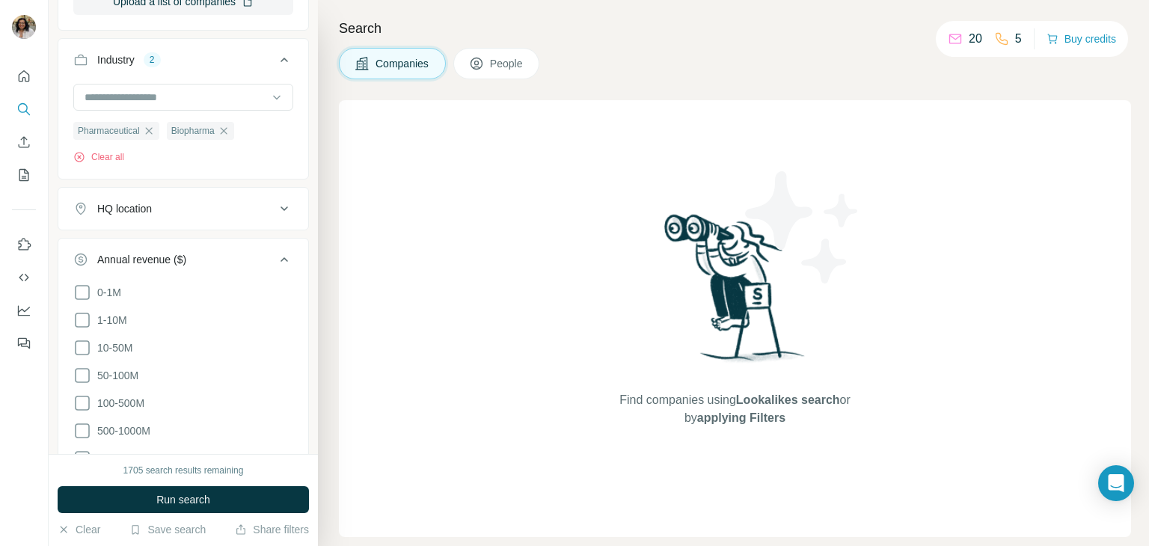
scroll to position [432, 0]
click at [90, 315] on icon at bounding box center [82, 319] width 18 height 18
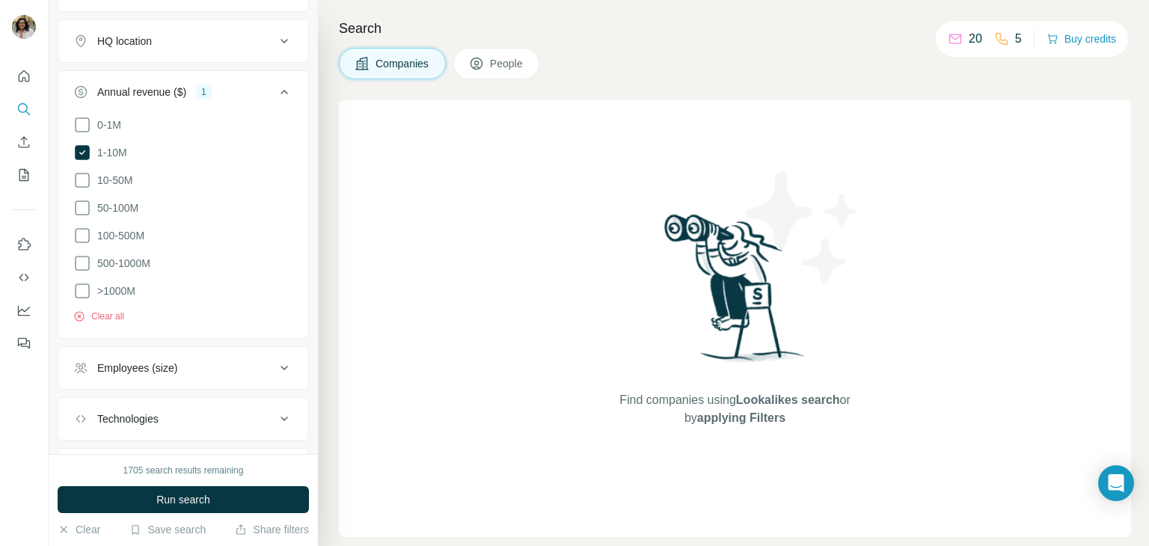
scroll to position [600, 0]
click at [81, 177] on icon at bounding box center [82, 179] width 18 height 18
click at [82, 204] on icon at bounding box center [82, 206] width 18 height 18
click at [85, 233] on icon at bounding box center [82, 234] width 18 height 18
click at [84, 259] on icon at bounding box center [82, 262] width 18 height 18
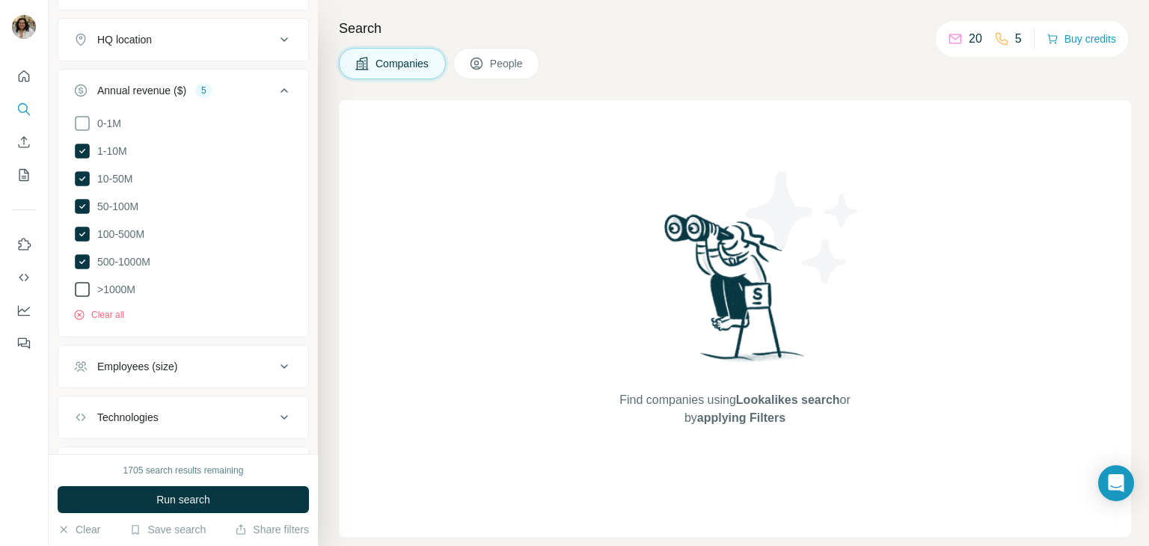
click at [86, 289] on icon at bounding box center [82, 289] width 18 height 18
click at [275, 83] on icon at bounding box center [284, 91] width 18 height 18
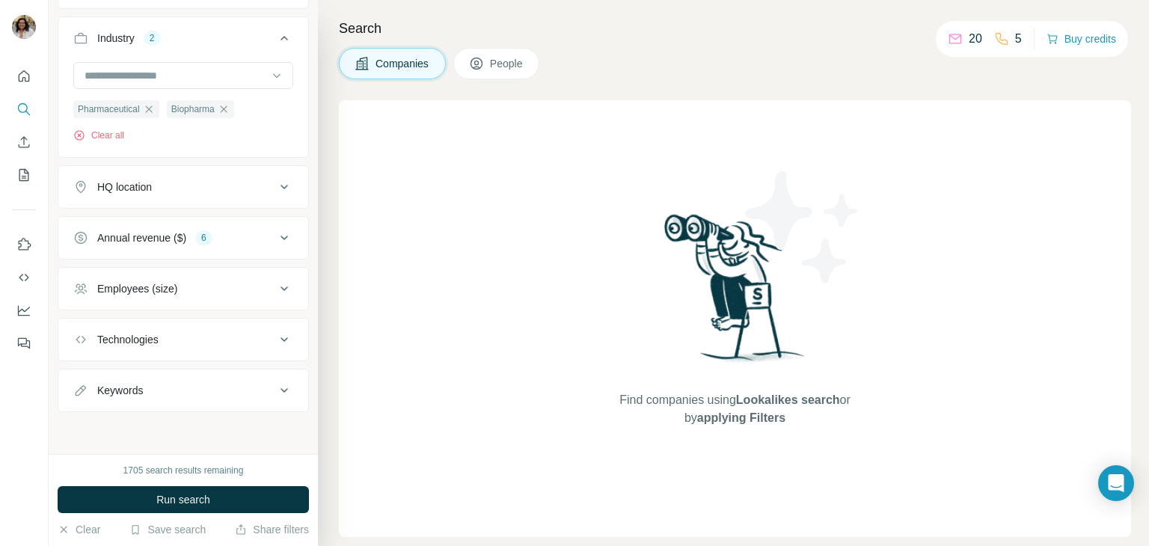
scroll to position [450, 0]
click at [275, 285] on icon at bounding box center [284, 291] width 18 height 18
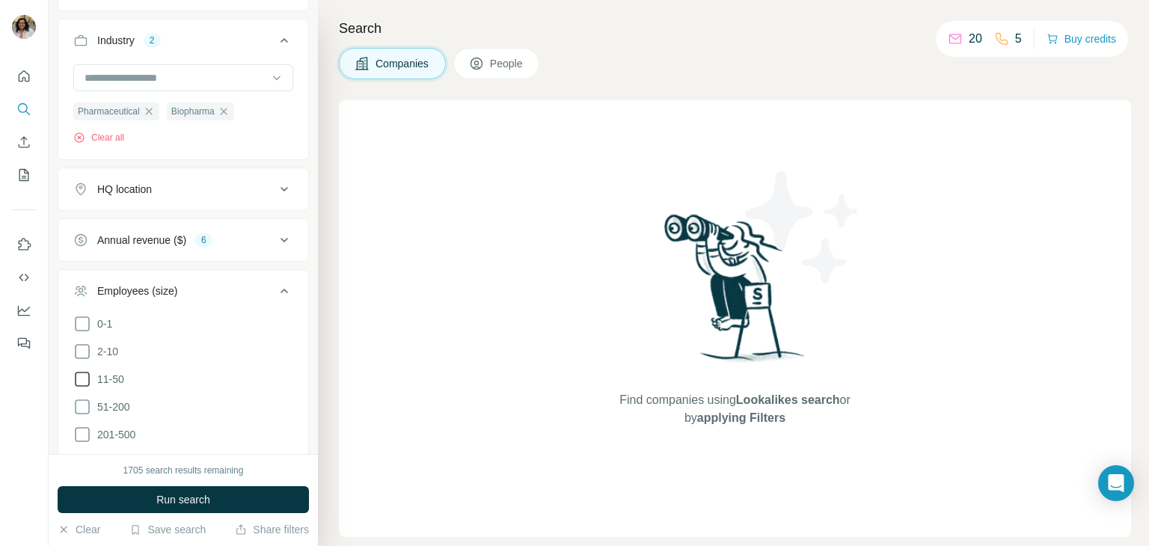
click at [81, 375] on icon at bounding box center [82, 379] width 18 height 18
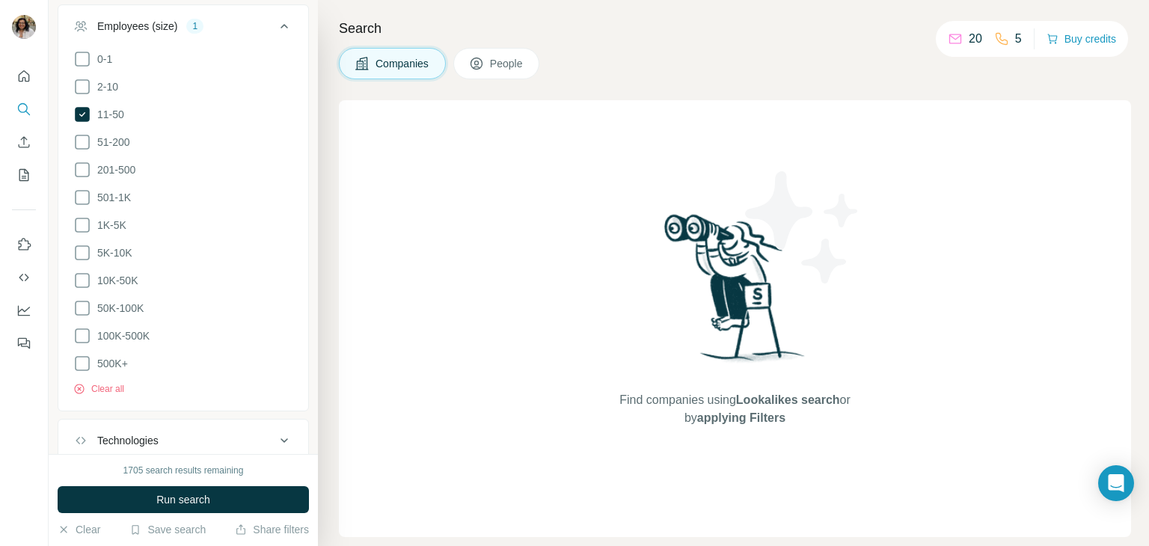
scroll to position [780, 0]
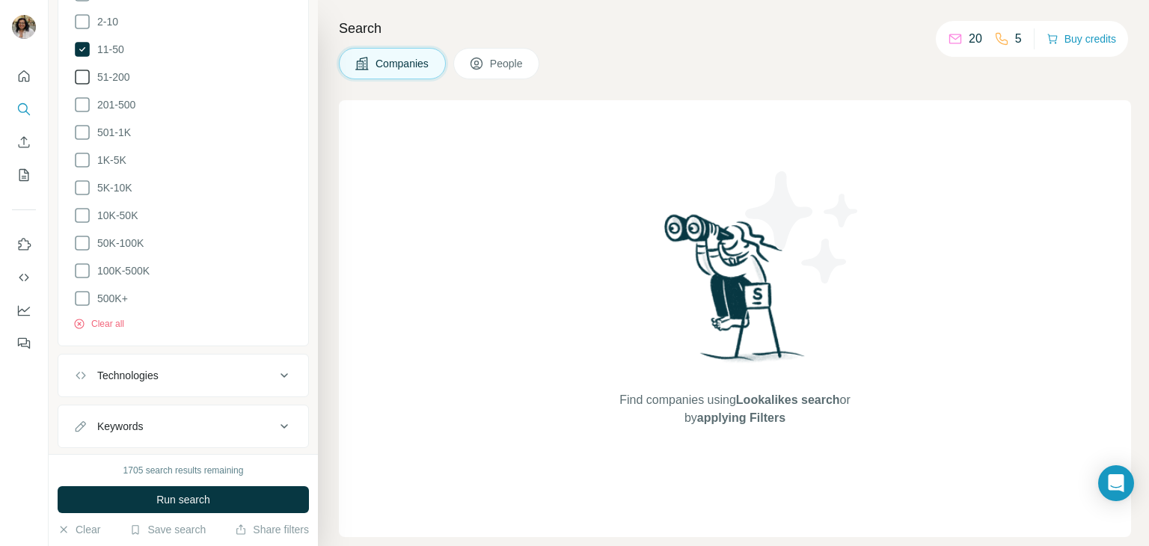
click at [86, 77] on icon at bounding box center [82, 77] width 18 height 18
click at [86, 102] on icon at bounding box center [82, 105] width 18 height 18
click at [84, 135] on icon at bounding box center [82, 132] width 18 height 18
click at [83, 158] on icon at bounding box center [82, 160] width 18 height 18
click at [81, 181] on icon at bounding box center [82, 188] width 18 height 18
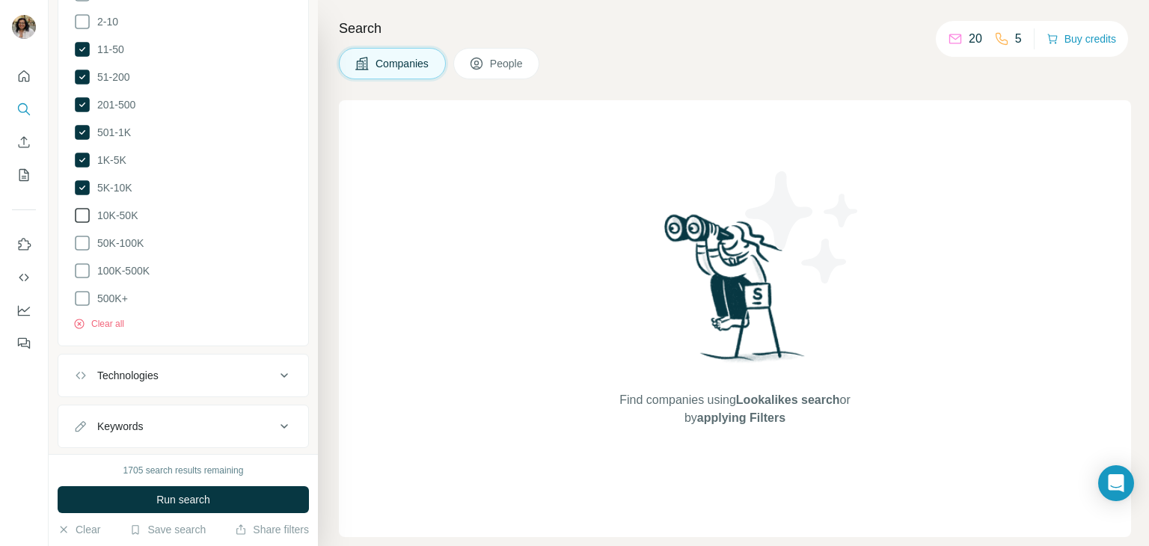
click at [82, 211] on icon at bounding box center [82, 215] width 18 height 18
click at [82, 241] on icon at bounding box center [82, 243] width 18 height 18
click at [82, 265] on icon at bounding box center [82, 271] width 18 height 18
click at [77, 291] on icon at bounding box center [82, 298] width 18 height 18
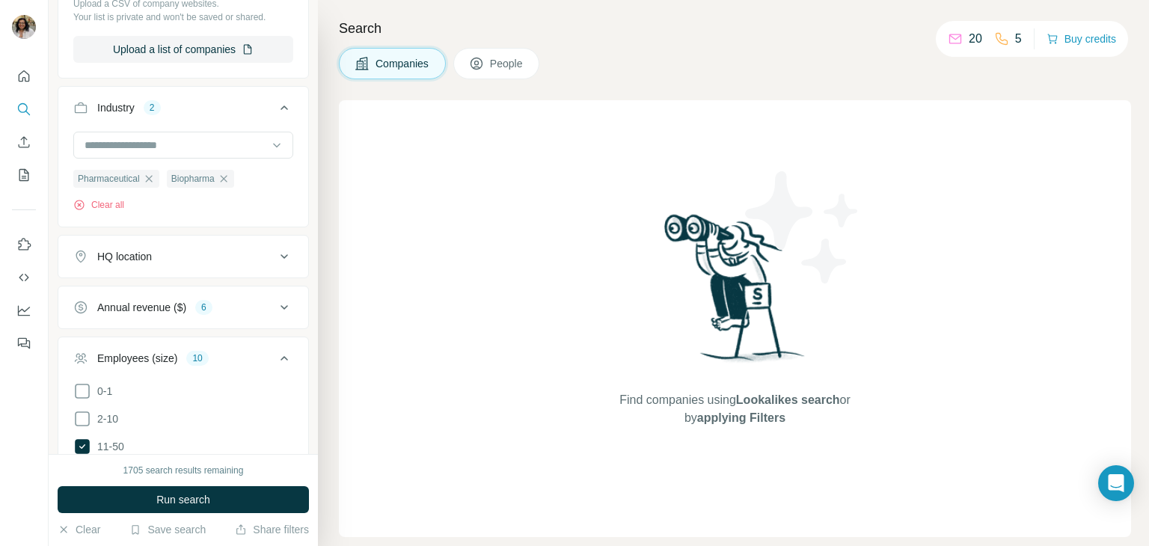
click at [275, 360] on icon at bounding box center [284, 358] width 18 height 18
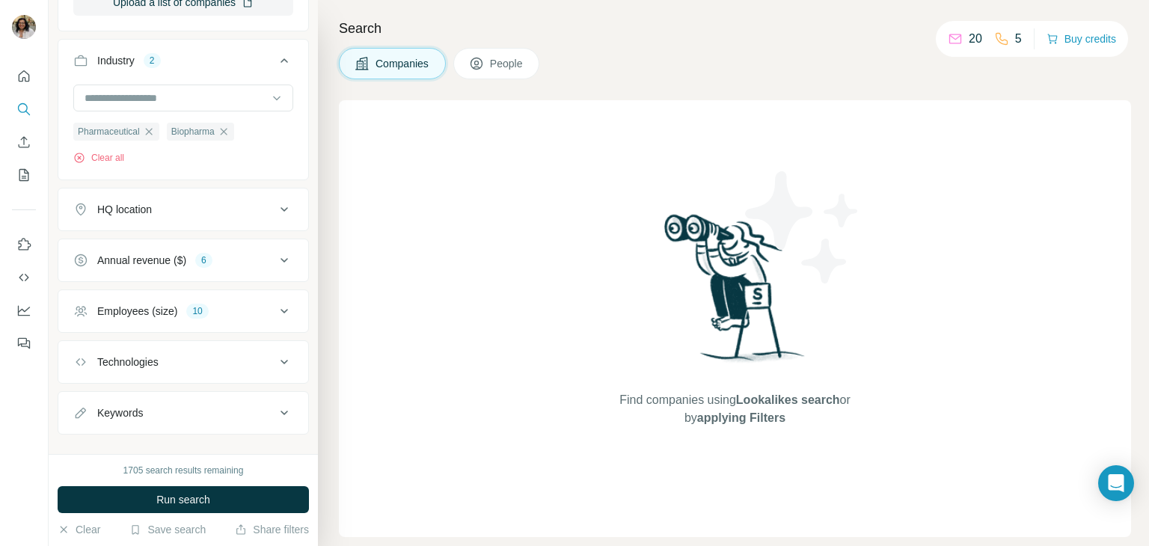
scroll to position [450, 0]
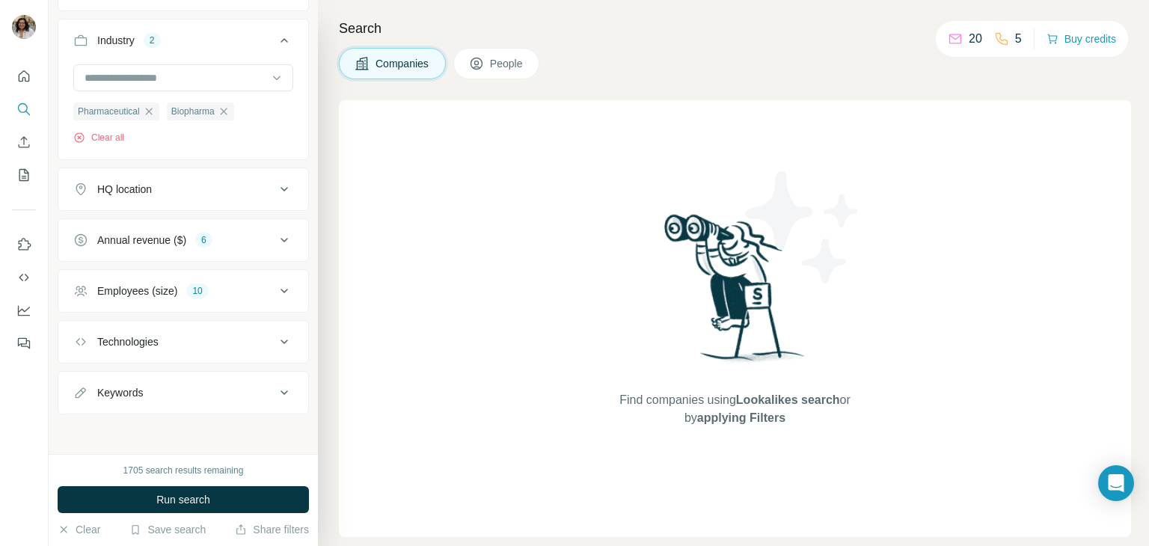
click at [275, 339] on icon at bounding box center [284, 342] width 18 height 18
click at [185, 372] on input "text" at bounding box center [183, 379] width 220 height 27
type input "*"
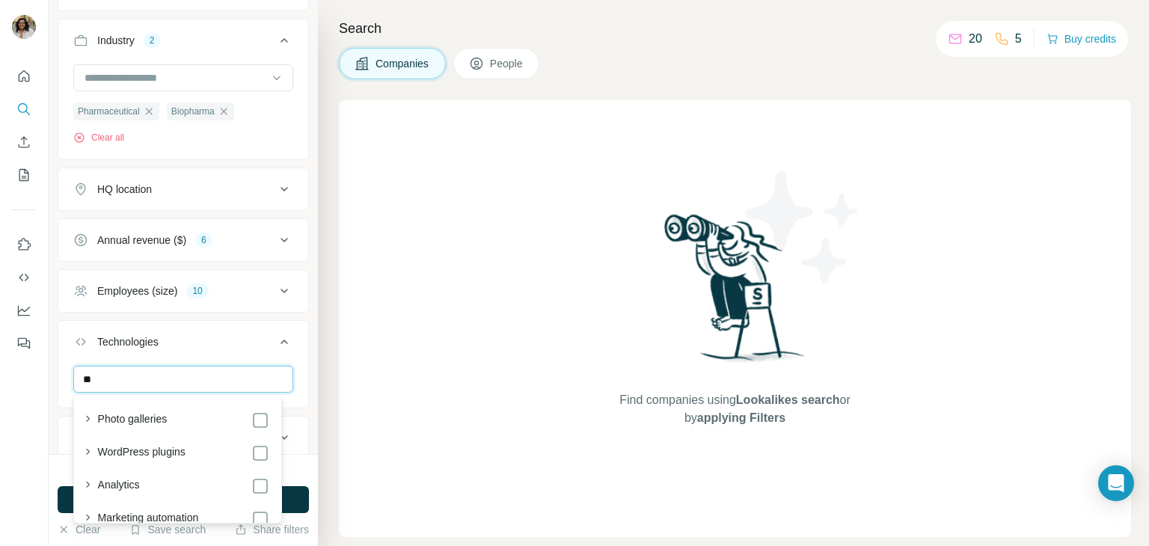
type input "*"
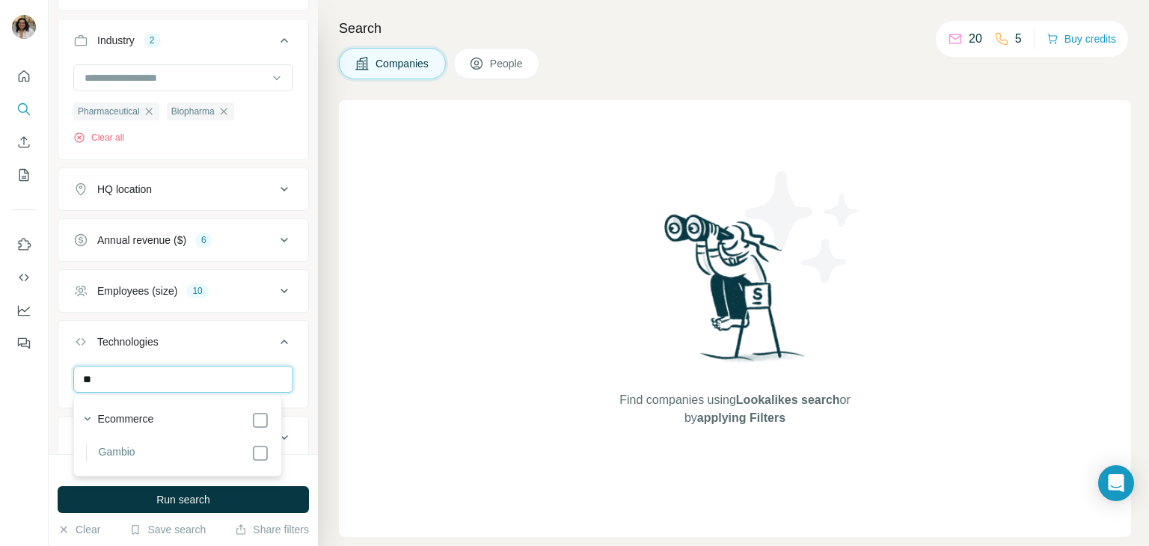
type input "*"
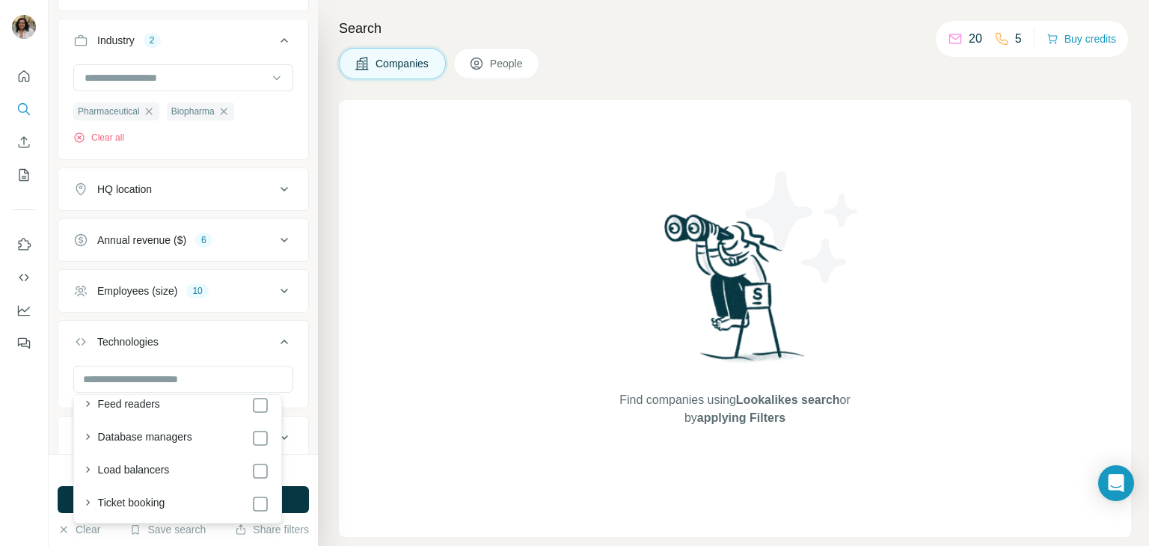
scroll to position [2998, 0]
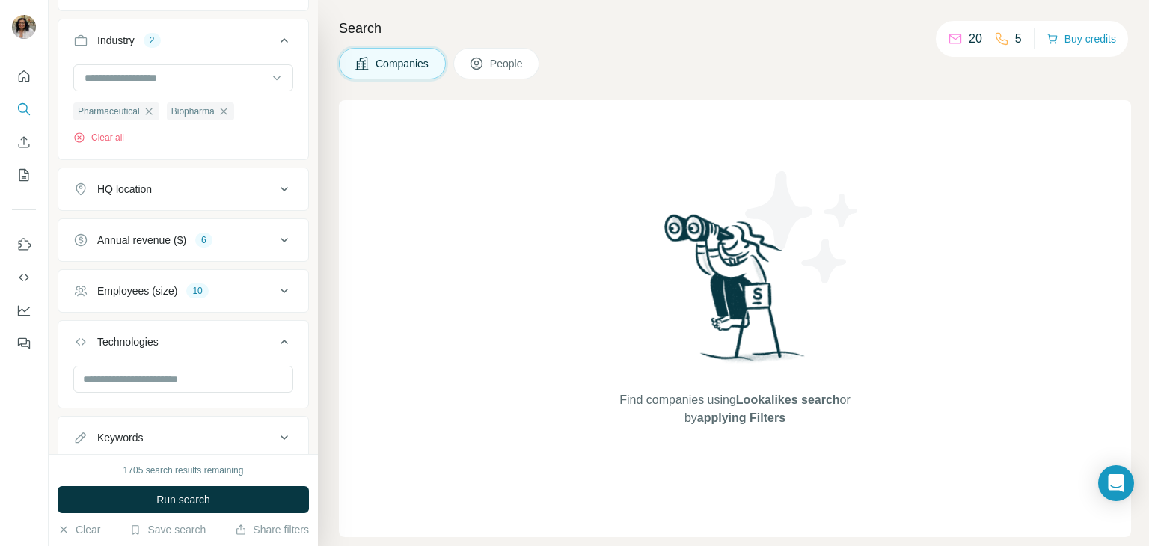
click at [275, 343] on icon at bounding box center [284, 342] width 18 height 18
click at [261, 390] on div "Keywords" at bounding box center [174, 392] width 202 height 15
click at [138, 433] on input "text" at bounding box center [168, 430] width 190 height 27
type input "**********"
click at [275, 423] on icon "button" at bounding box center [281, 430] width 15 height 15
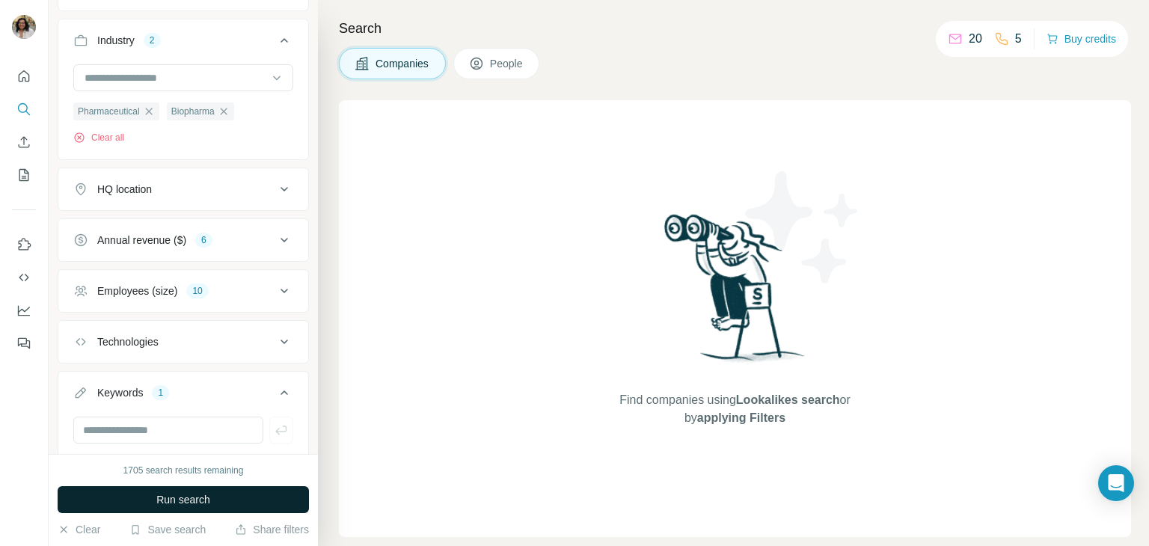
click at [185, 501] on span "Run search" at bounding box center [183, 499] width 54 height 15
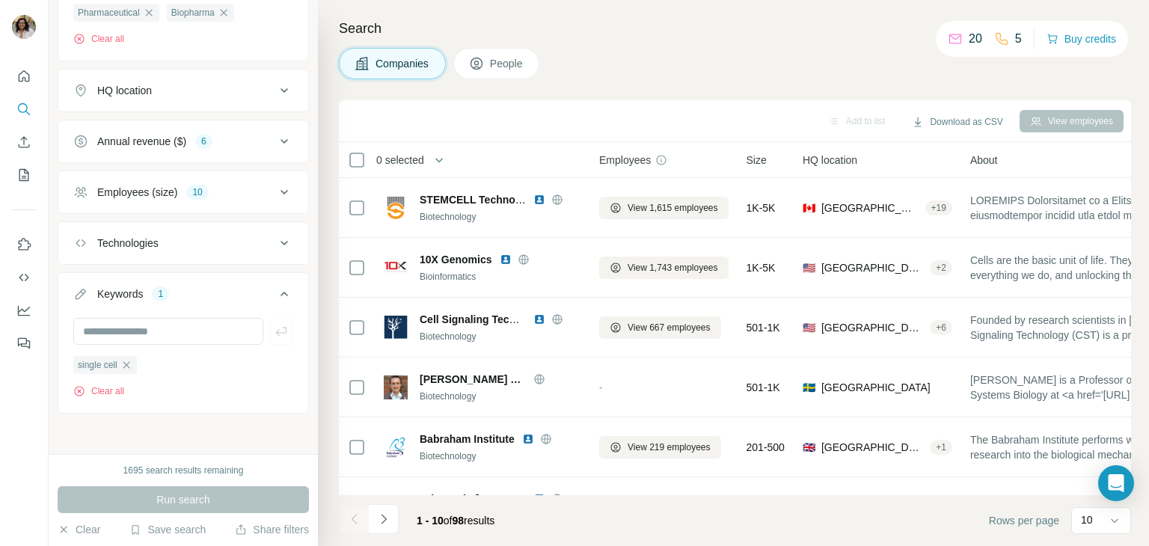
scroll to position [152, 0]
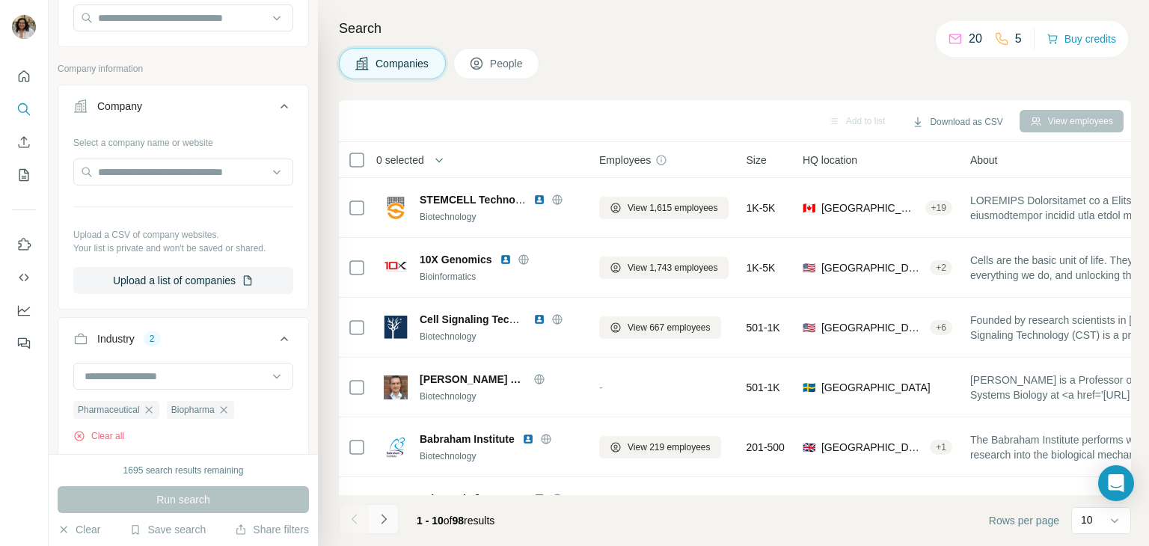
click at [384, 519] on icon "Navigate to next page" at bounding box center [383, 519] width 15 height 15
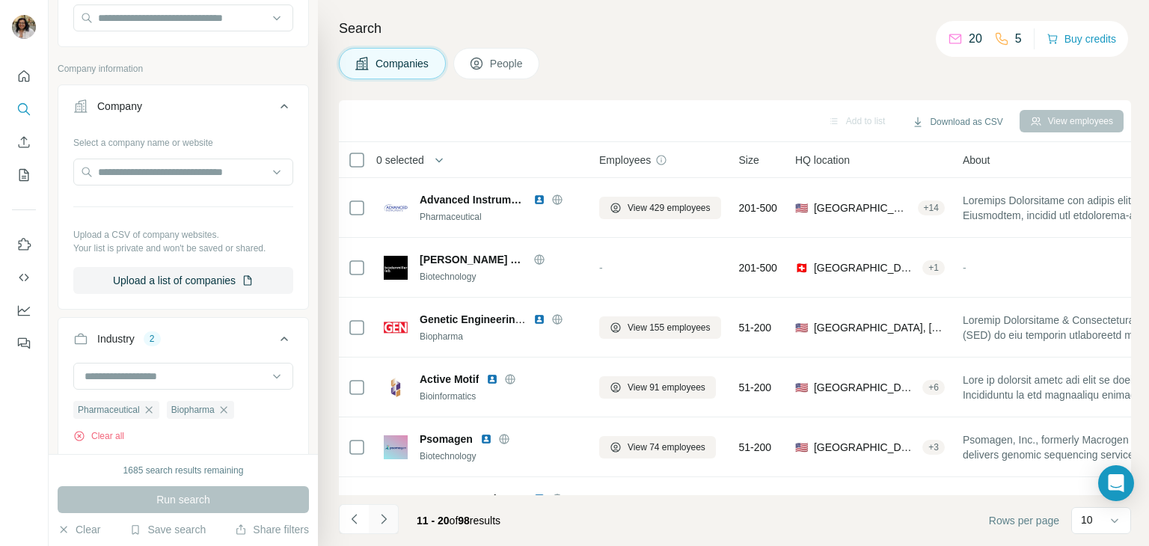
click at [384, 519] on icon "Navigate to next page" at bounding box center [383, 519] width 15 height 15
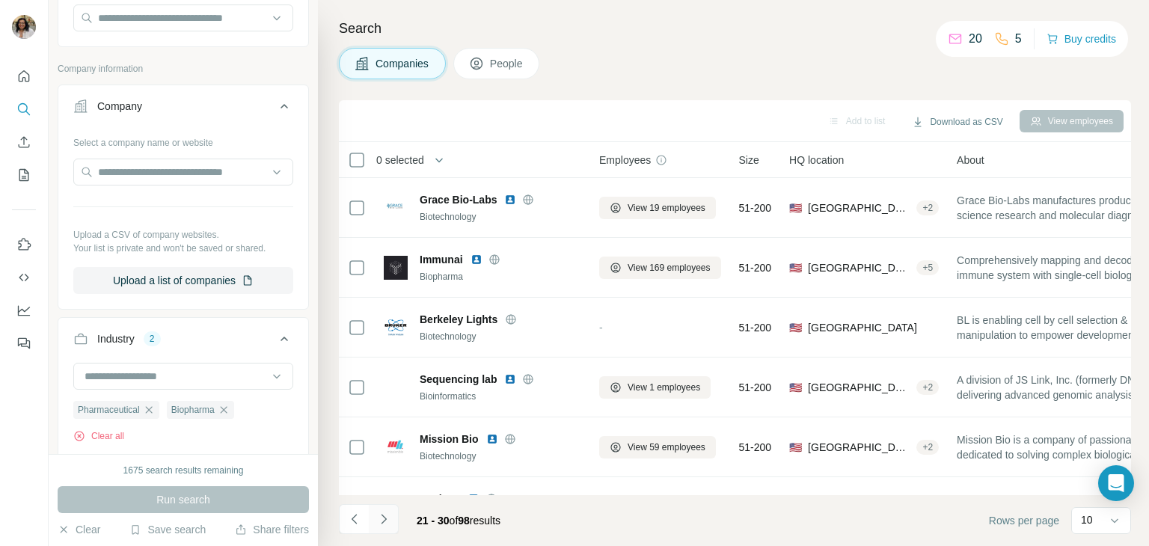
click at [384, 519] on icon "Navigate to next page" at bounding box center [383, 519] width 15 height 15
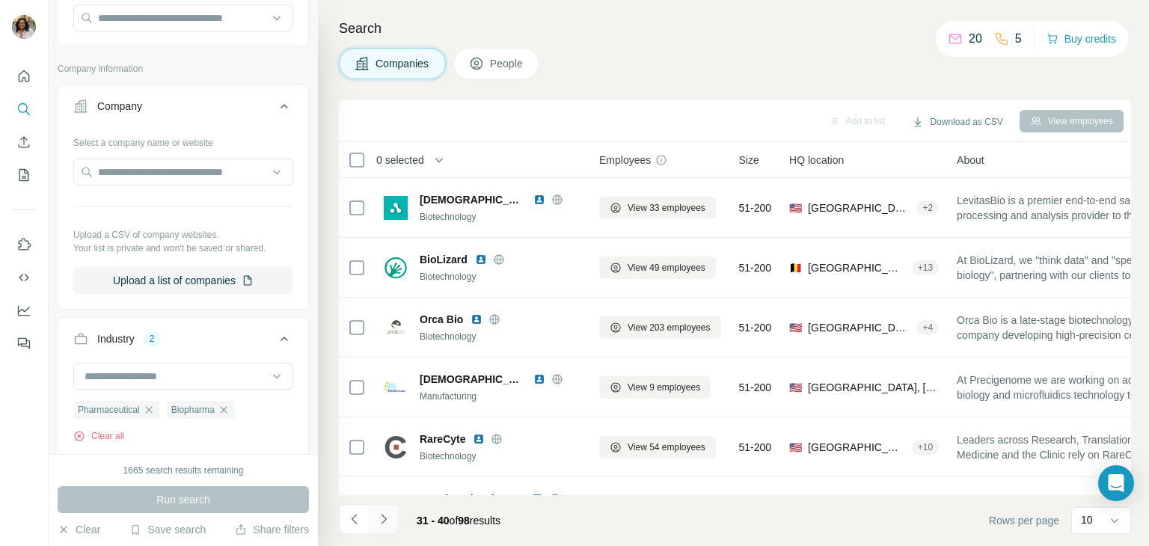
click at [384, 519] on icon "Navigate to next page" at bounding box center [383, 519] width 15 height 15
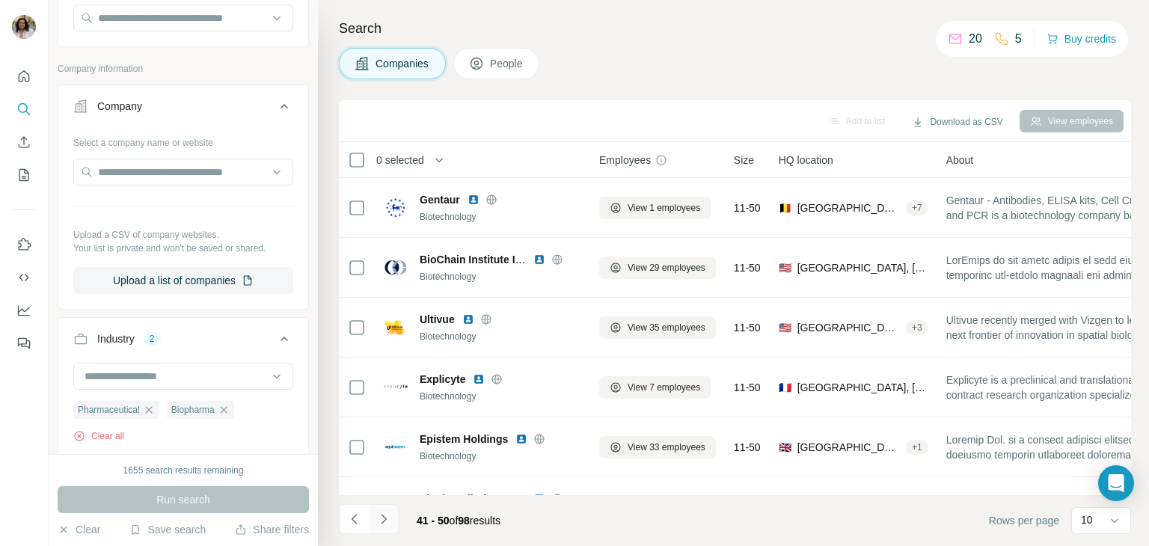
click at [384, 519] on icon "Navigate to next page" at bounding box center [383, 519] width 15 height 15
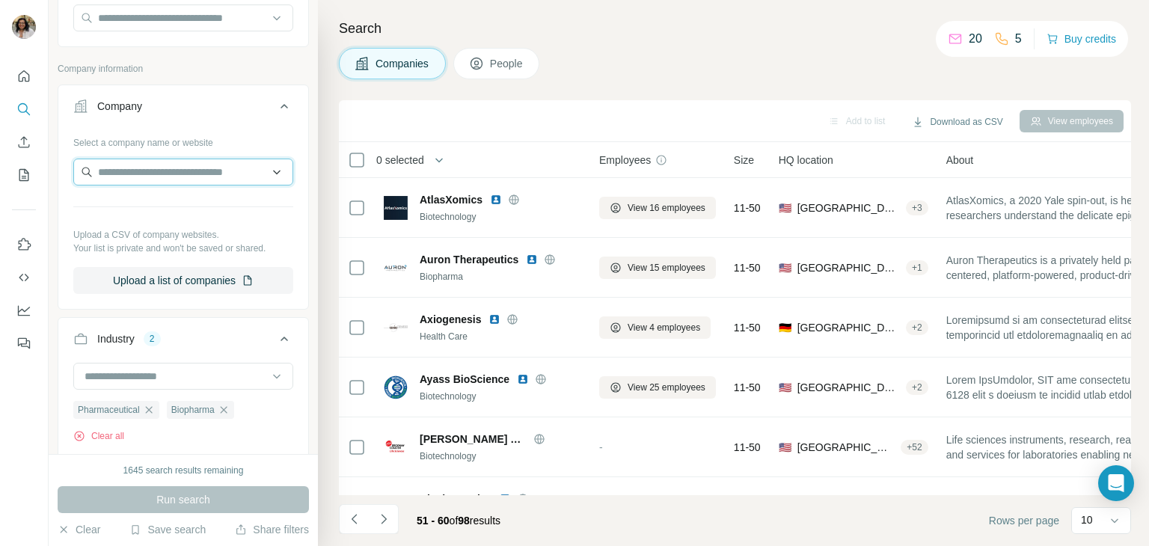
click at [174, 170] on input "text" at bounding box center [183, 172] width 220 height 27
type input "*****"
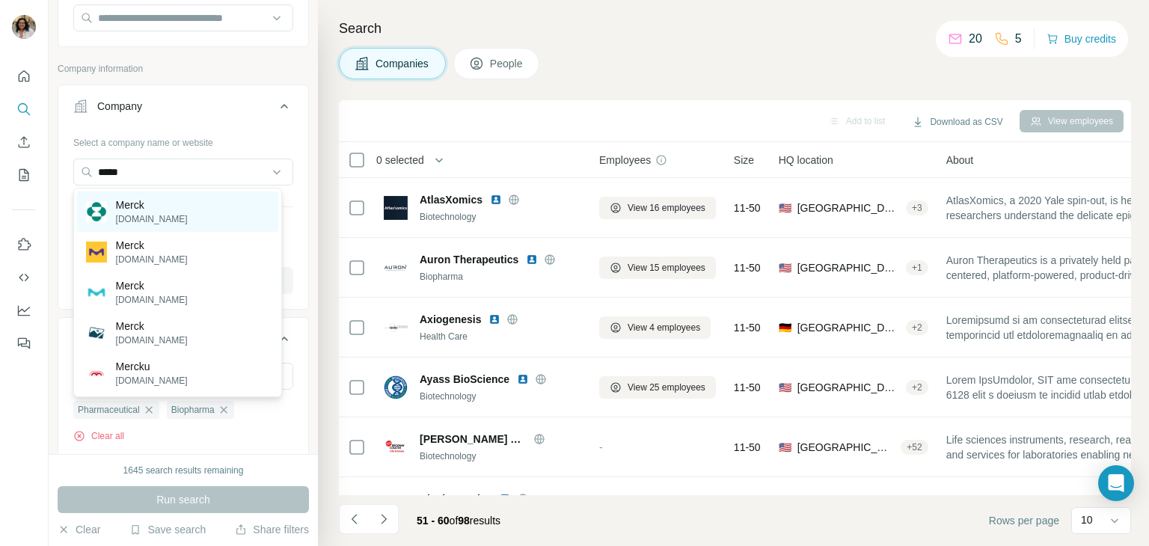
click at [141, 204] on p "Merck" at bounding box center [152, 204] width 72 height 15
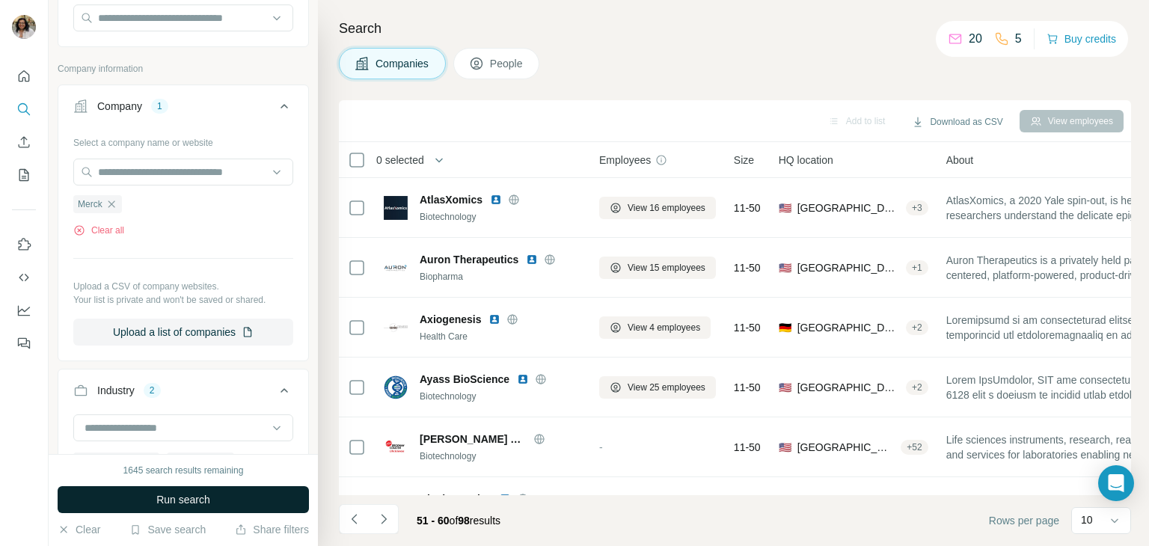
click at [167, 502] on span "Run search" at bounding box center [183, 499] width 54 height 15
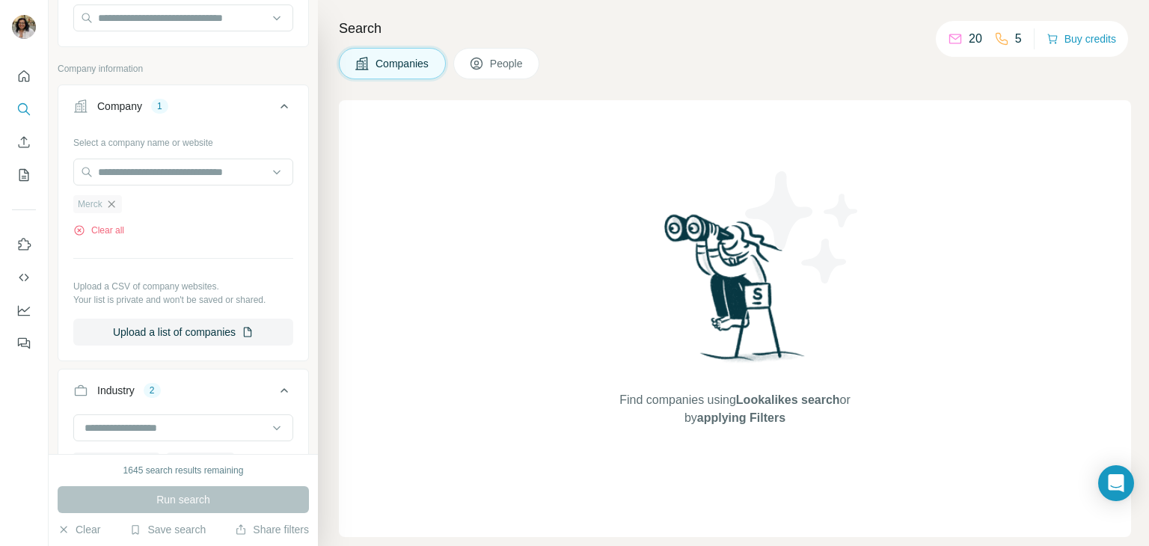
click at [109, 204] on icon "button" at bounding box center [111, 204] width 12 height 12
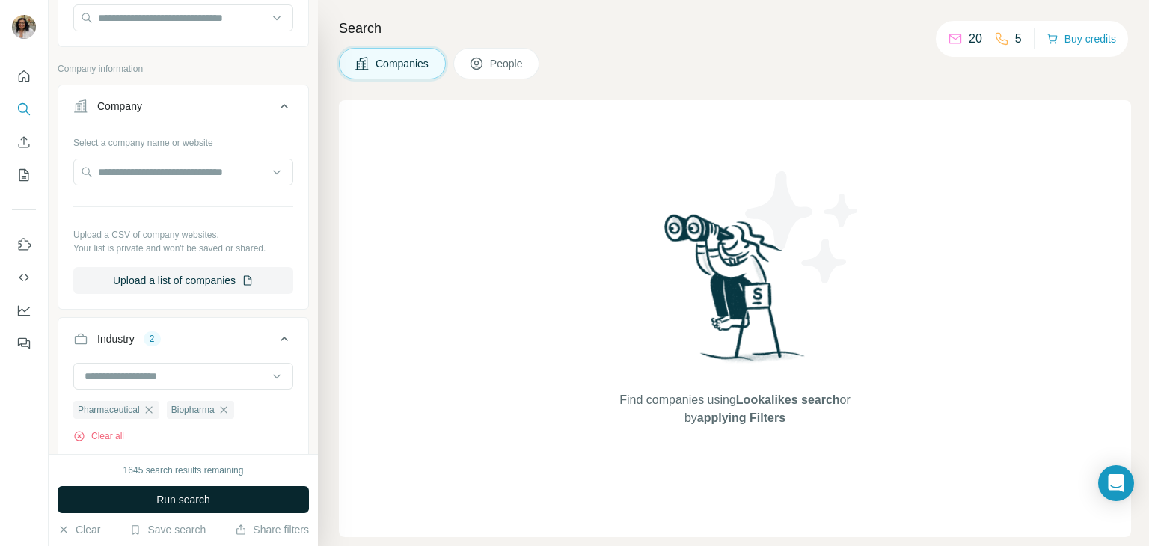
click at [176, 498] on span "Run search" at bounding box center [183, 499] width 54 height 15
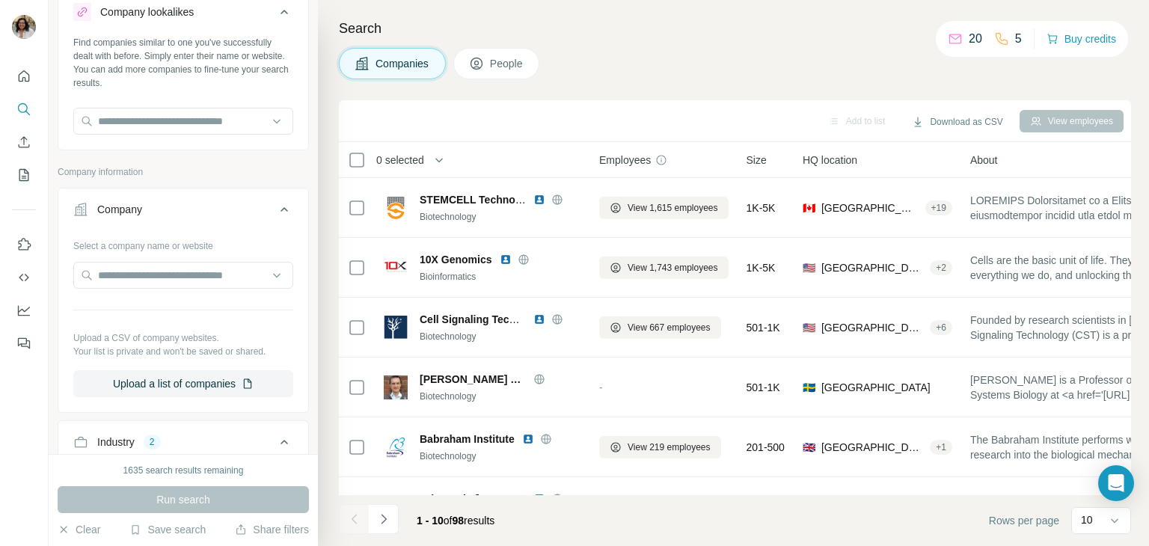
scroll to position [33, 0]
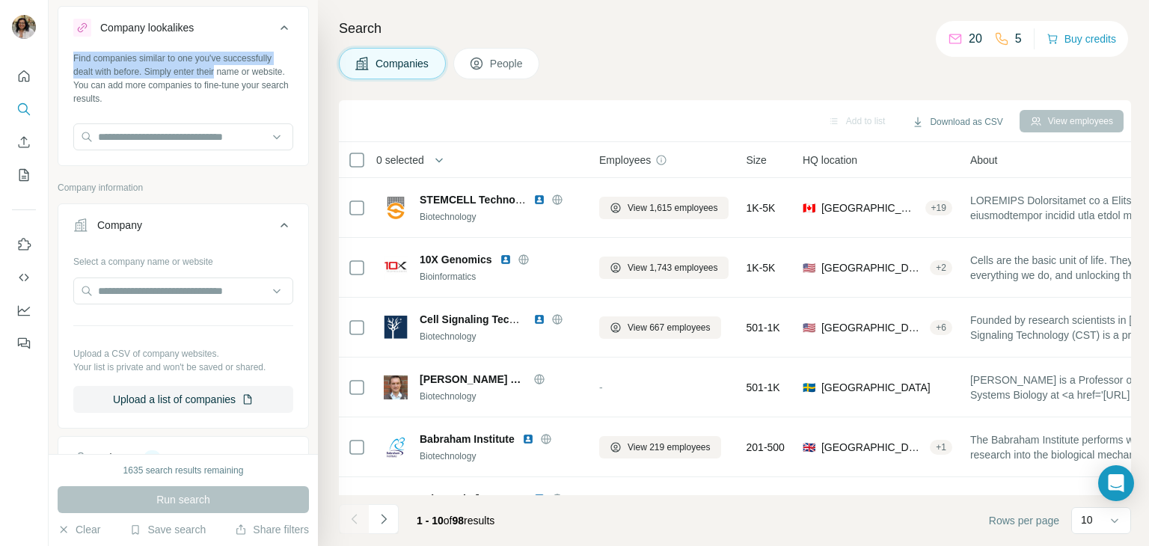
drag, startPoint x: 303, startPoint y: 65, endPoint x: 89, endPoint y: 83, distance: 214.7
click at [309, 25] on div "New search Hide Company lookalikes Find companies similar to one you've success…" at bounding box center [183, 227] width 269 height 454
click at [495, 60] on span "People" at bounding box center [507, 63] width 34 height 15
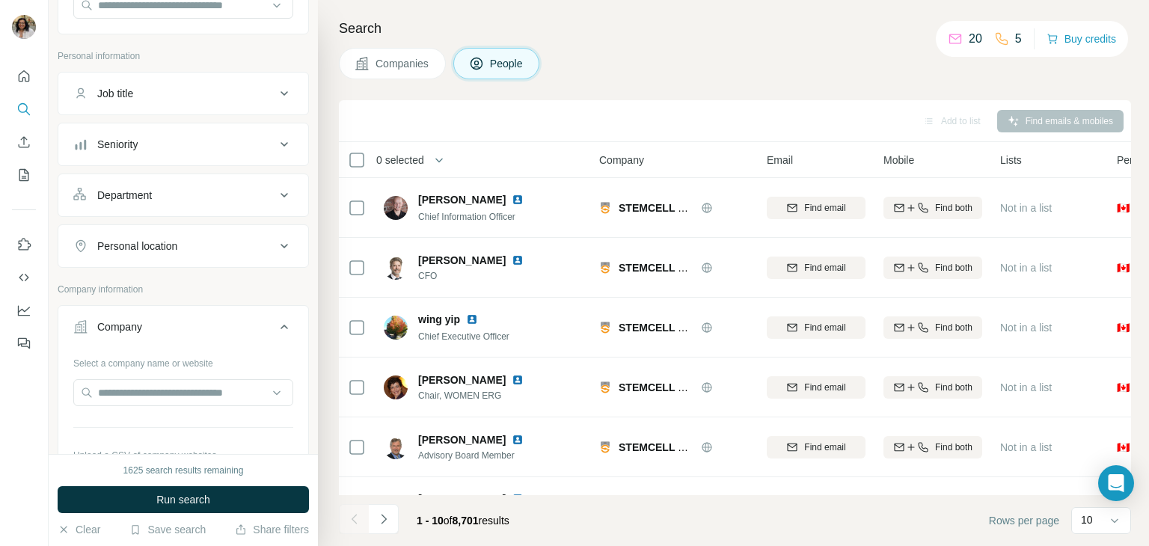
scroll to position [174, 0]
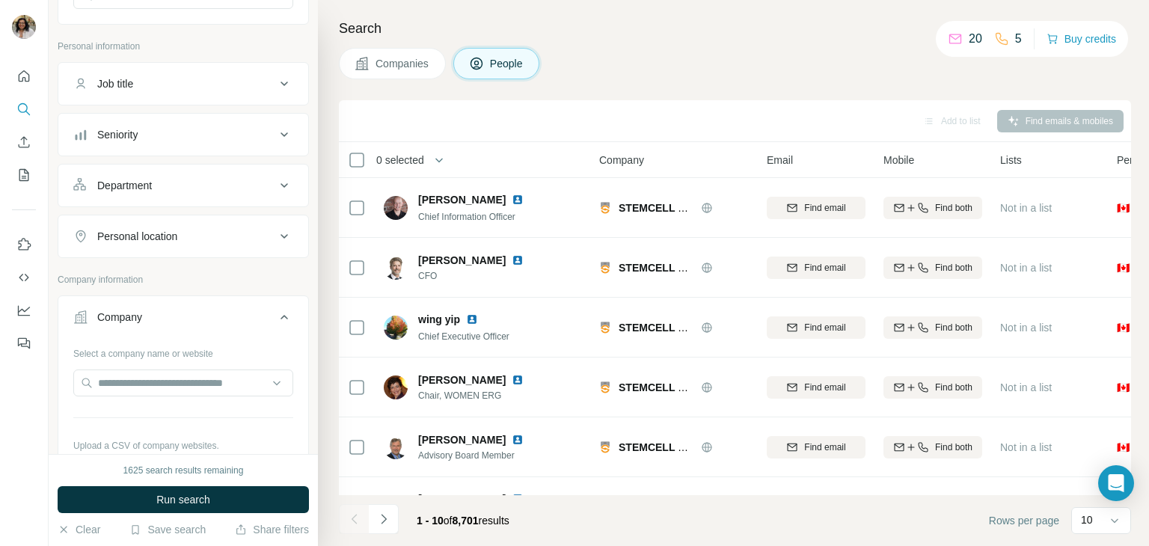
click at [250, 134] on div "Seniority" at bounding box center [174, 134] width 202 height 15
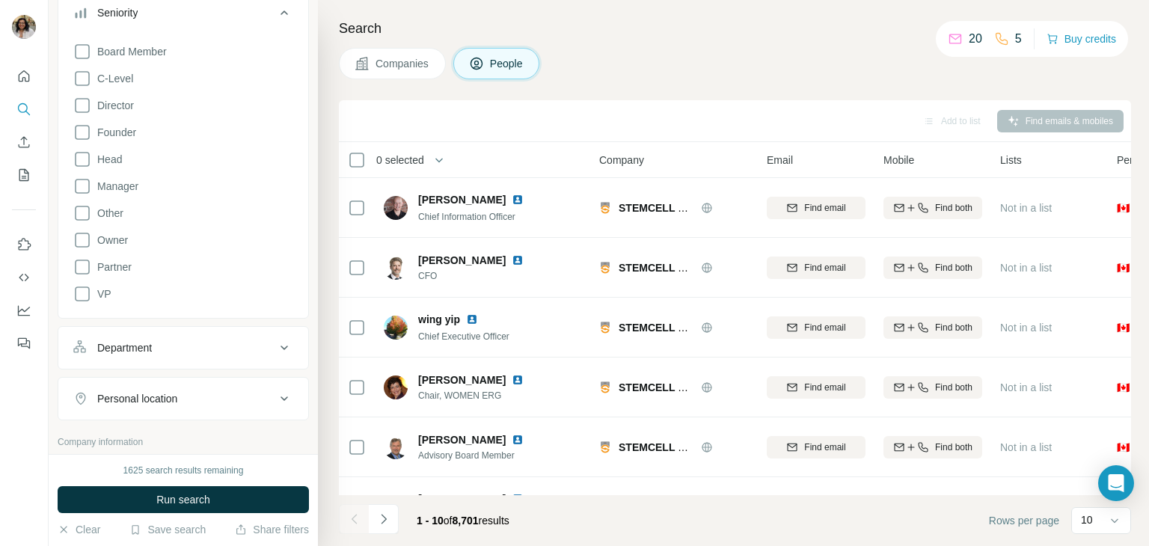
scroll to position [298, 0]
click at [81, 98] on icon at bounding box center [82, 104] width 18 height 18
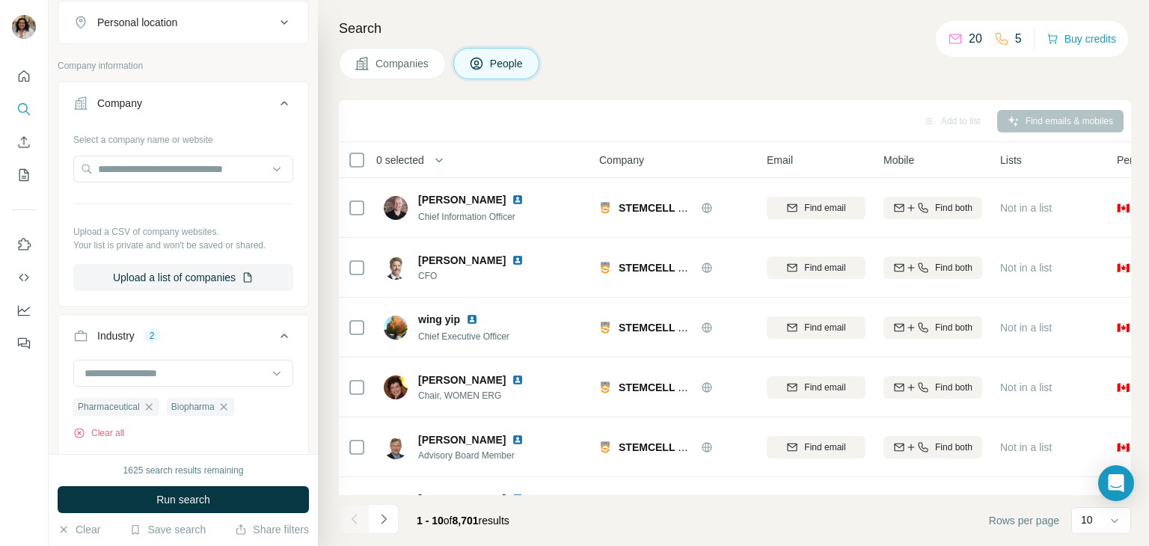
scroll to position [1088, 0]
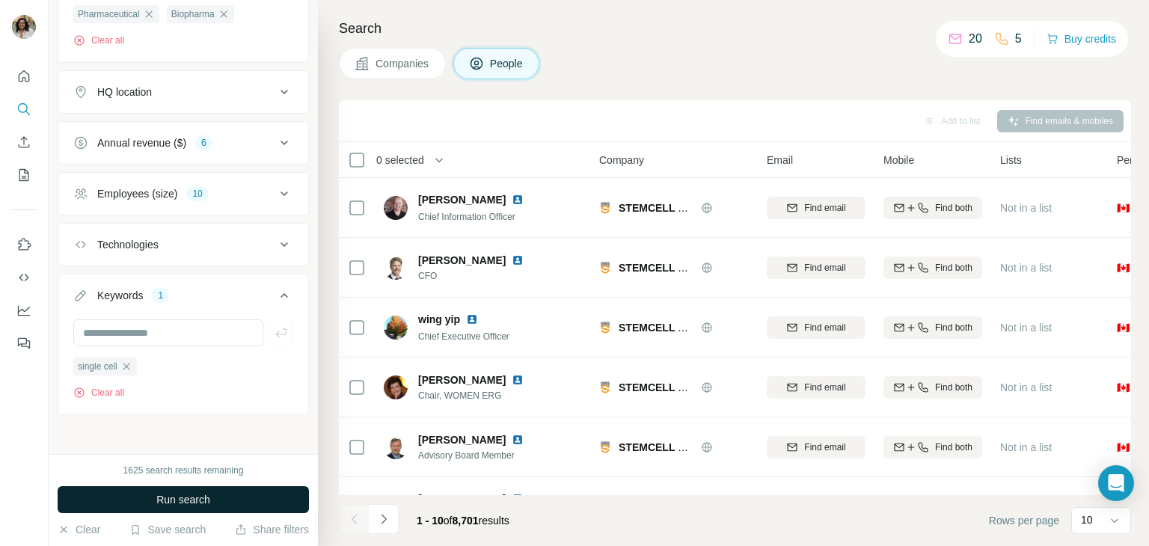
click at [147, 500] on button "Run search" at bounding box center [183, 499] width 251 height 27
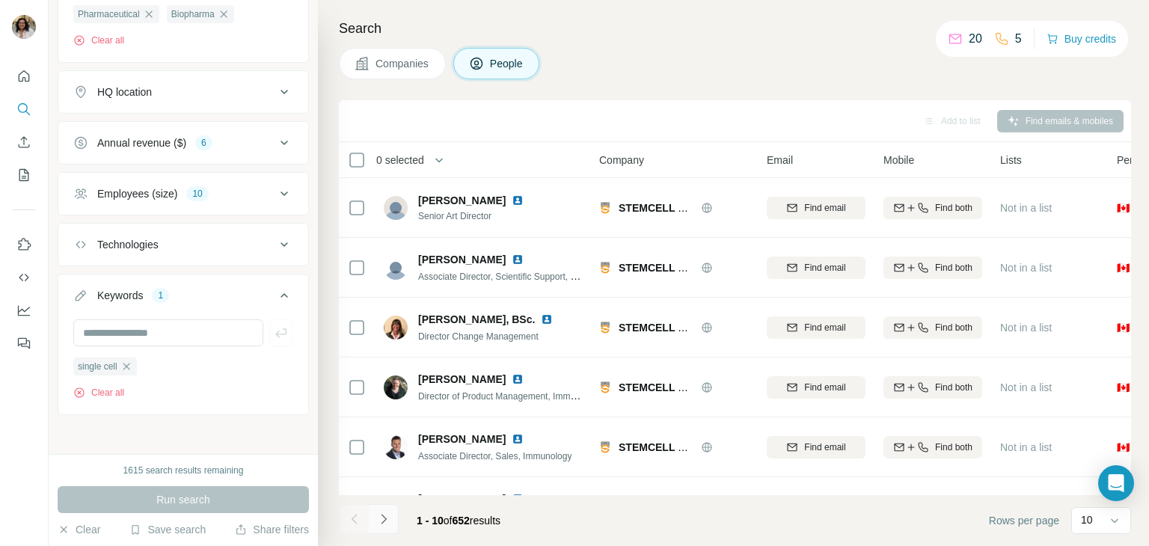
click at [386, 527] on button "Navigate to next page" at bounding box center [384, 519] width 30 height 30
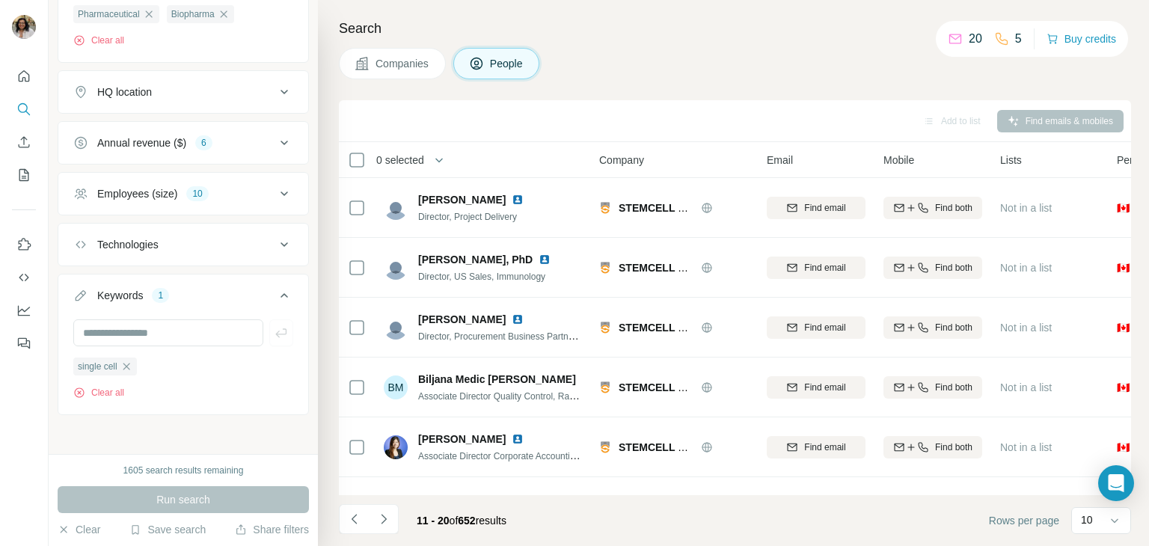
click at [275, 191] on icon at bounding box center [284, 194] width 18 height 18
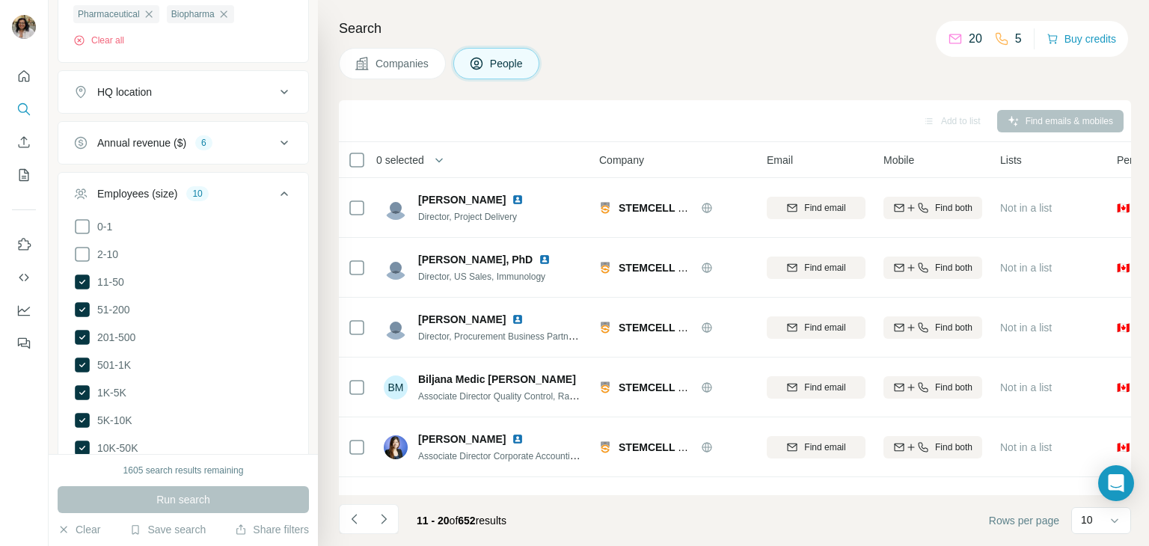
click at [275, 125] on button "Annual revenue ($) 6" at bounding box center [183, 143] width 250 height 36
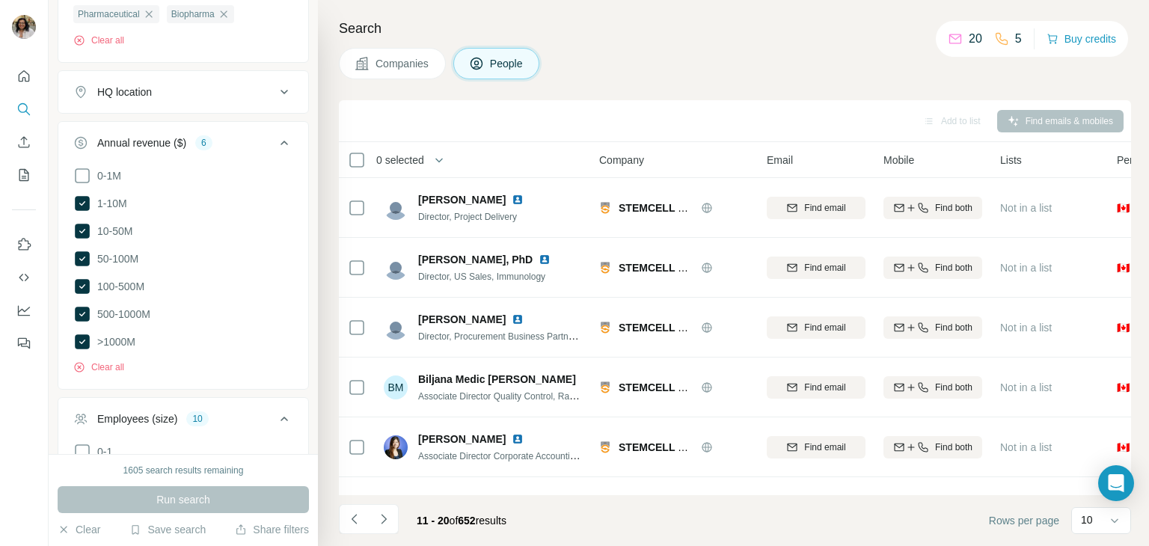
click at [275, 138] on icon at bounding box center [284, 143] width 18 height 18
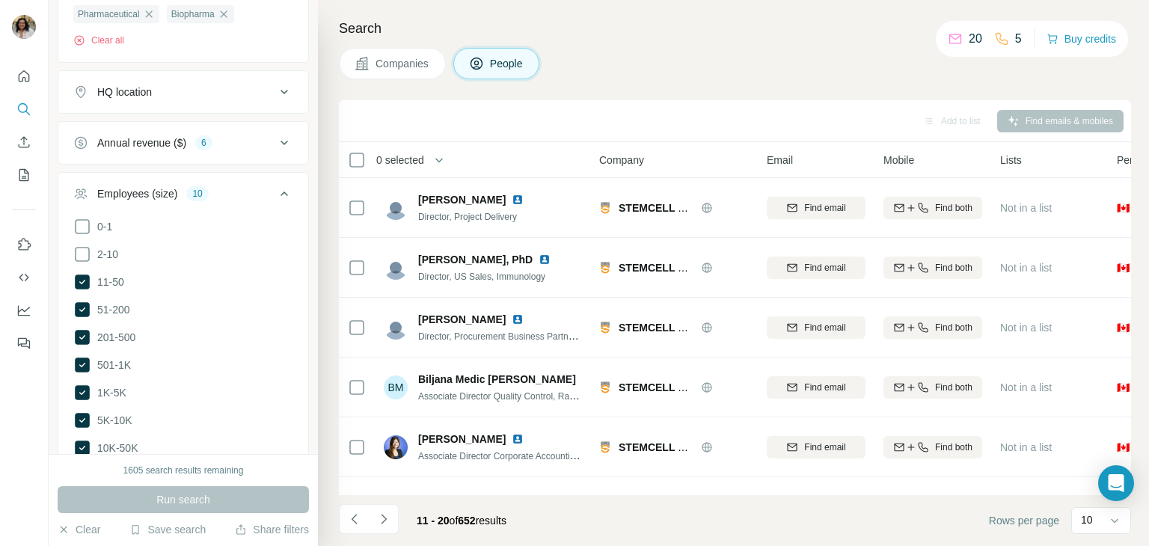
click at [275, 138] on icon at bounding box center [284, 143] width 18 height 18
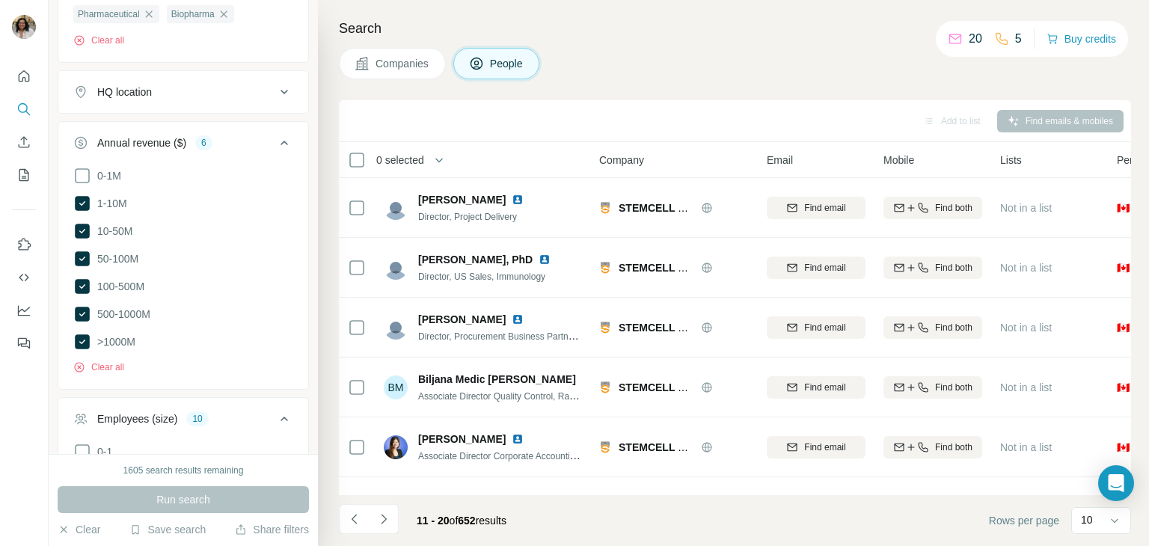
click at [275, 85] on icon at bounding box center [284, 92] width 18 height 18
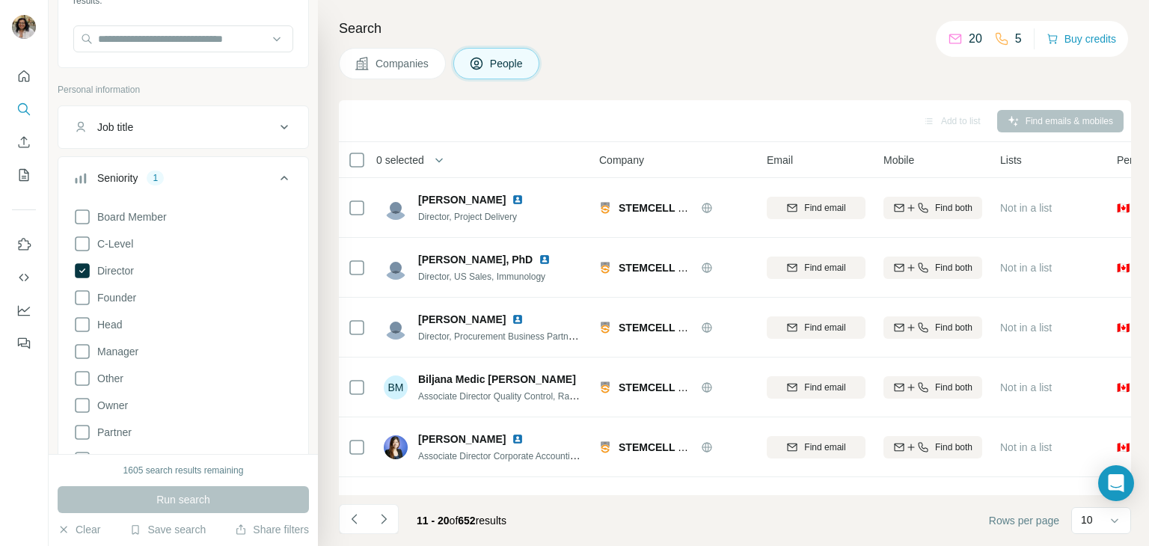
scroll to position [130, 0]
click at [277, 123] on icon at bounding box center [284, 128] width 18 height 18
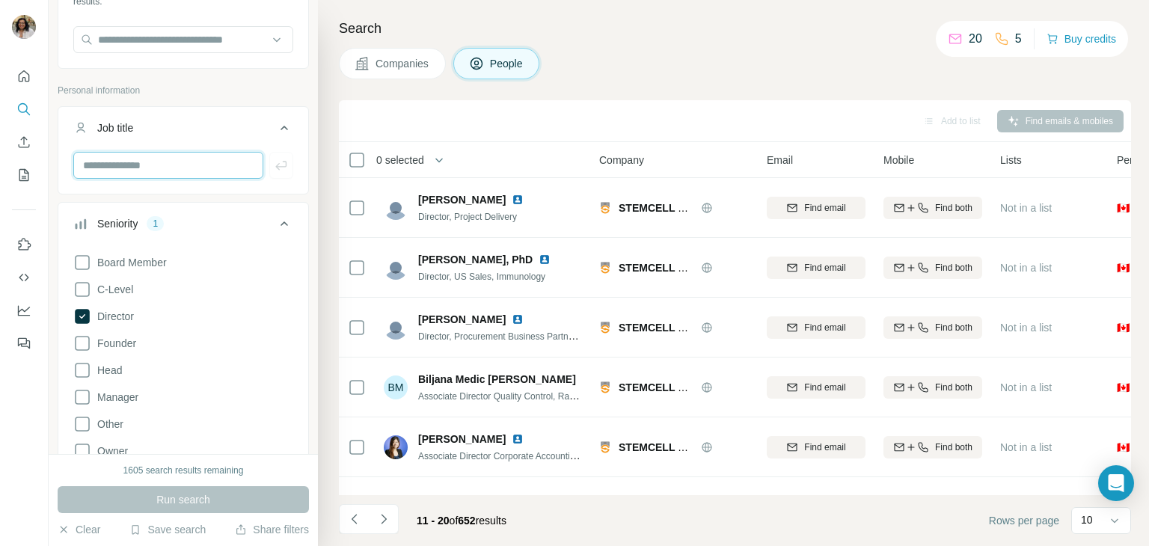
click at [168, 160] on input "text" at bounding box center [168, 165] width 190 height 27
type input "**********"
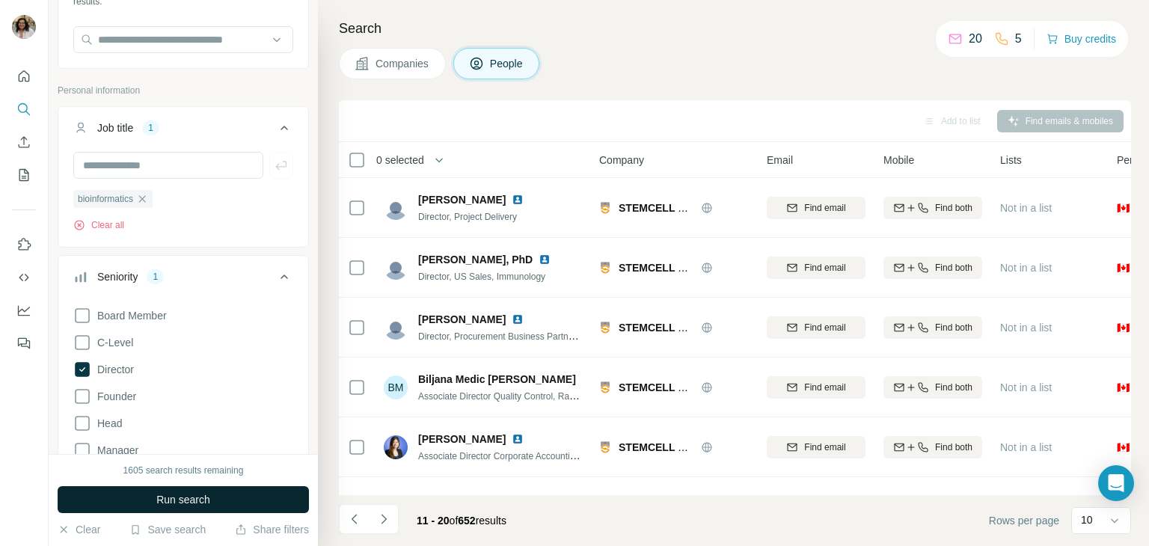
click at [188, 503] on span "Run search" at bounding box center [183, 499] width 54 height 15
